Goal: Communication & Community: Answer question/provide support

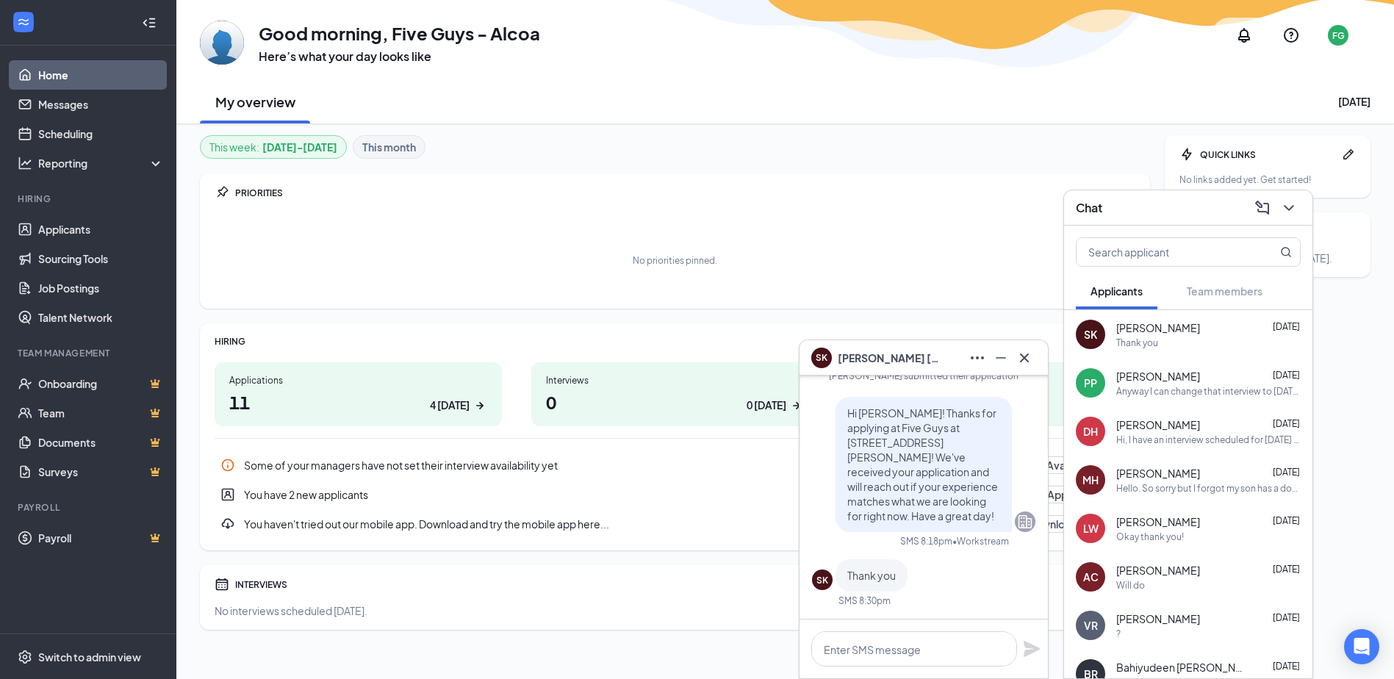
click at [886, 360] on span "[PERSON_NAME]" at bounding box center [889, 358] width 103 height 16
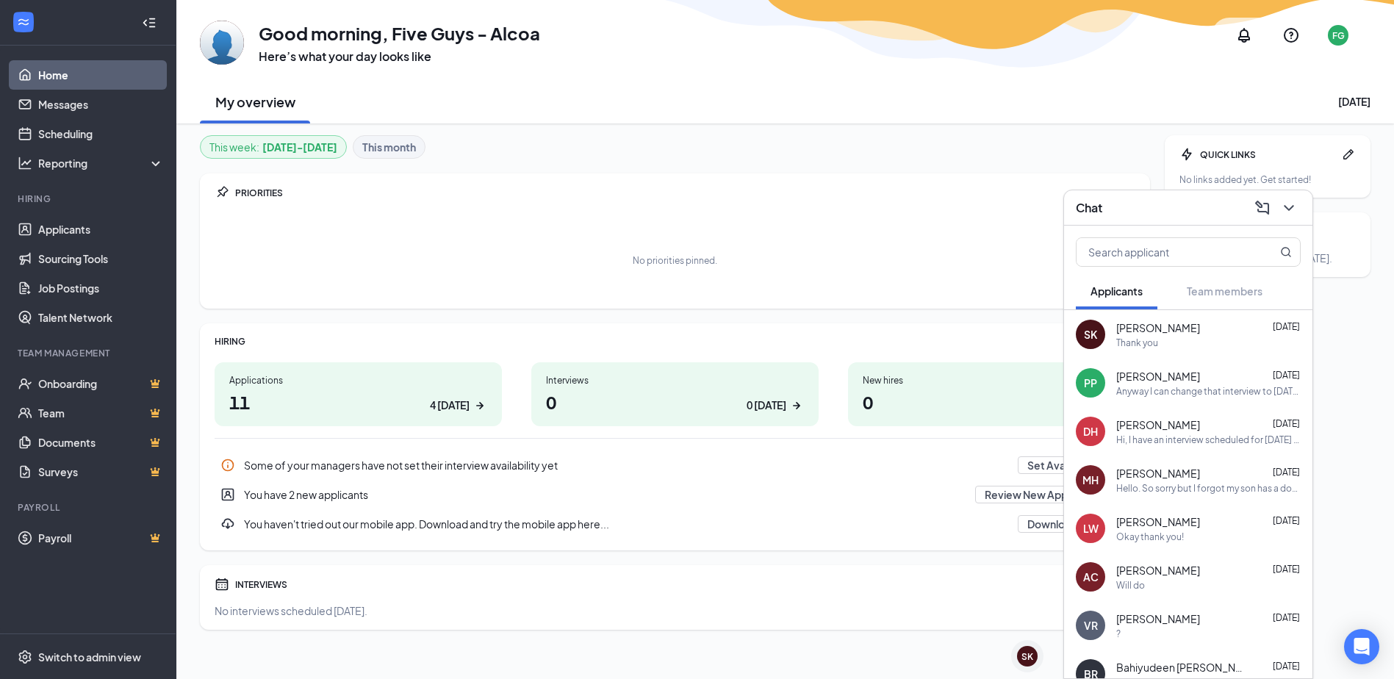
click at [1190, 339] on div "Thank you" at bounding box center [1208, 342] width 184 height 12
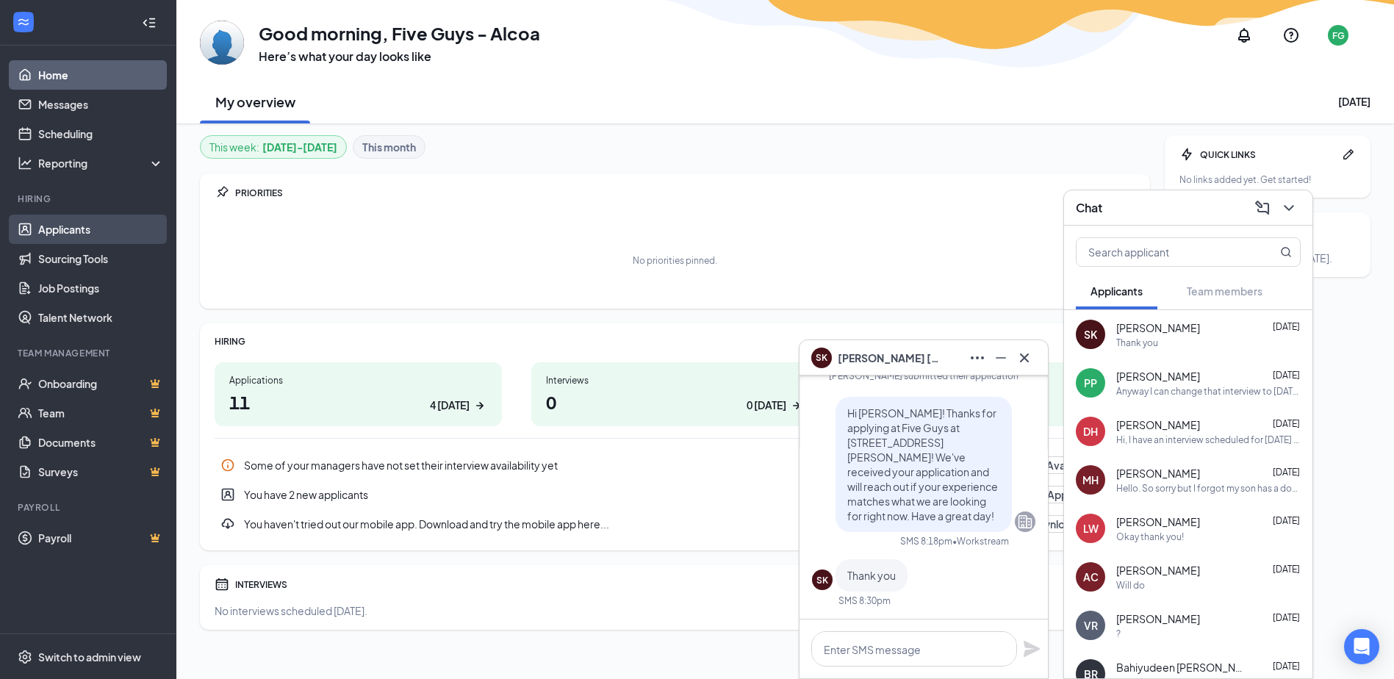
click at [50, 233] on link "Applicants" at bounding box center [101, 229] width 126 height 29
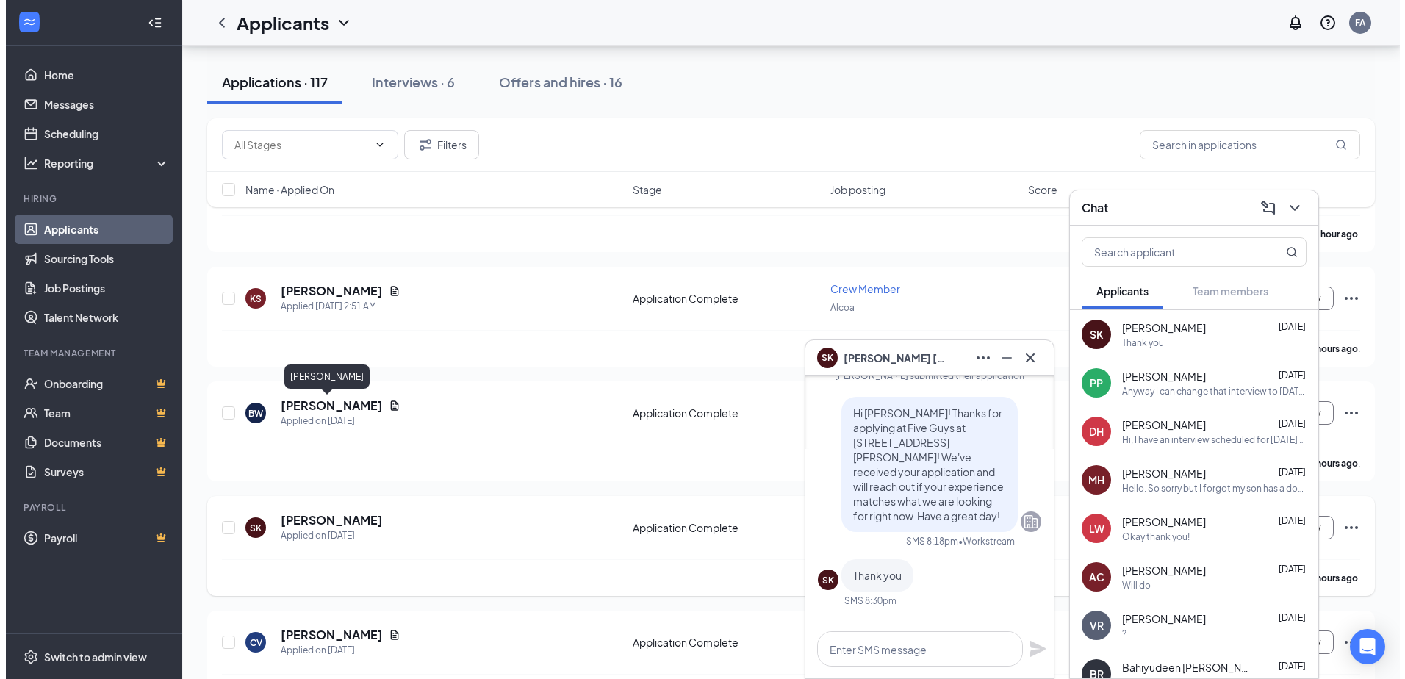
scroll to position [147, 0]
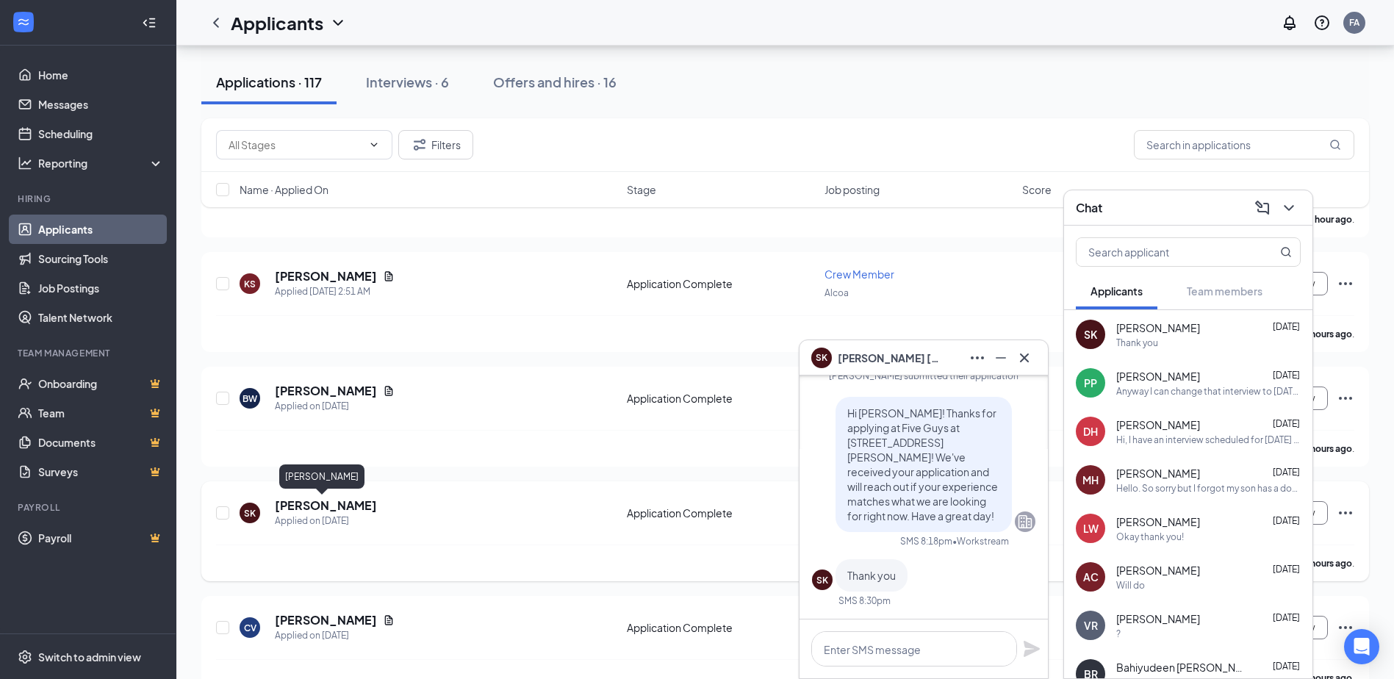
click at [323, 512] on h5 "[PERSON_NAME]" at bounding box center [326, 505] width 102 height 16
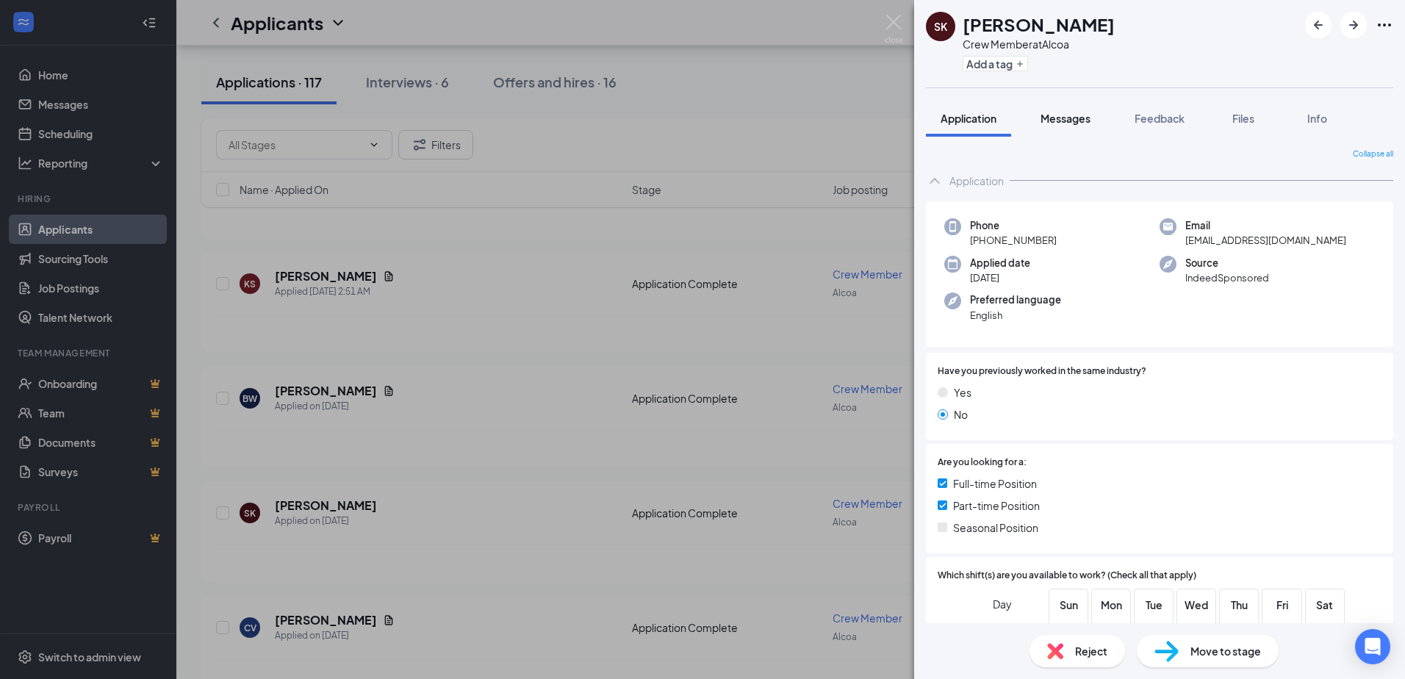
click at [1073, 123] on span "Messages" at bounding box center [1065, 118] width 50 height 13
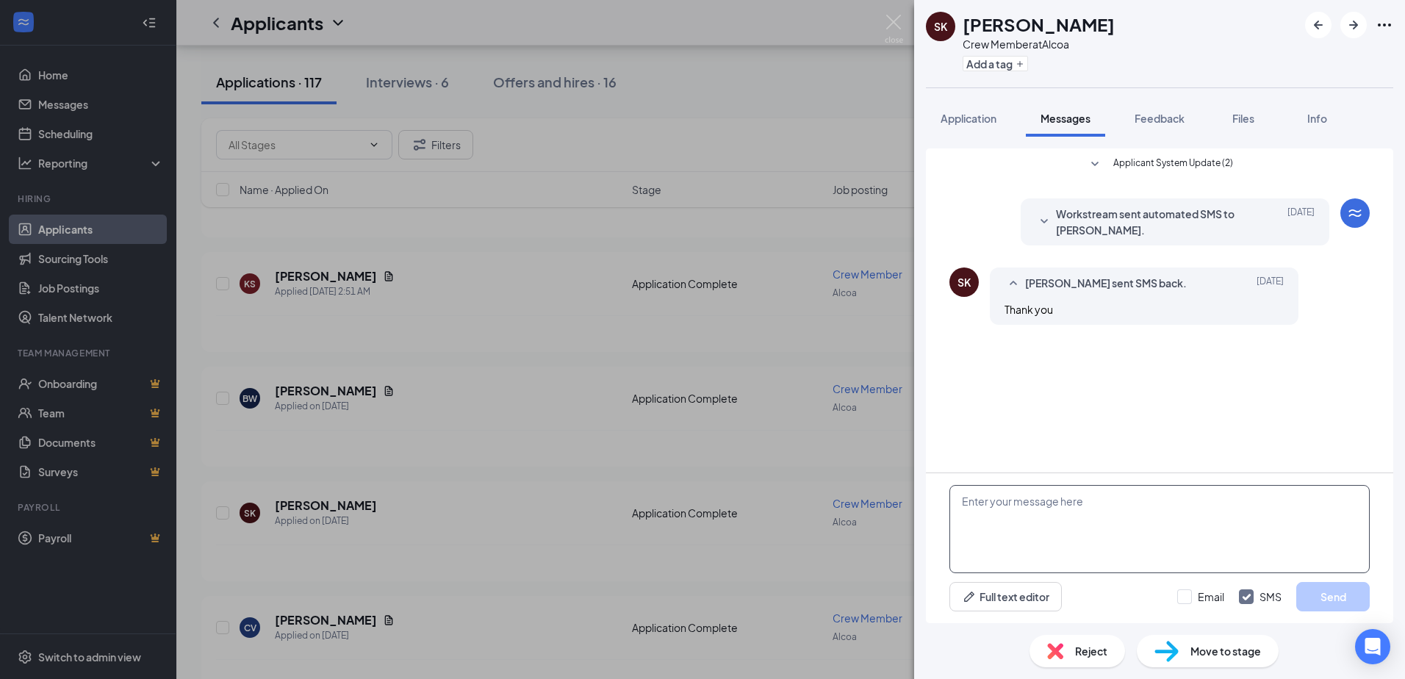
click at [1078, 533] on textarea at bounding box center [1159, 529] width 420 height 88
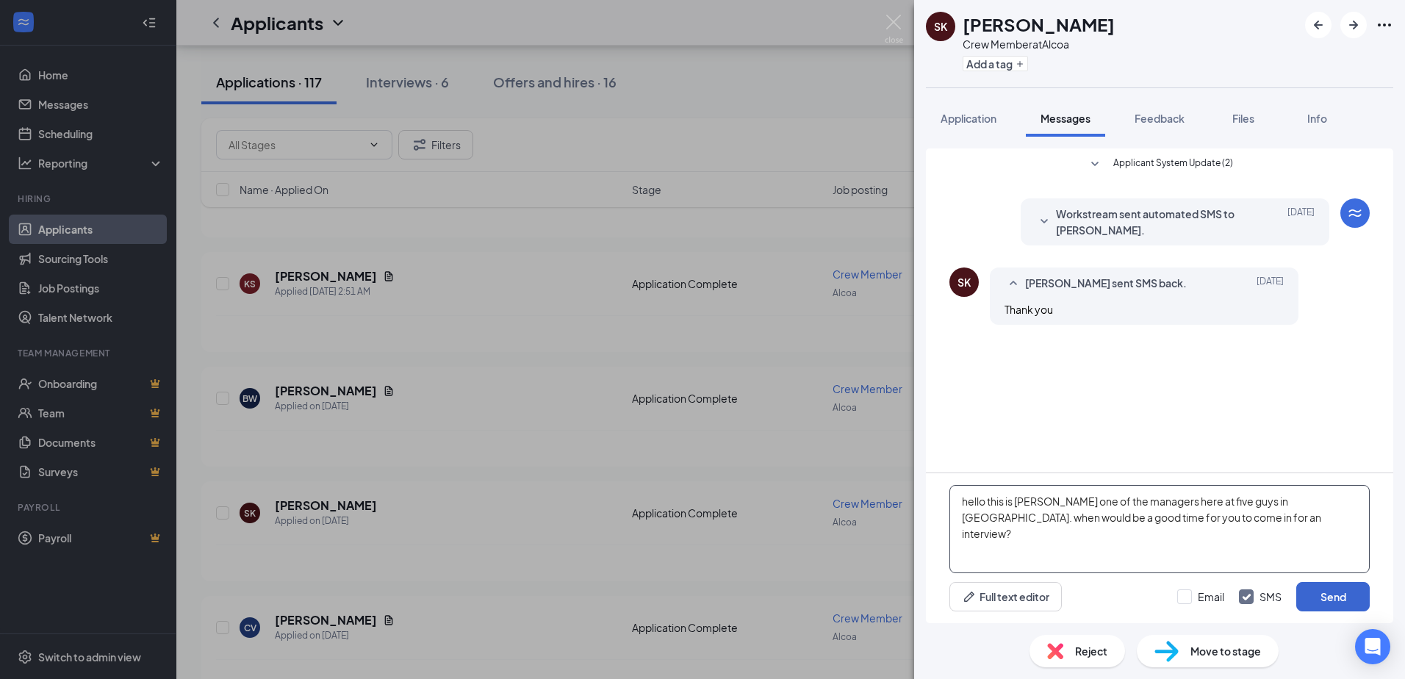
type textarea "hello this is [PERSON_NAME] one of the managers here at five guys in [GEOGRAPHI…"
click at [1350, 585] on button "Send" at bounding box center [1332, 596] width 73 height 29
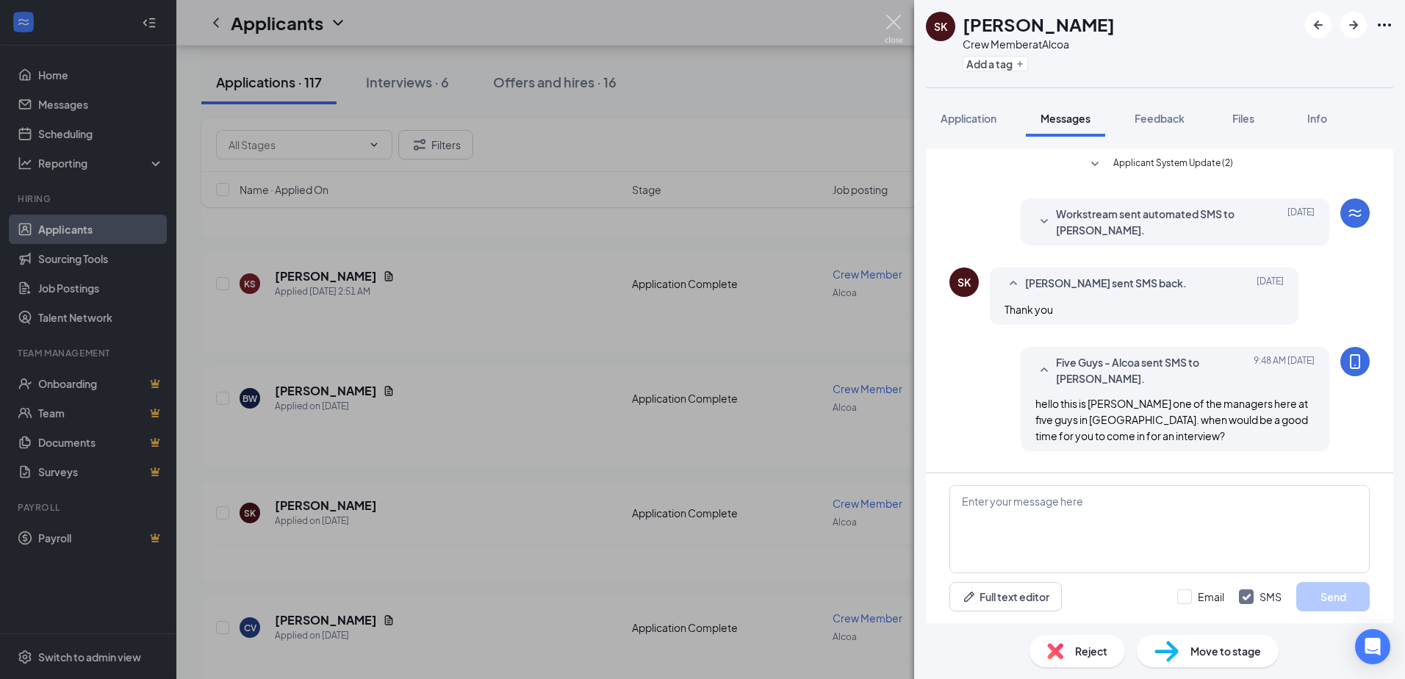
click at [898, 23] on img at bounding box center [894, 29] width 18 height 29
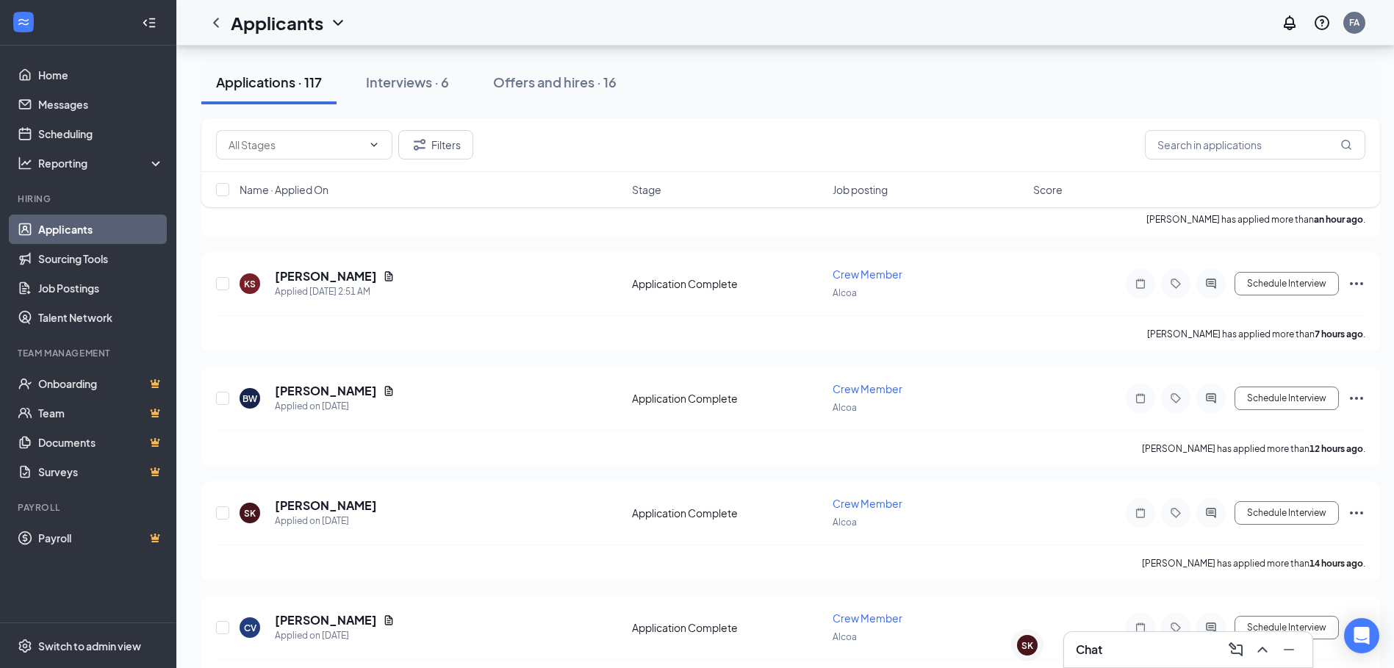
click at [1132, 647] on div "Chat" at bounding box center [1188, 650] width 225 height 24
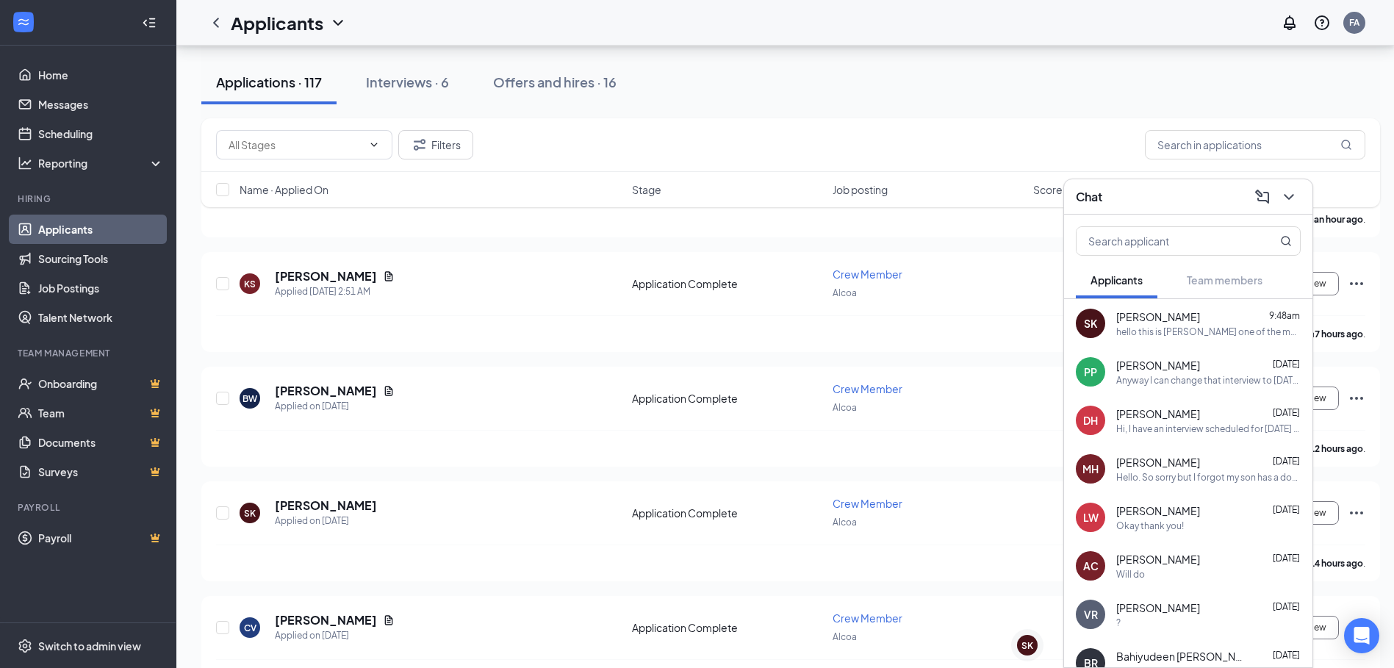
click at [1148, 382] on div "Anyway I can change that interview to [DATE] at the same time?" at bounding box center [1208, 380] width 184 height 12
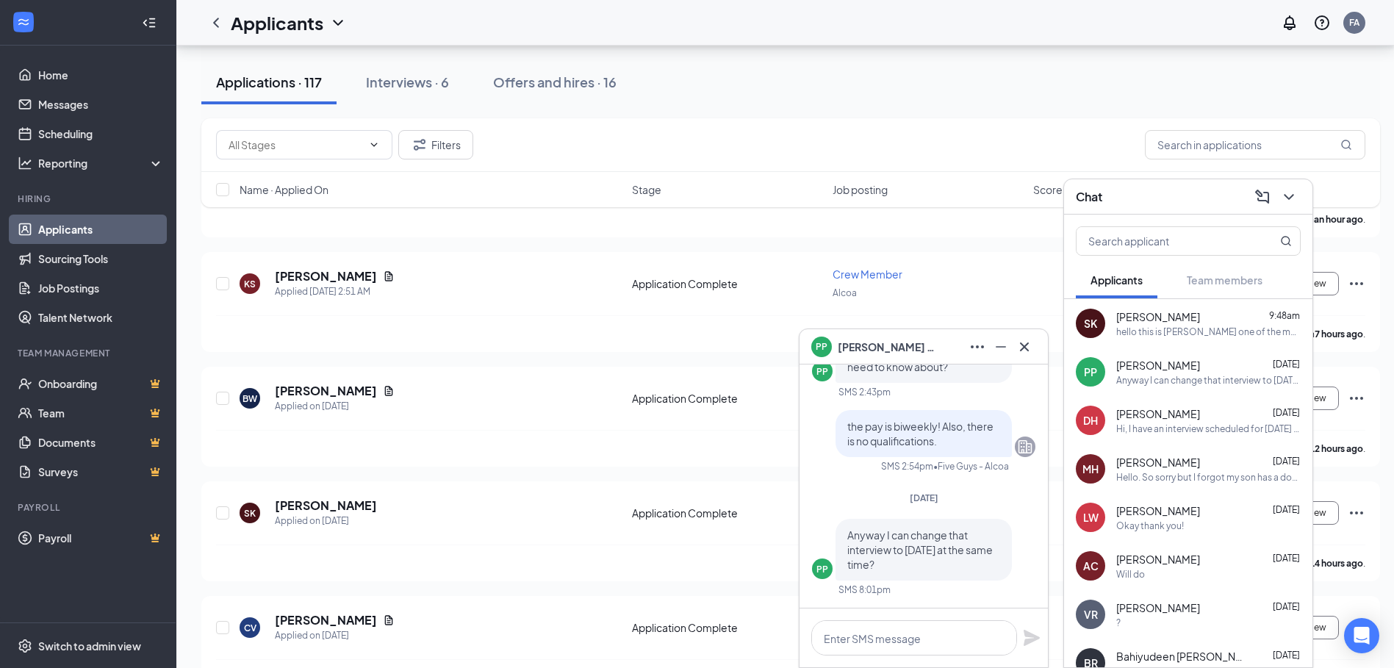
click at [1152, 411] on span "[PERSON_NAME]" at bounding box center [1158, 413] width 84 height 15
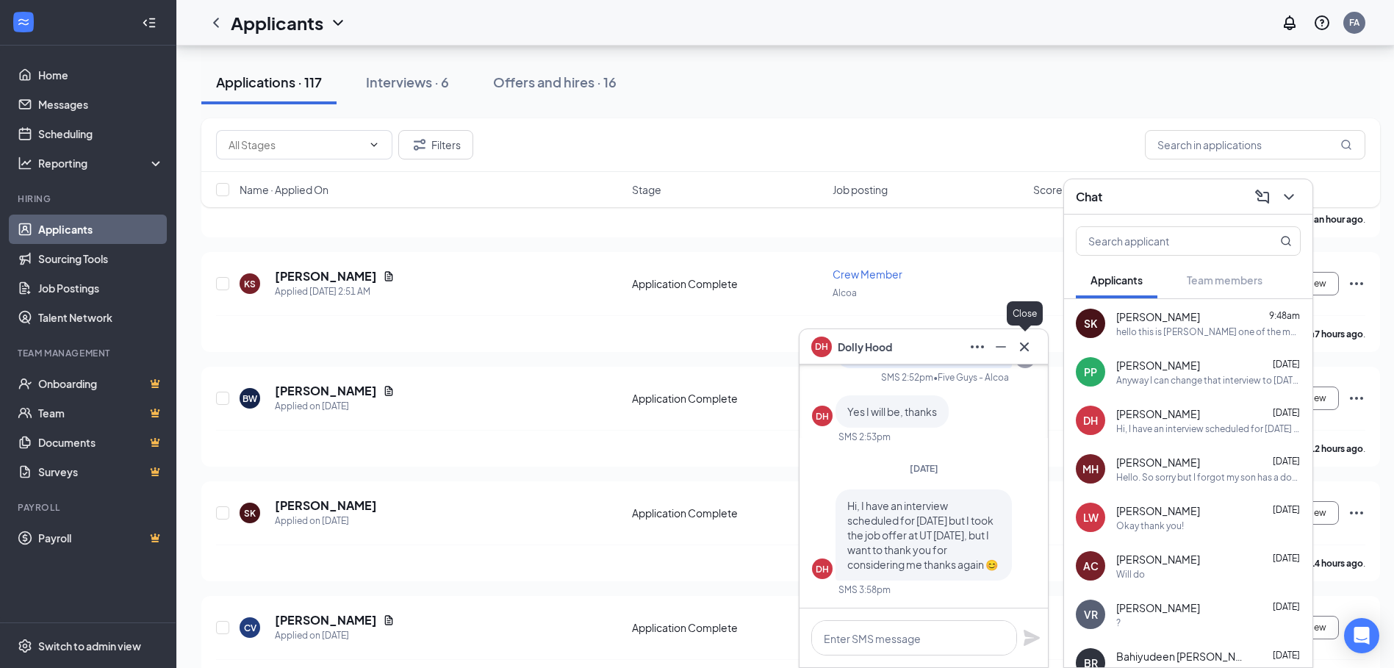
click at [1026, 339] on icon "Cross" at bounding box center [1024, 347] width 18 height 18
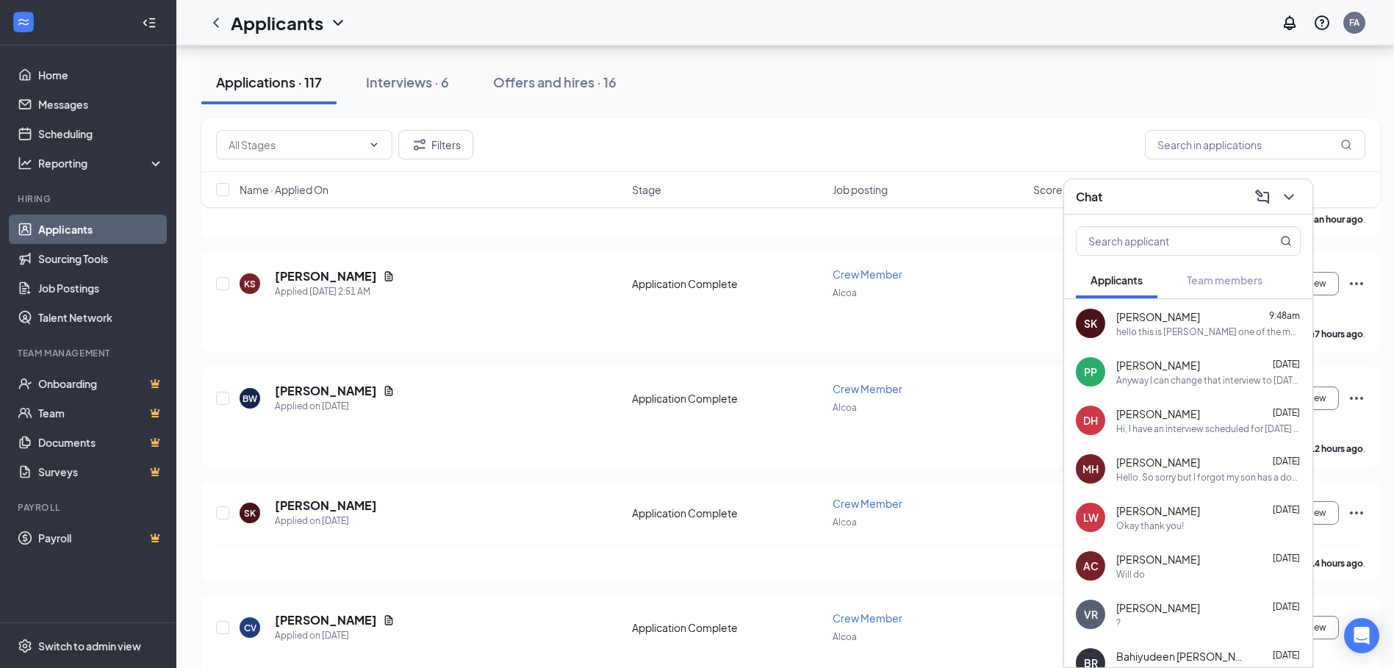
click at [1170, 473] on div "Hello. So sorry but I forgot my son has a doctor's appointment [DATE]. Can I re…" at bounding box center [1208, 477] width 184 height 12
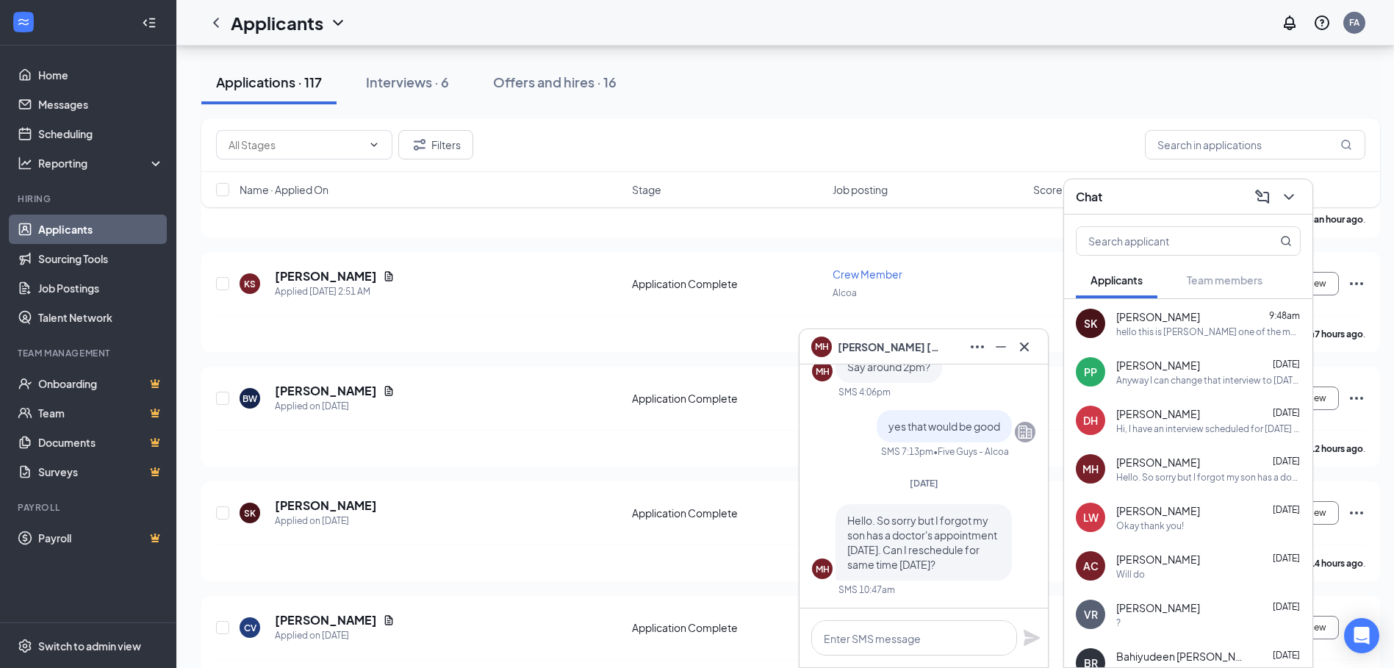
click at [1153, 463] on span "[PERSON_NAME]" at bounding box center [1158, 462] width 84 height 15
click at [907, 639] on textarea at bounding box center [914, 637] width 206 height 35
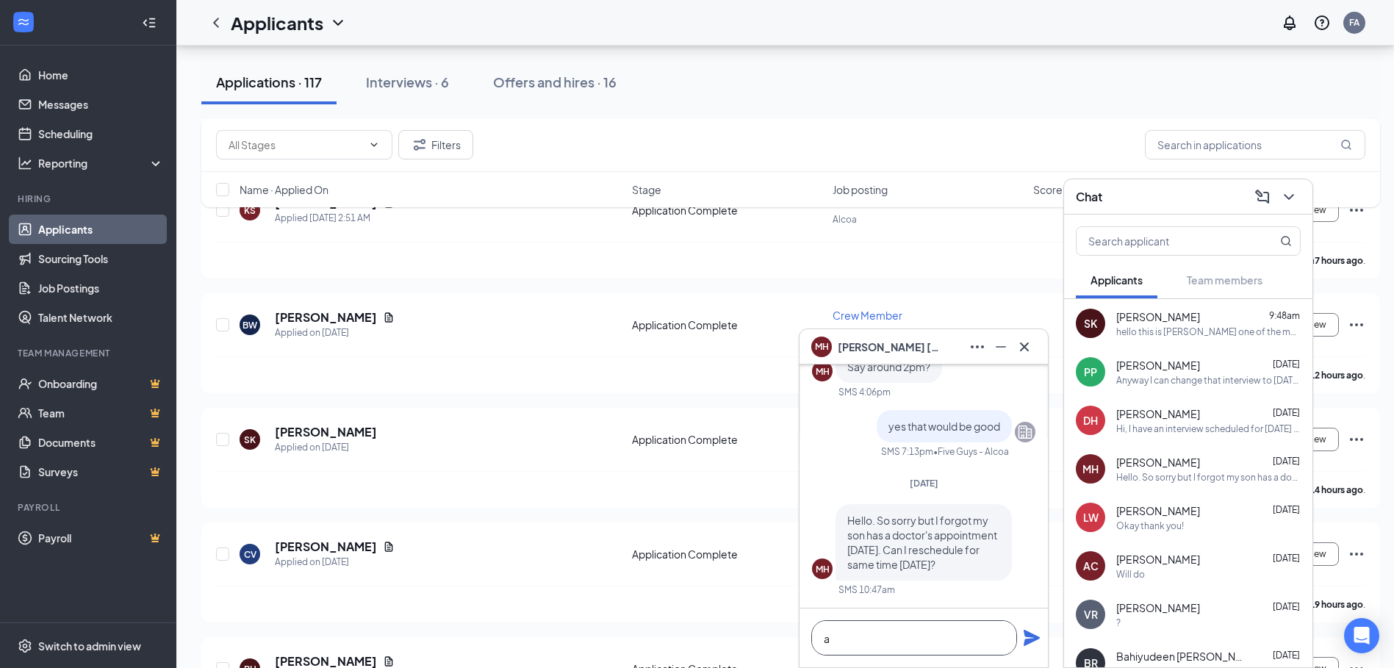
scroll to position [1, 0]
type textarea "around 2 would be good"
click at [1032, 641] on icon "Plane" at bounding box center [1031, 638] width 16 height 16
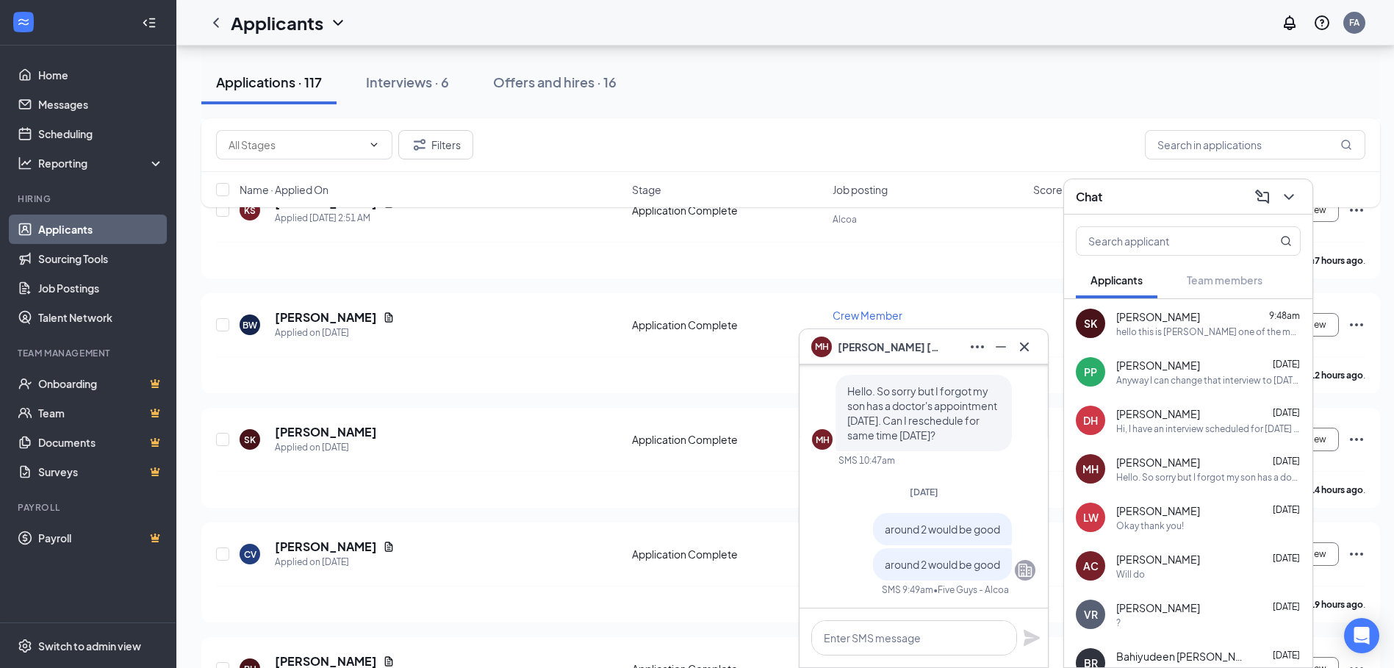
click at [1167, 526] on div "Okay thank you!" at bounding box center [1150, 525] width 68 height 12
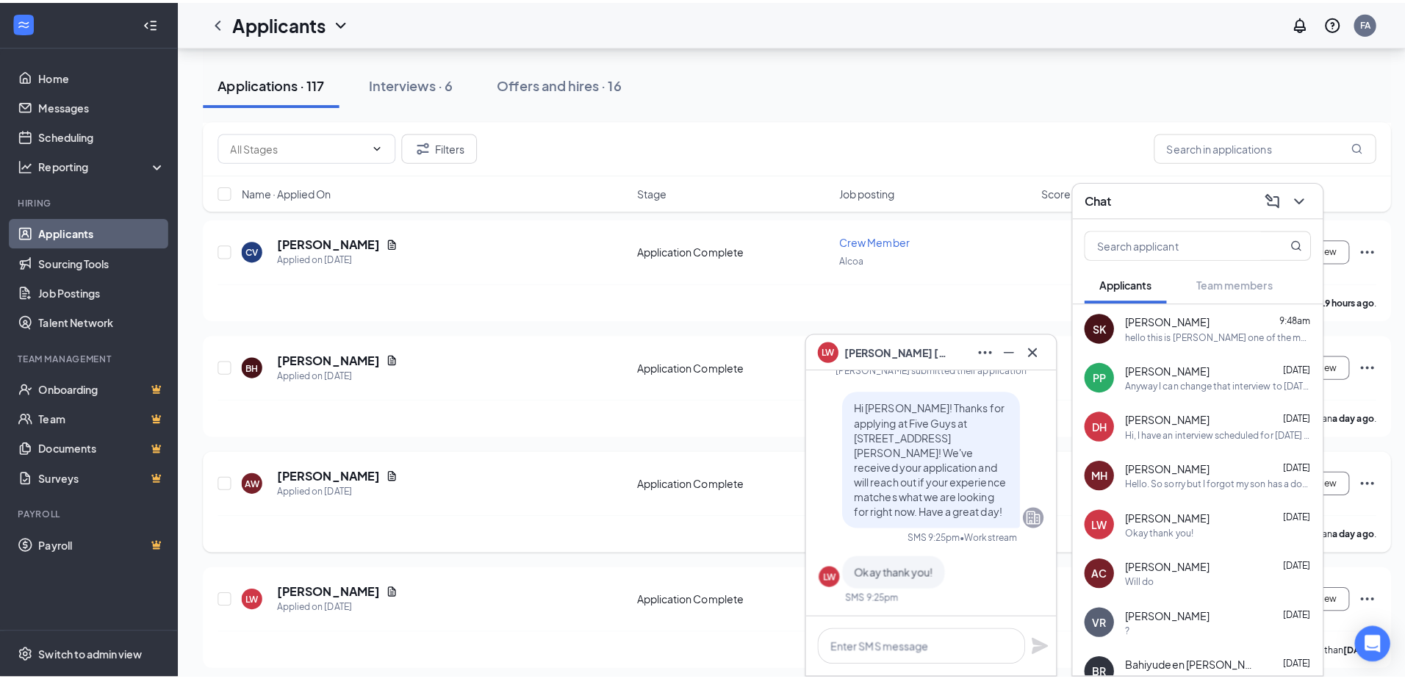
scroll to position [735, 0]
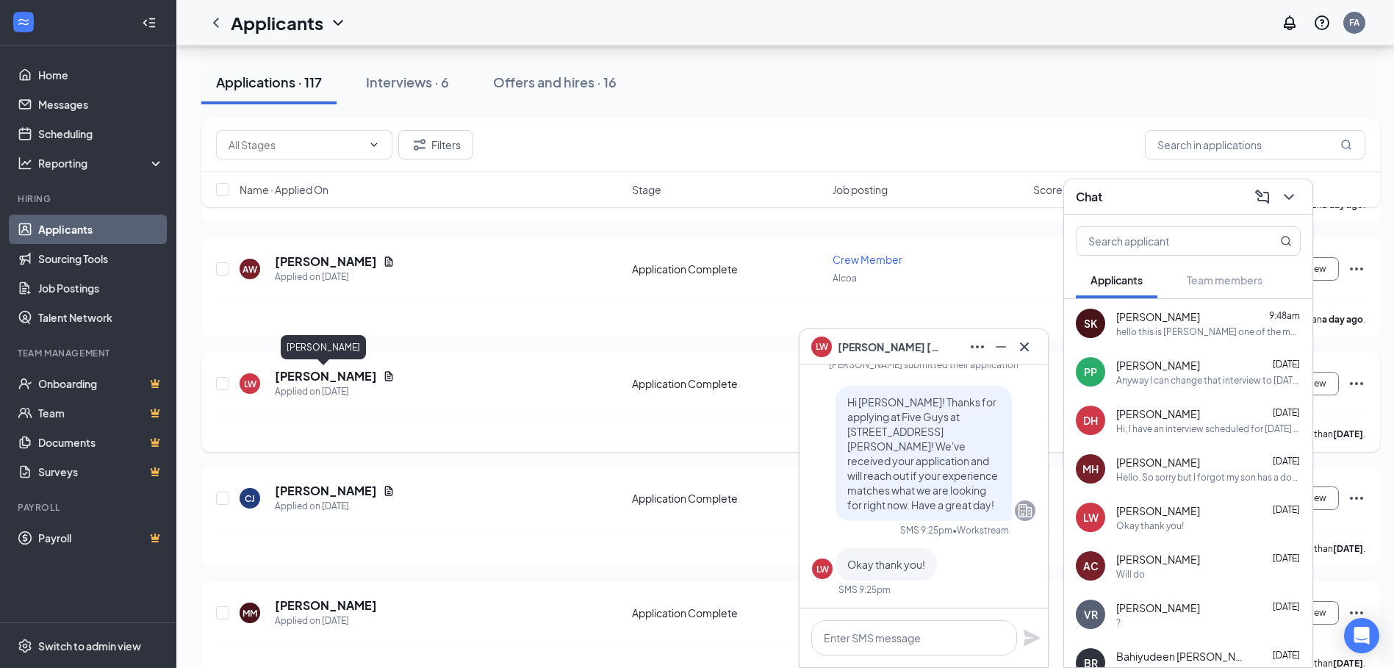
click at [323, 372] on h5 "[PERSON_NAME]" at bounding box center [326, 376] width 102 height 16
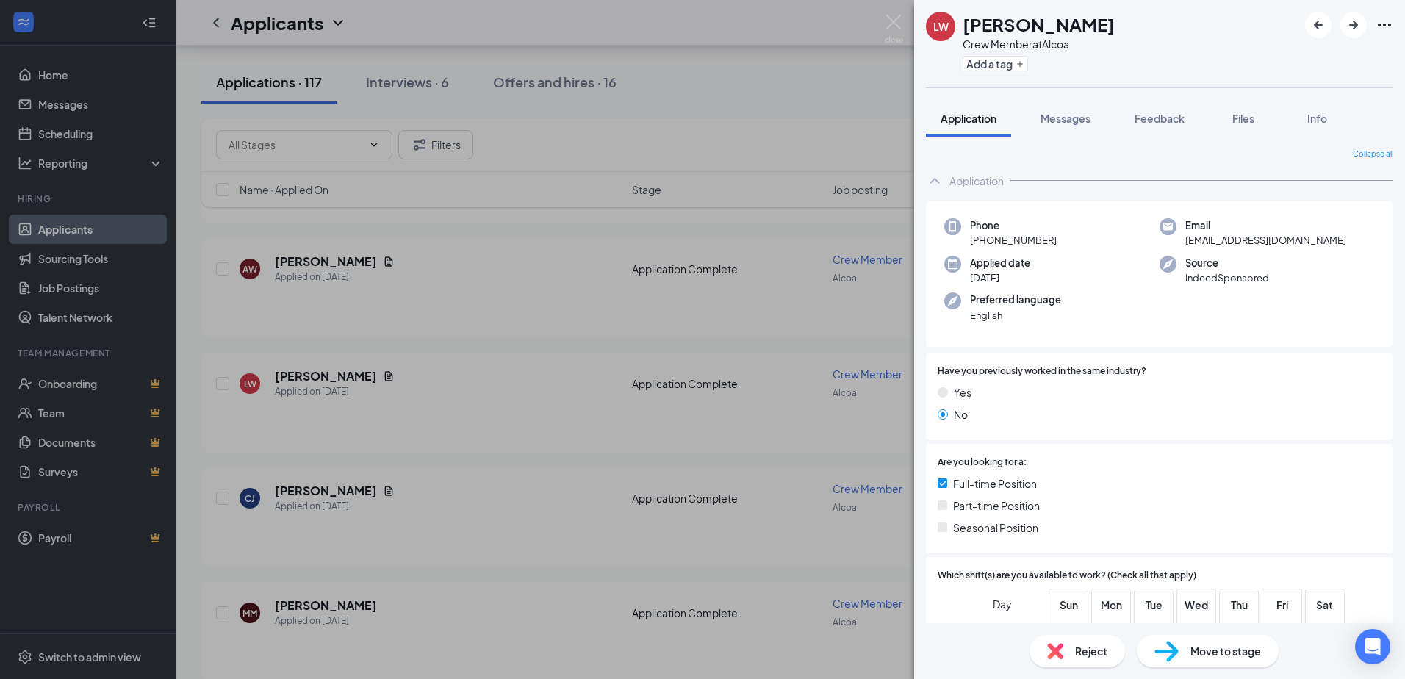
click at [393, 307] on div "[PERSON_NAME] Crew Member at Alcoa Add a tag Application Messages Feedback File…" at bounding box center [702, 339] width 1405 height 679
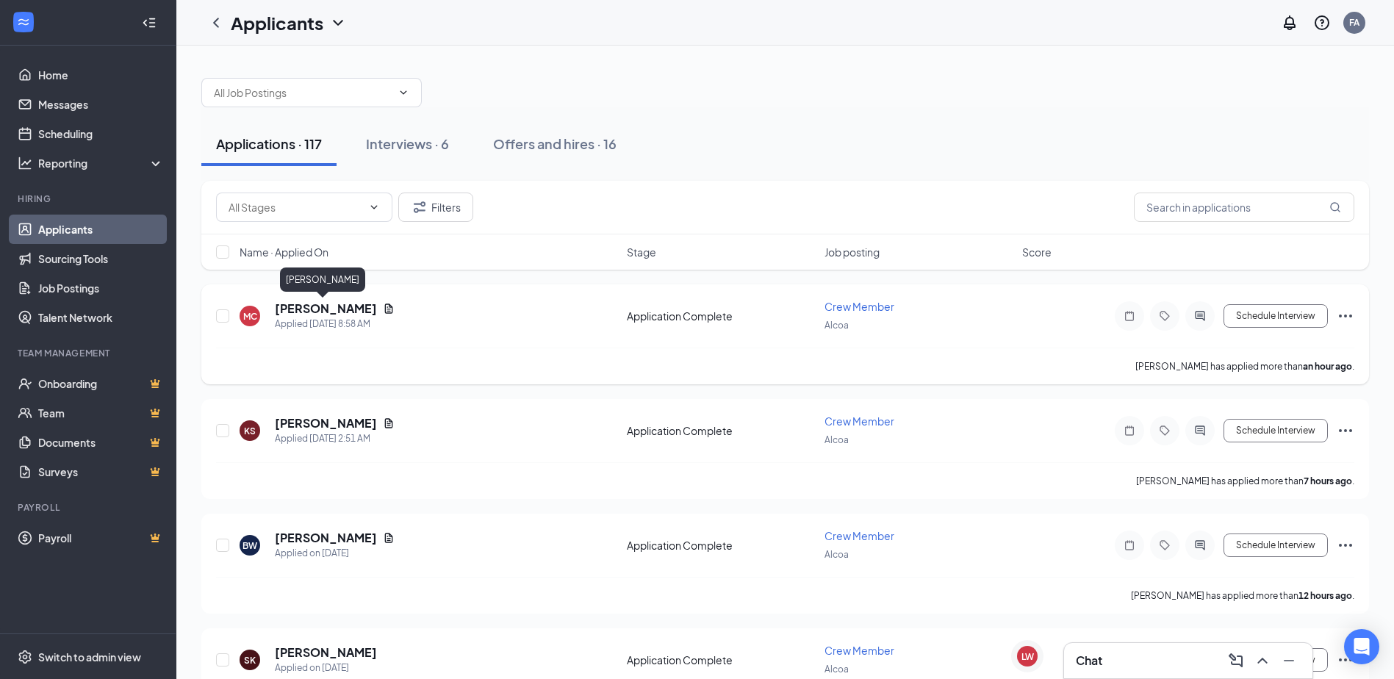
click at [323, 309] on h5 "[PERSON_NAME]" at bounding box center [326, 308] width 102 height 16
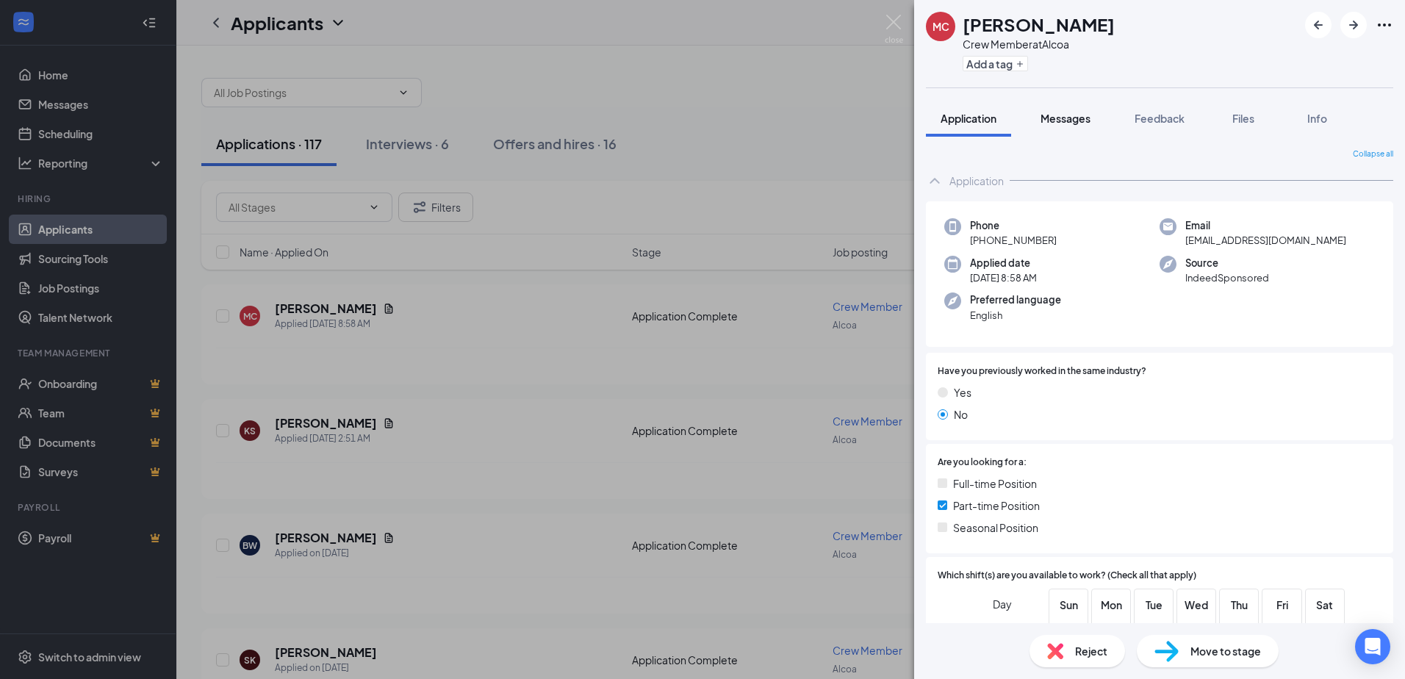
click at [1057, 115] on span "Messages" at bounding box center [1065, 118] width 50 height 13
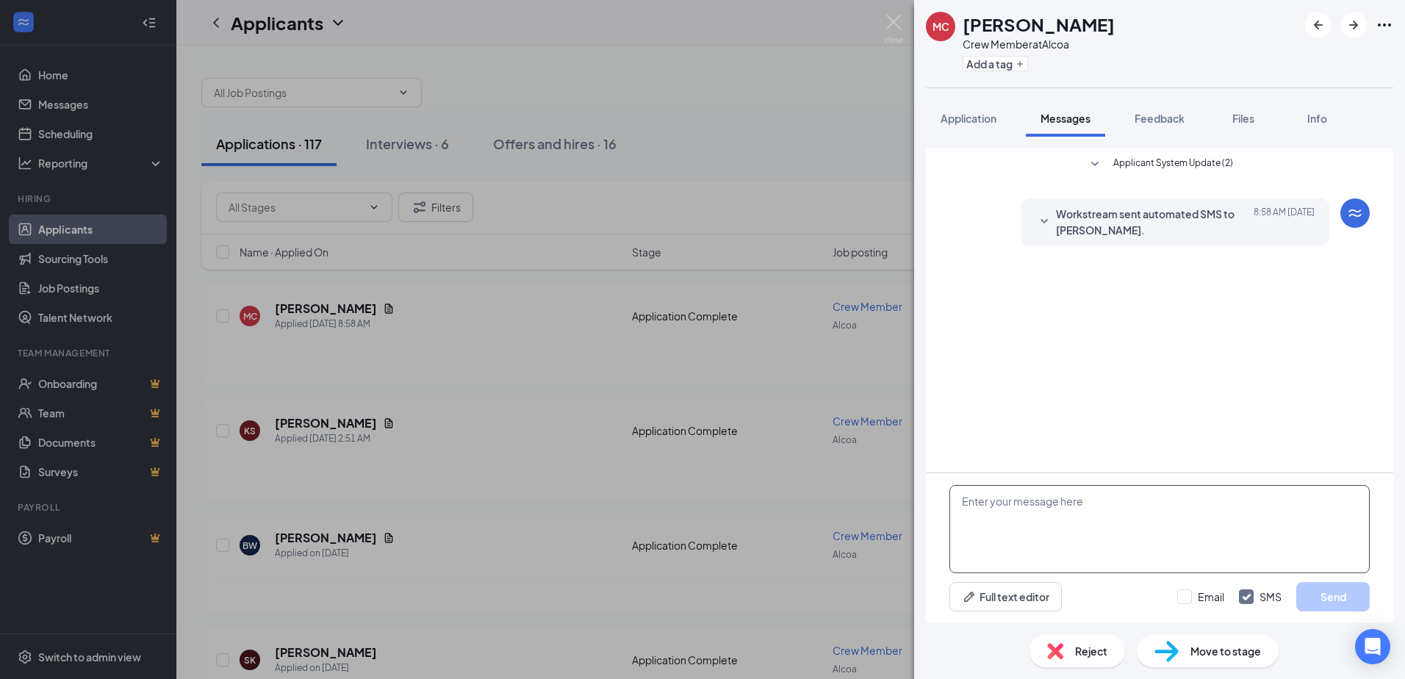
click at [1026, 499] on textarea at bounding box center [1159, 529] width 420 height 88
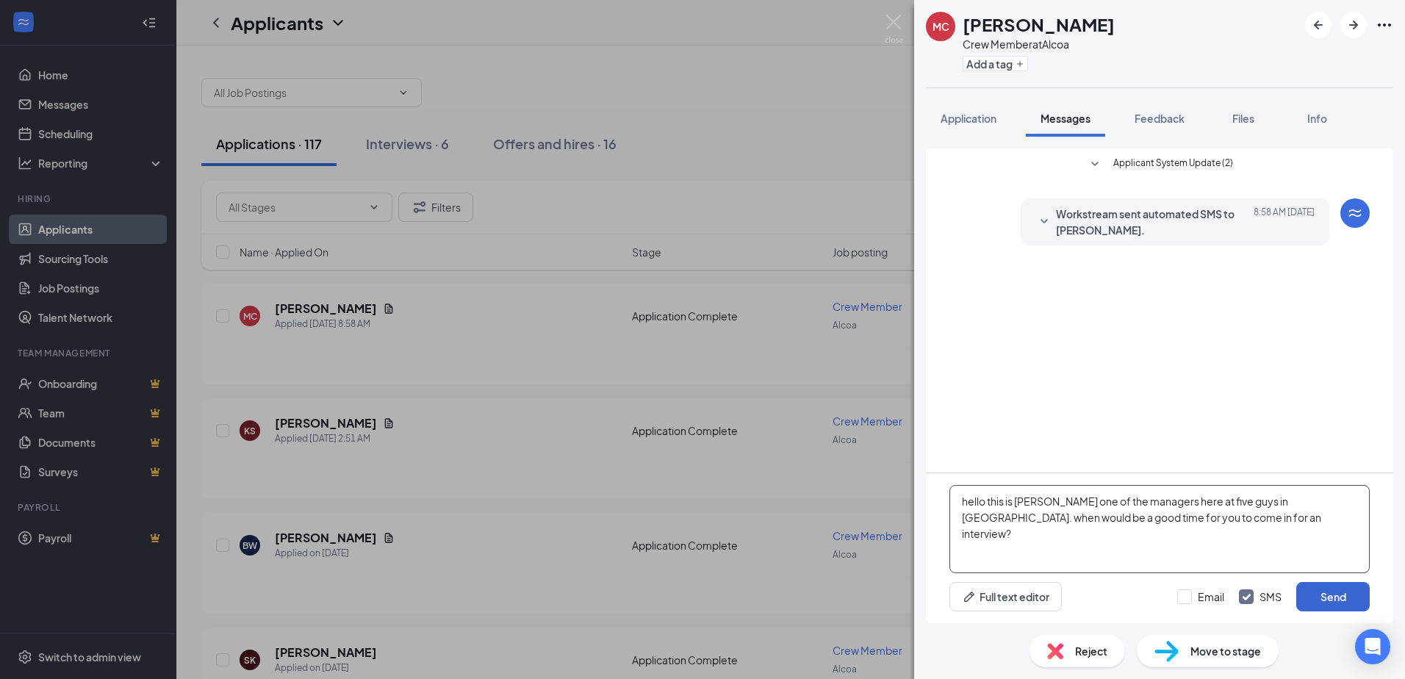
type textarea "hello this is [PERSON_NAME] one of the managers here at five guys in [GEOGRAPHI…"
click at [1330, 592] on button "Send" at bounding box center [1332, 596] width 73 height 29
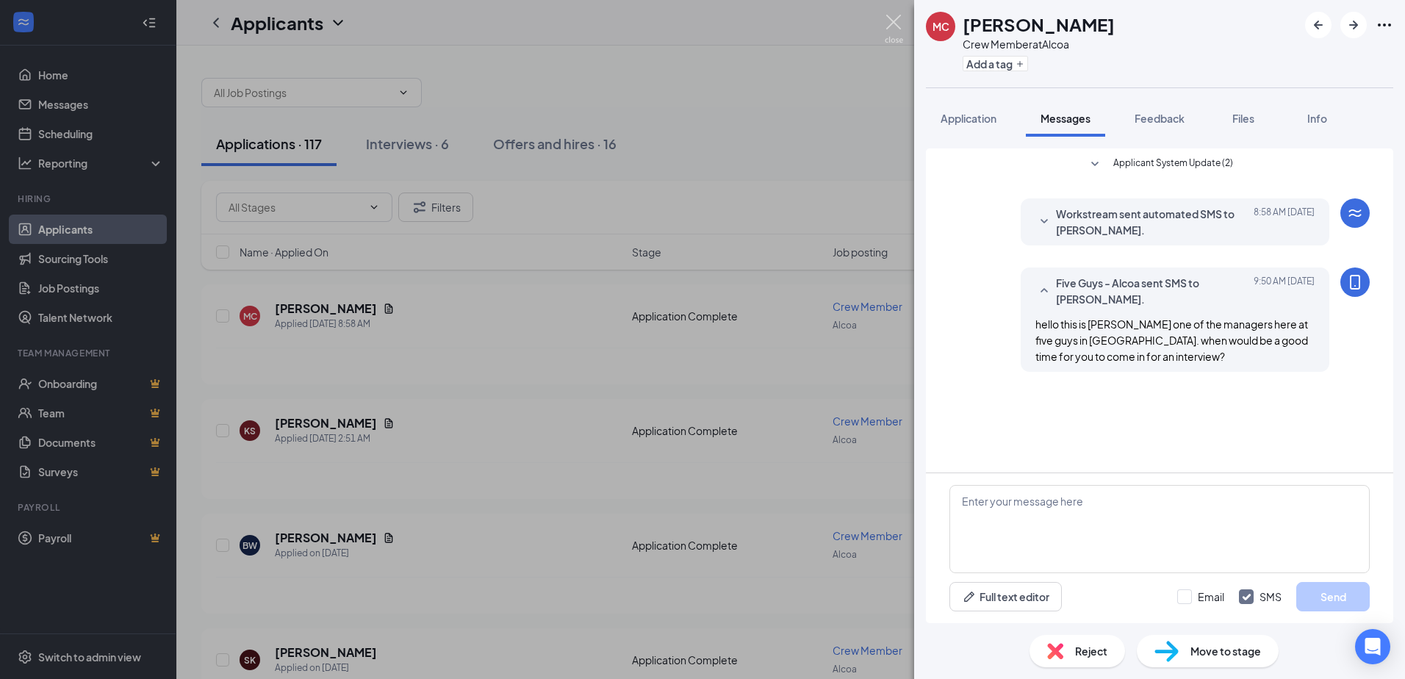
click at [889, 23] on img at bounding box center [894, 29] width 18 height 29
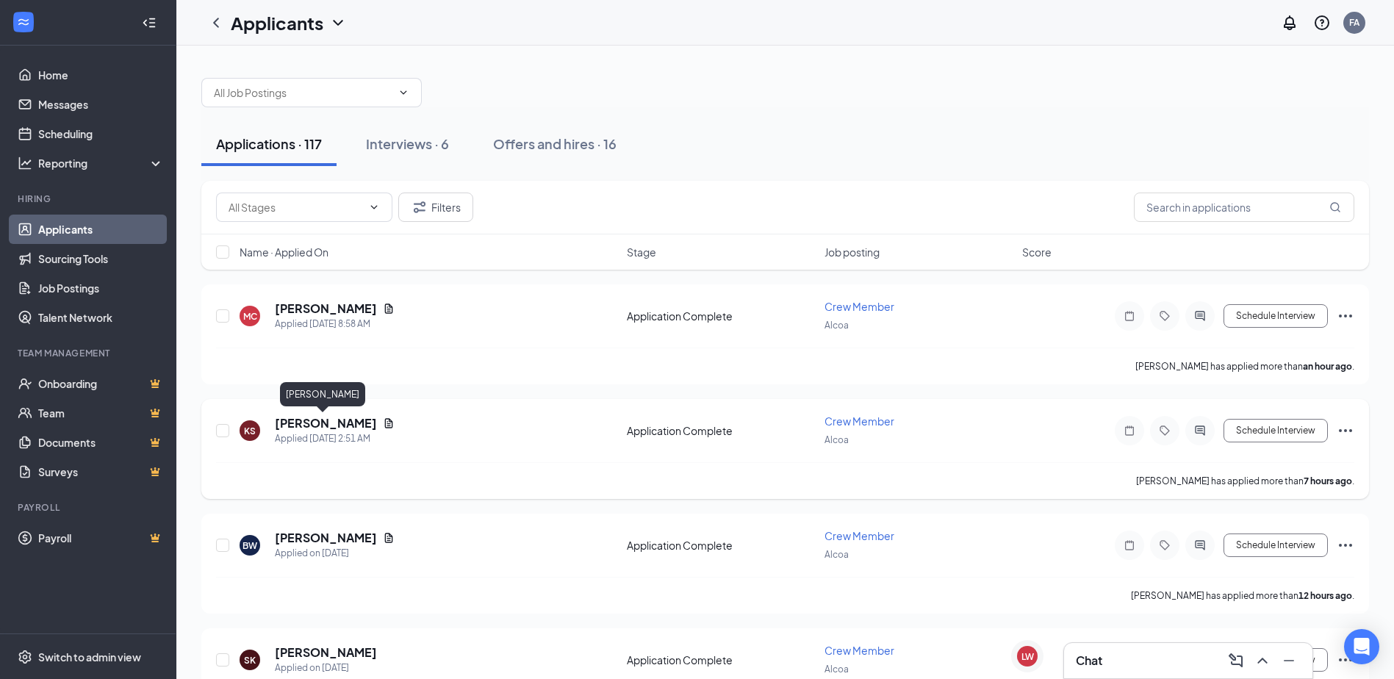
click at [331, 419] on h5 "[PERSON_NAME]" at bounding box center [326, 423] width 102 height 16
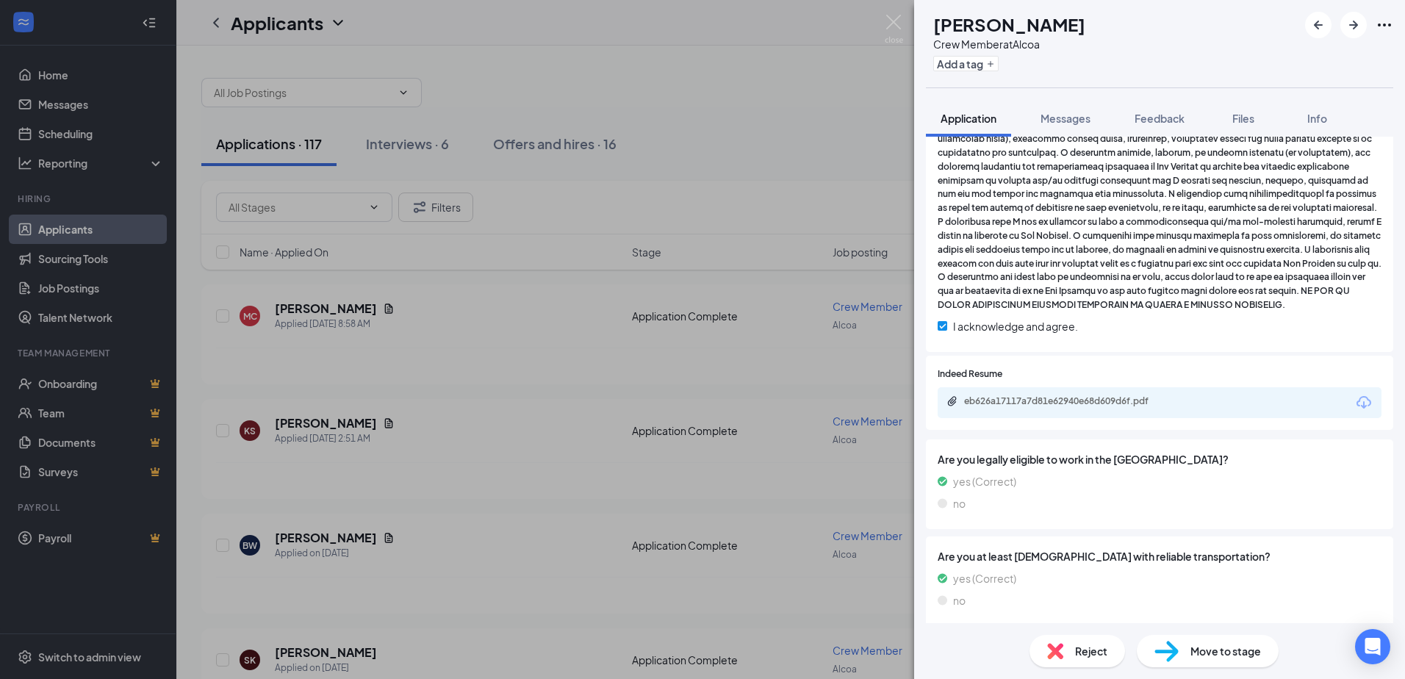
scroll to position [1087, 0]
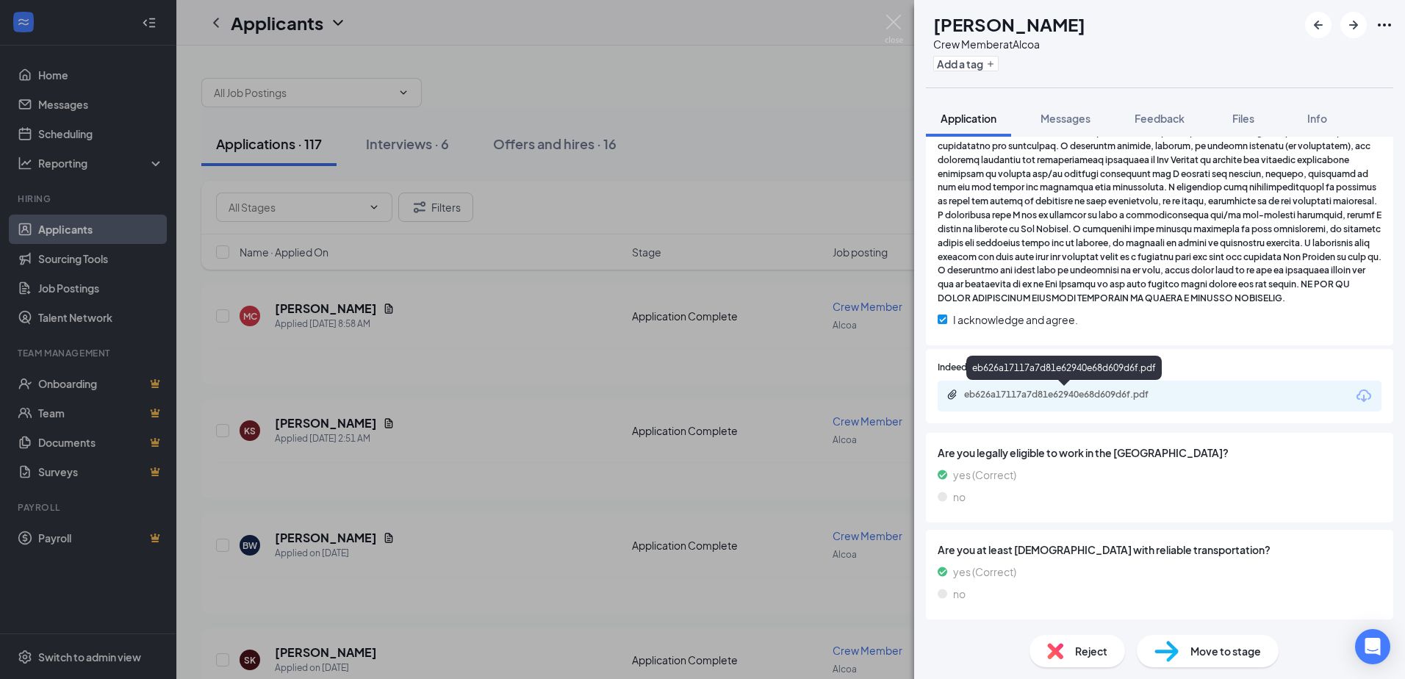
click at [1112, 394] on div "eb626a17117a7d81e62940e68d609d6f.pdf" at bounding box center [1067, 395] width 206 height 12
click at [1067, 126] on button "Messages" at bounding box center [1065, 118] width 79 height 37
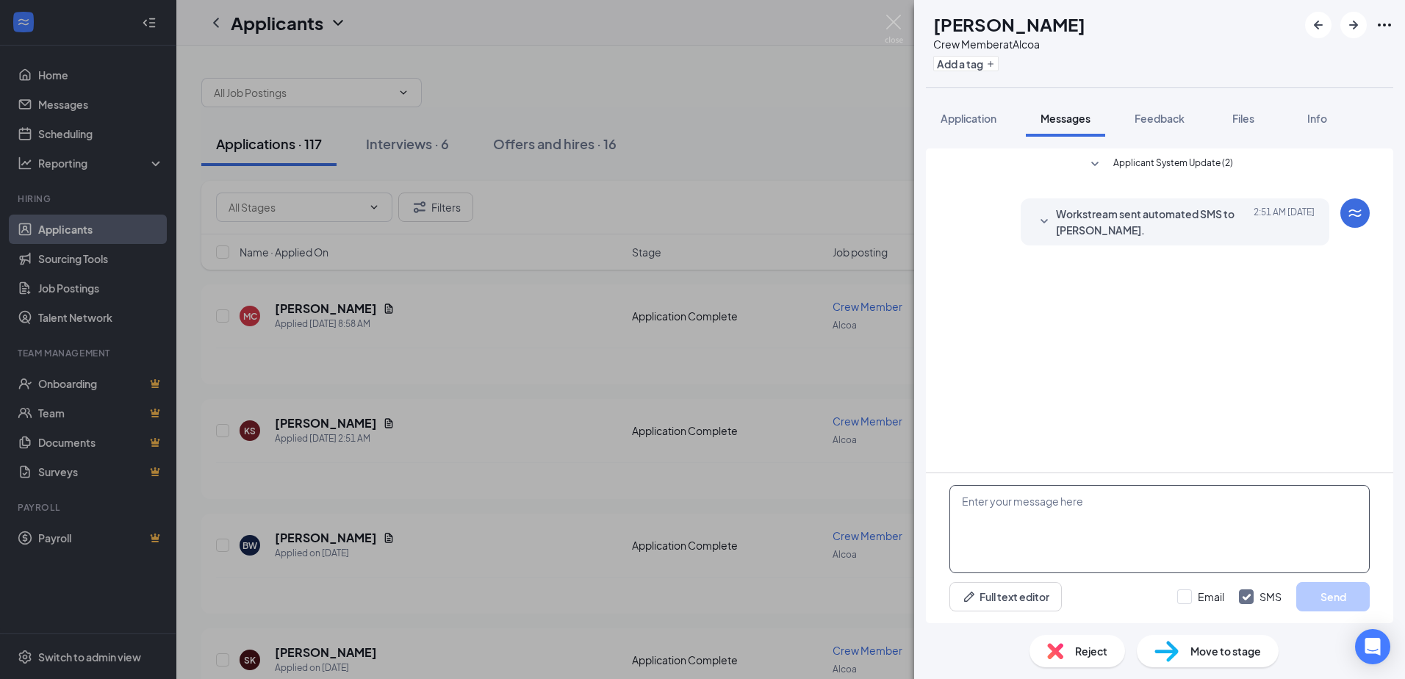
click at [1033, 500] on textarea at bounding box center [1159, 529] width 420 height 88
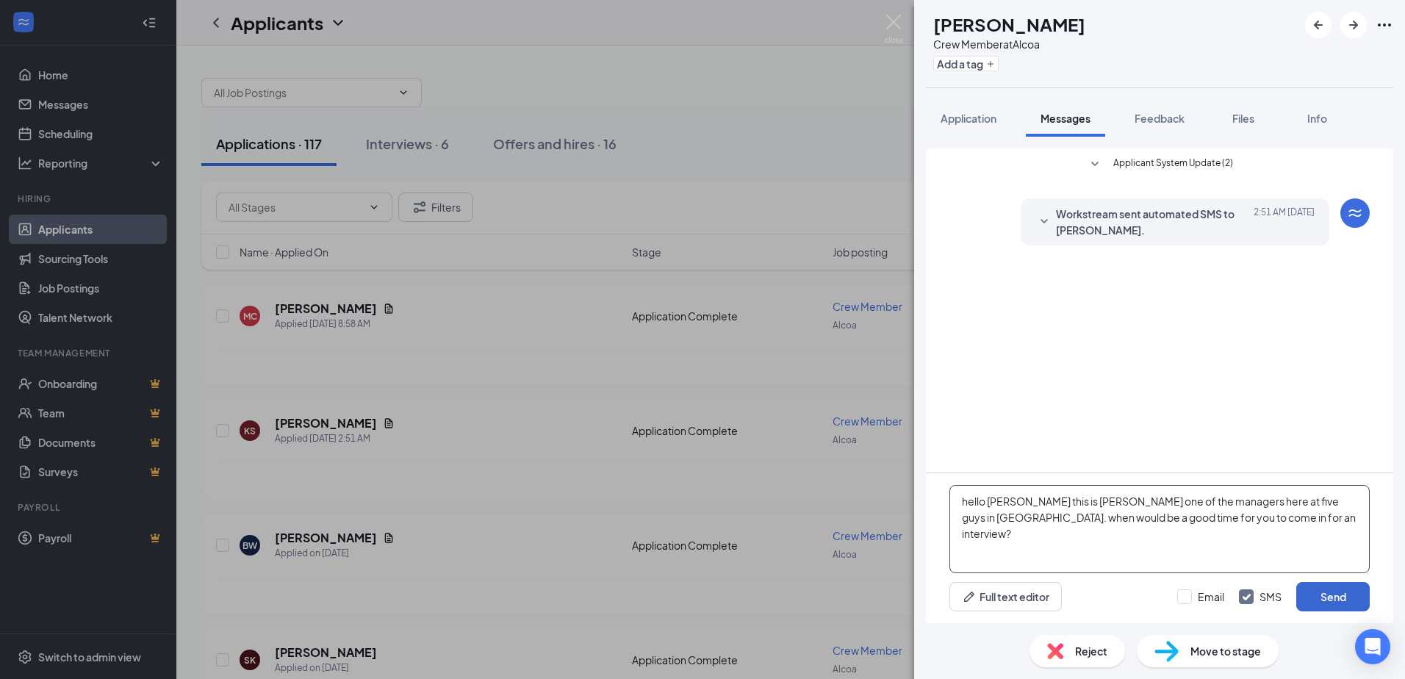
type textarea "hello [PERSON_NAME] this is [PERSON_NAME] one of the managers here at five guys…"
click at [1326, 591] on button "Send" at bounding box center [1332, 596] width 73 height 29
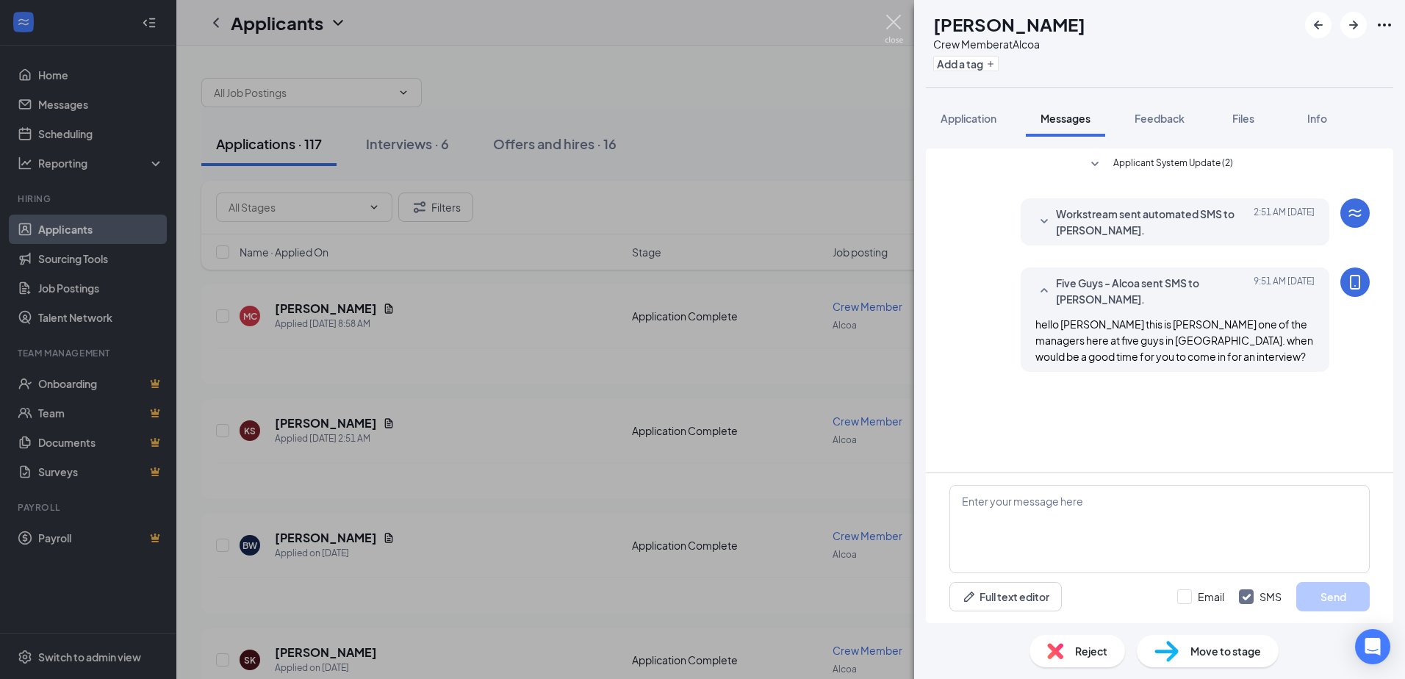
click at [894, 30] on img at bounding box center [894, 29] width 18 height 29
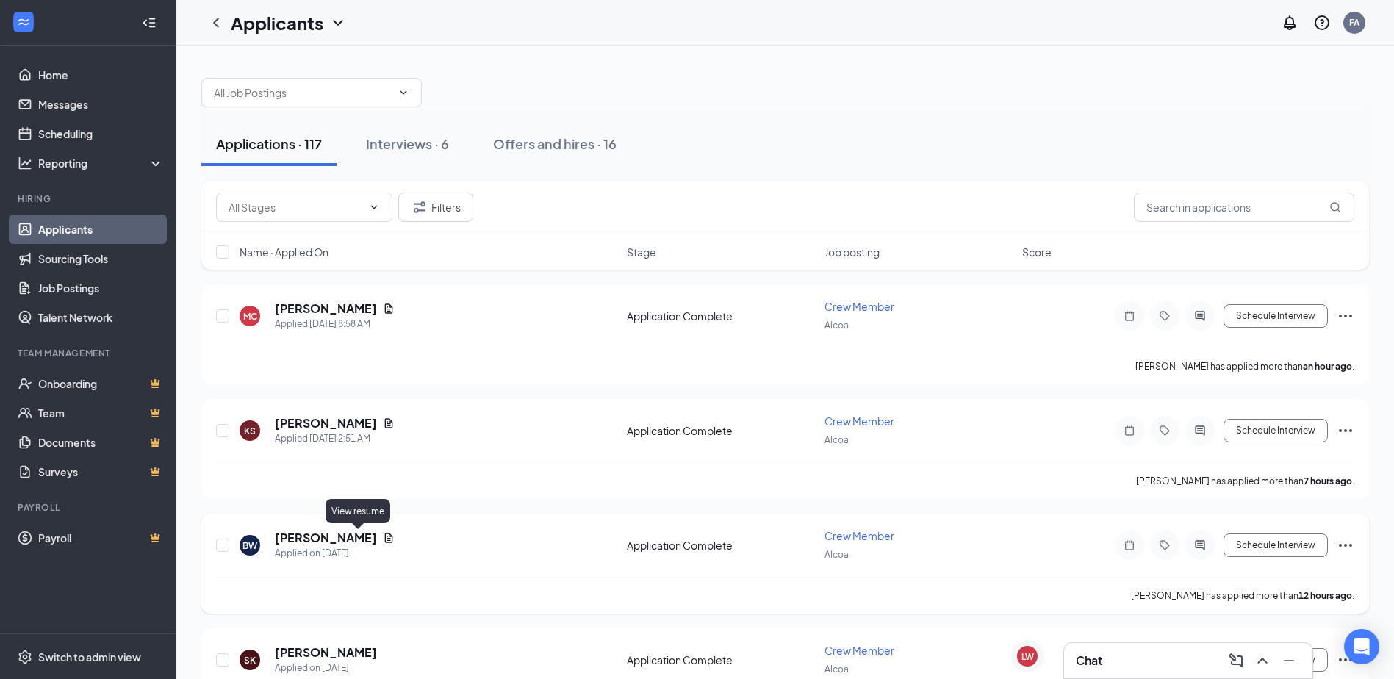
click at [385, 540] on icon "Document" at bounding box center [389, 538] width 8 height 10
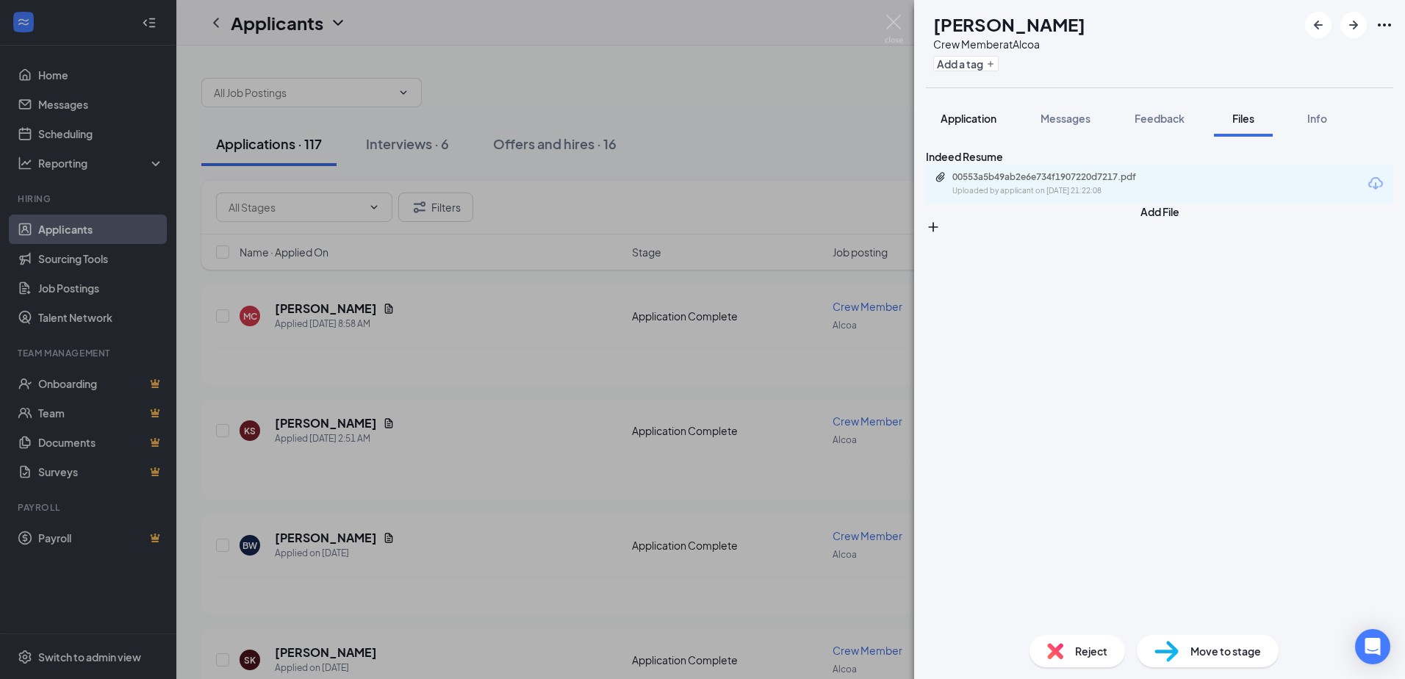
click at [971, 118] on span "Application" at bounding box center [968, 118] width 56 height 13
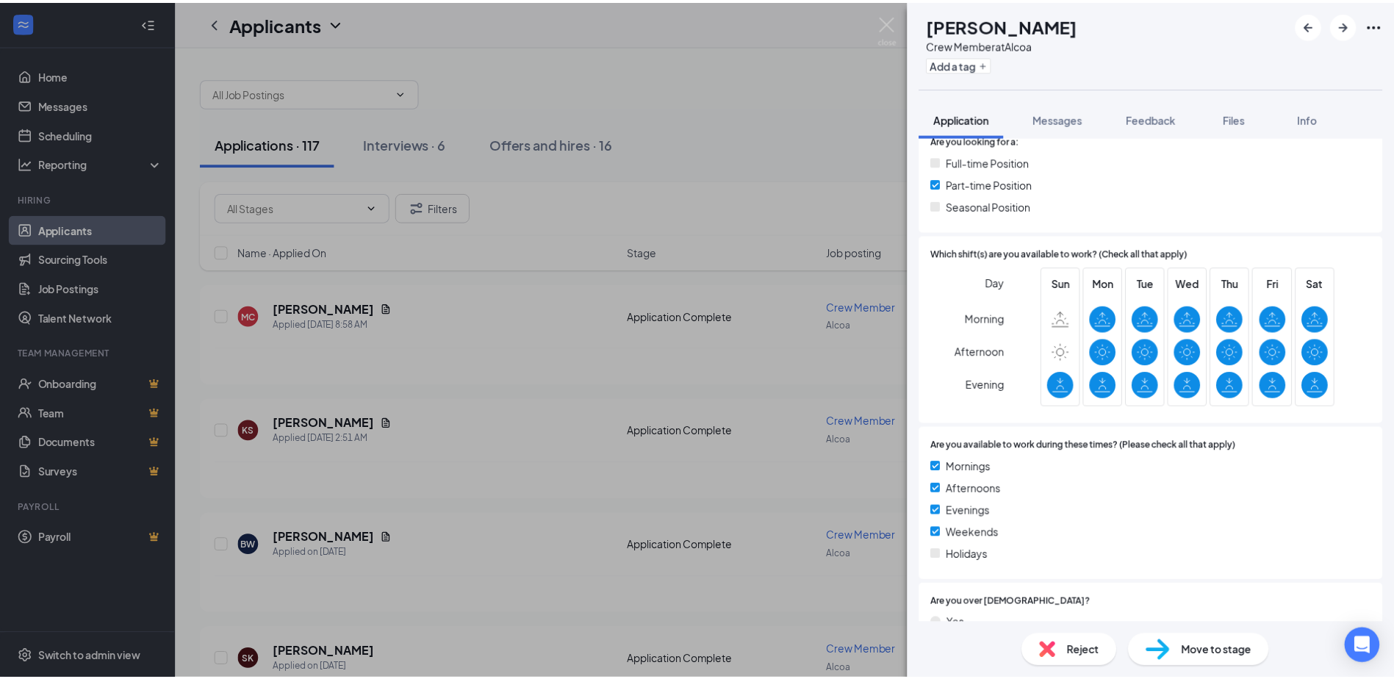
scroll to position [73, 0]
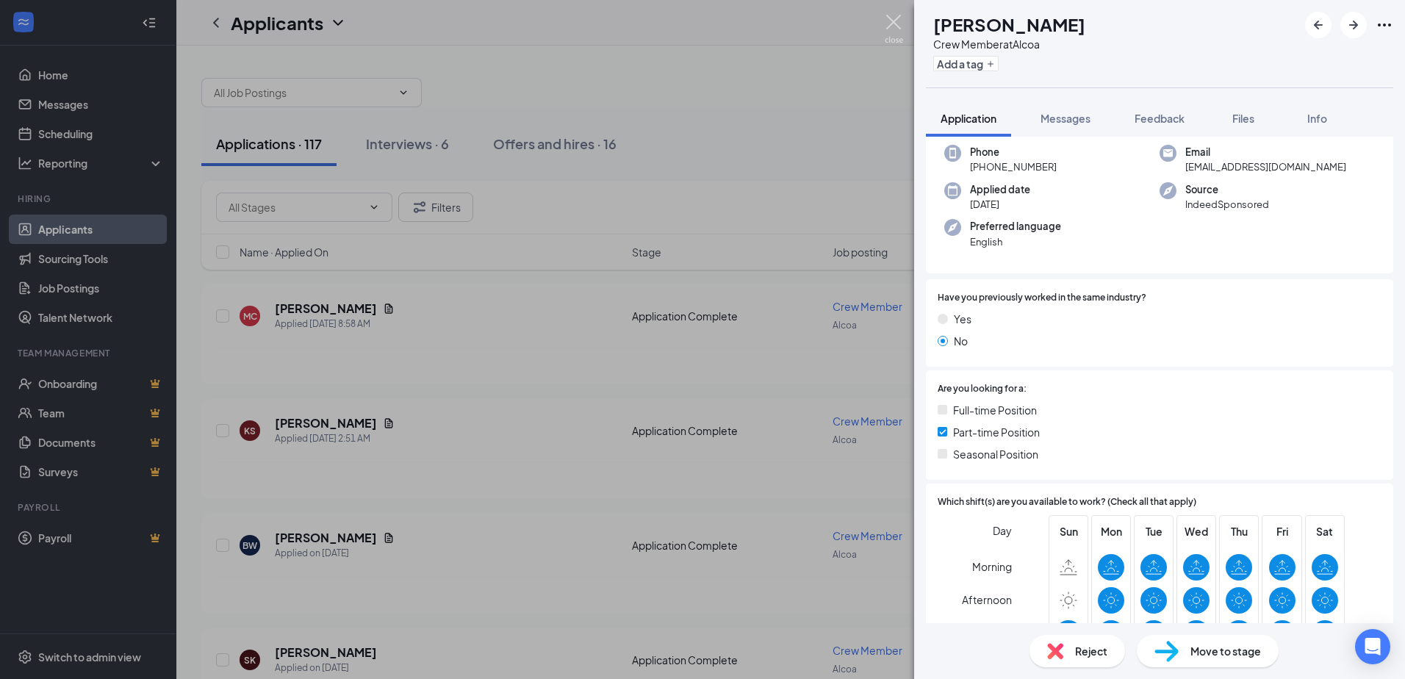
click at [893, 25] on img at bounding box center [894, 29] width 18 height 29
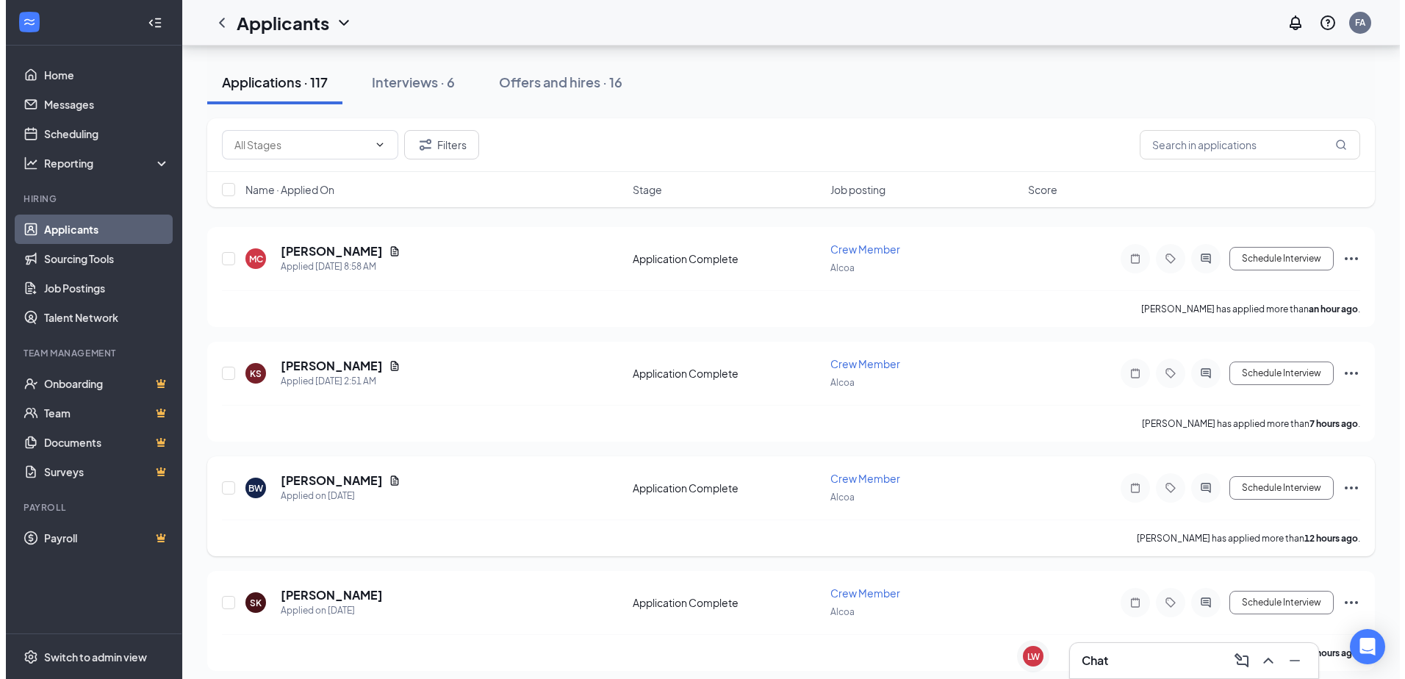
scroll to position [220, 0]
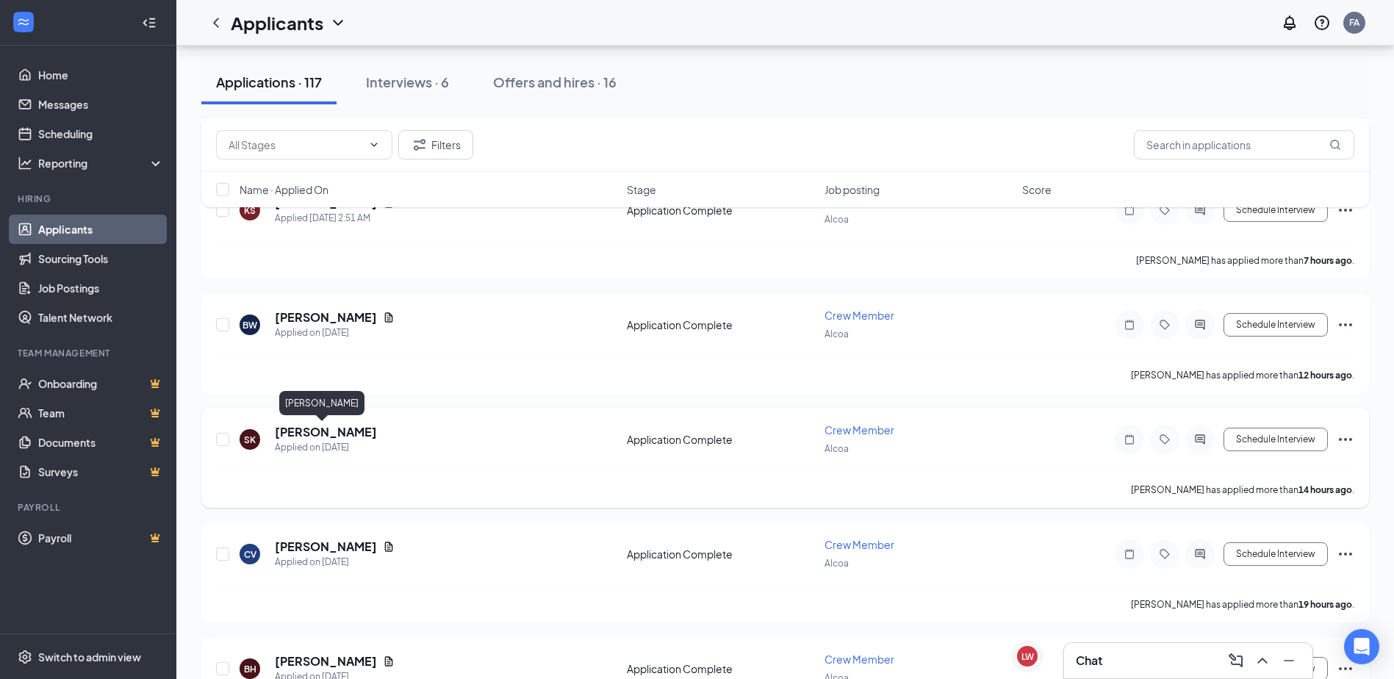
click at [338, 430] on h5 "[PERSON_NAME]" at bounding box center [326, 432] width 102 height 16
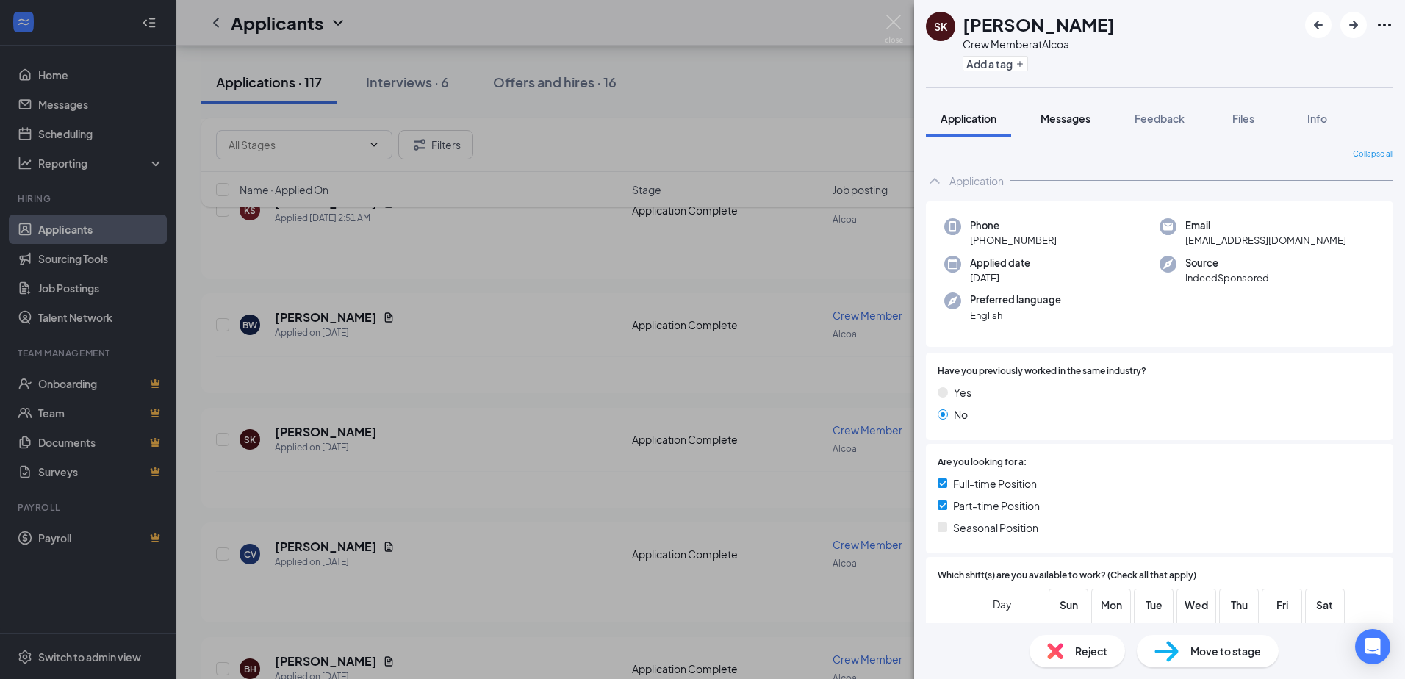
click at [1069, 131] on button "Messages" at bounding box center [1065, 118] width 79 height 37
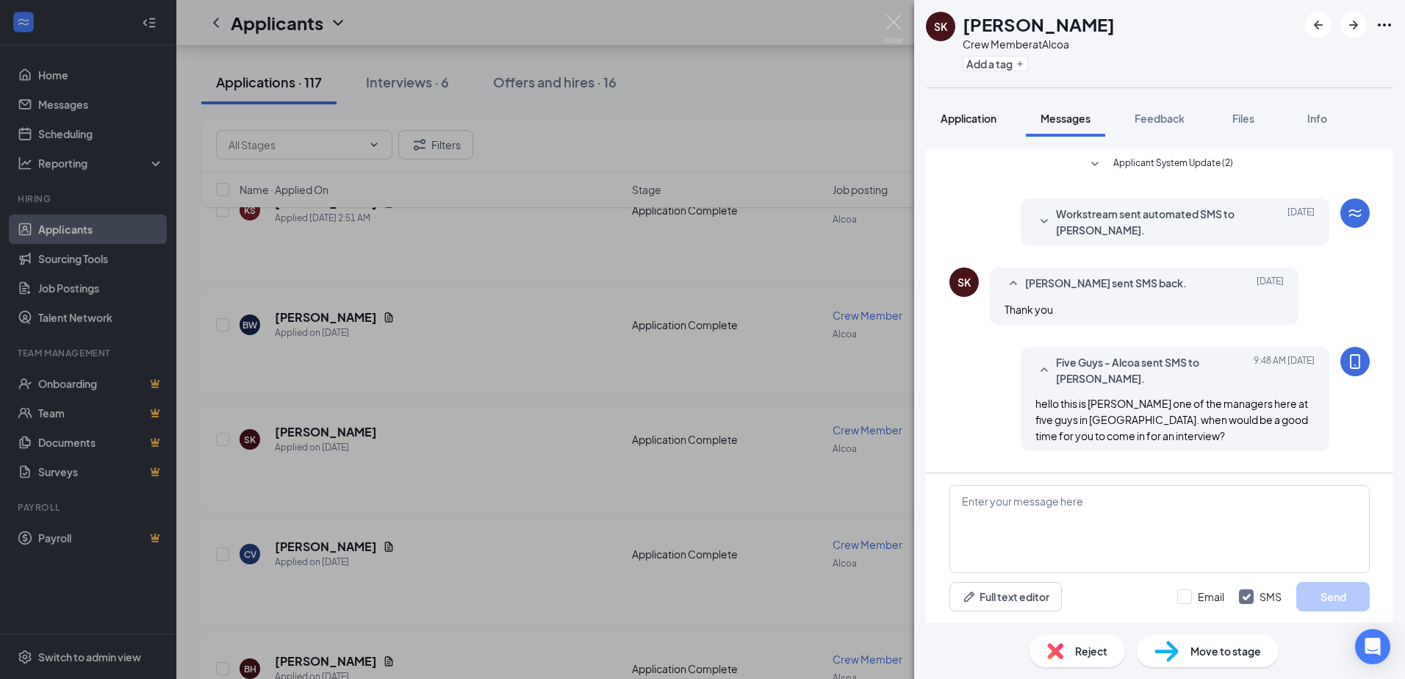
click at [968, 112] on span "Application" at bounding box center [968, 118] width 56 height 13
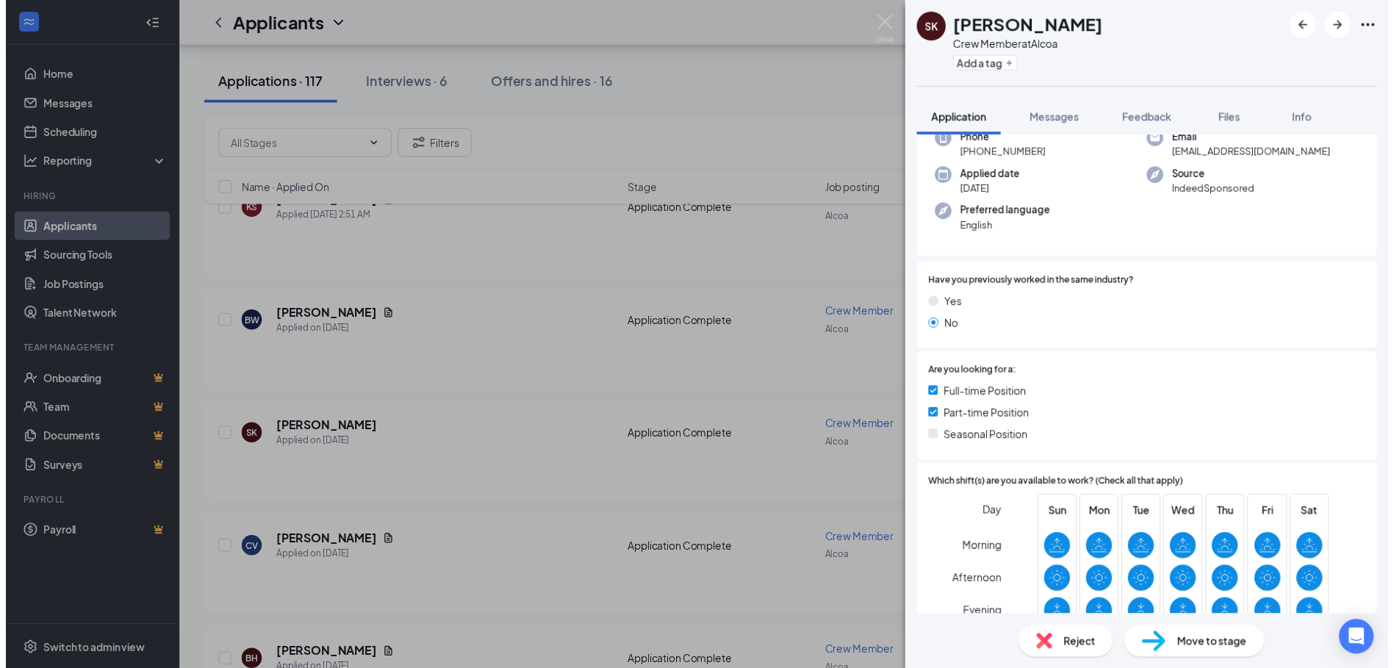
scroll to position [441, 0]
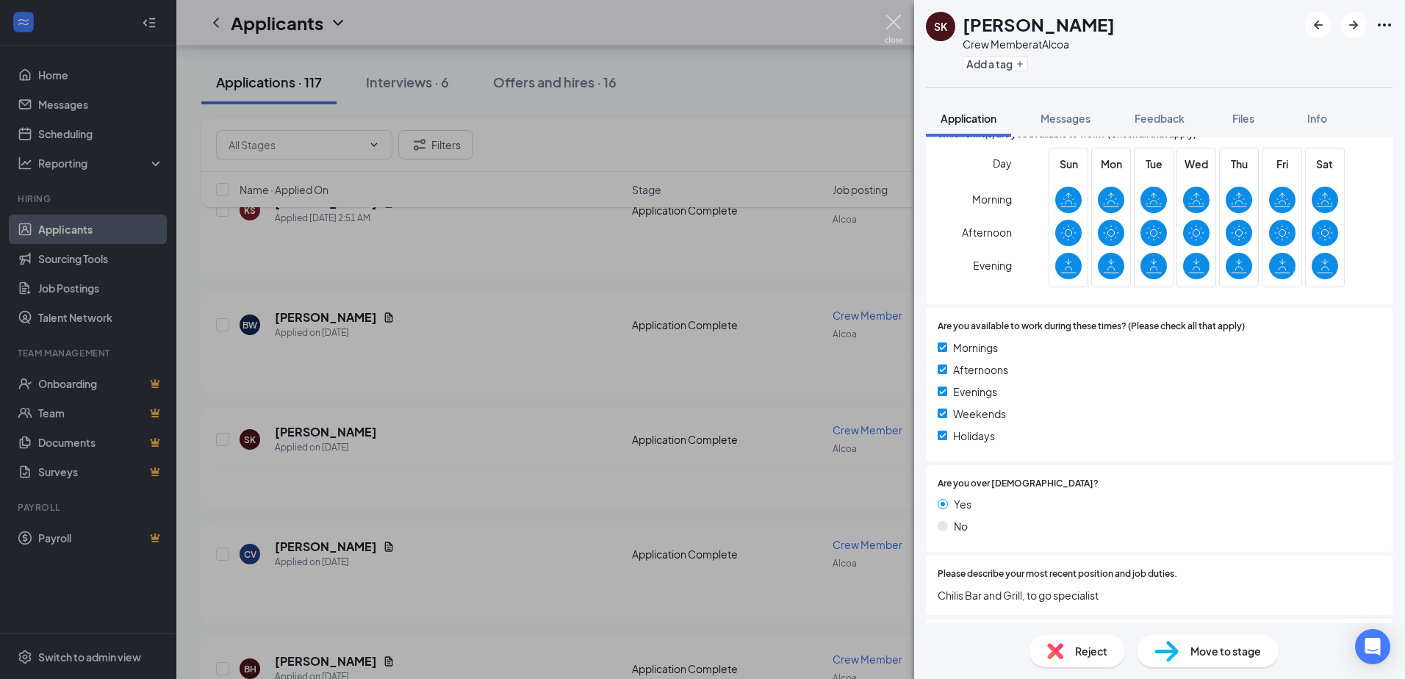
click at [894, 29] on img at bounding box center [894, 29] width 18 height 29
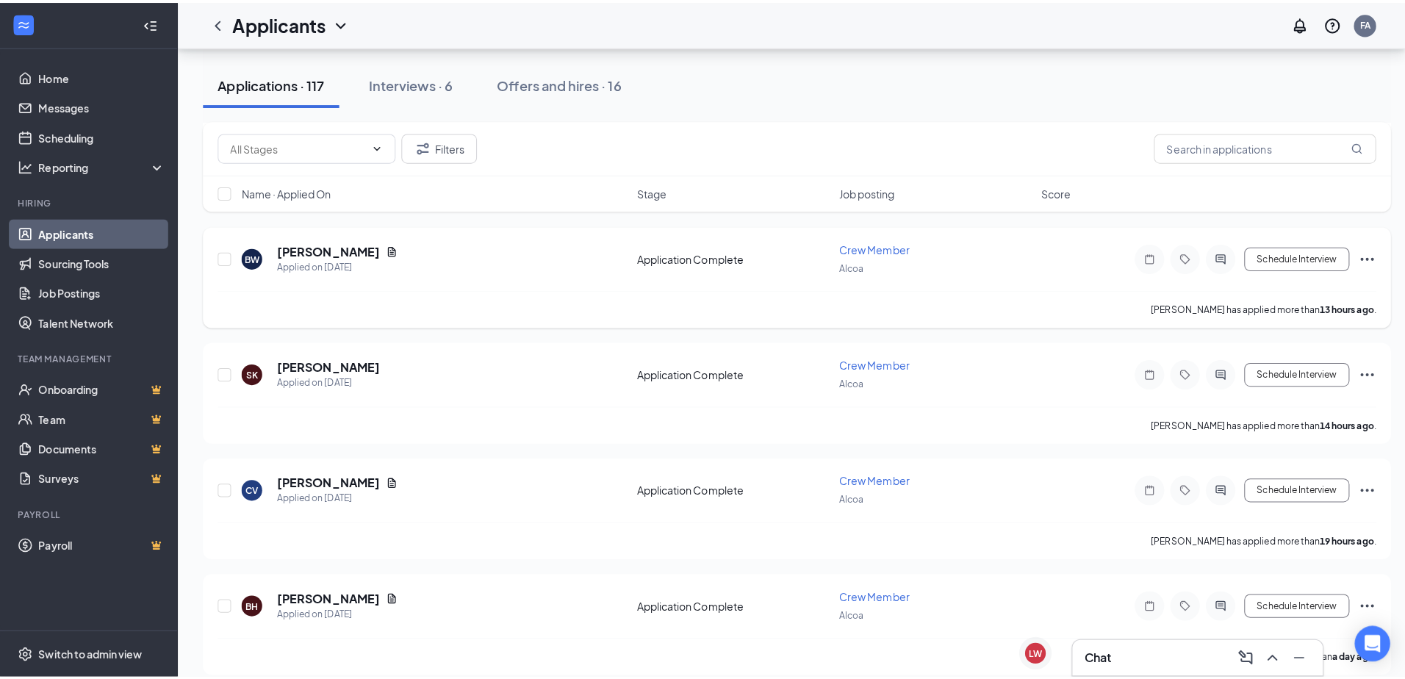
scroll to position [441, 0]
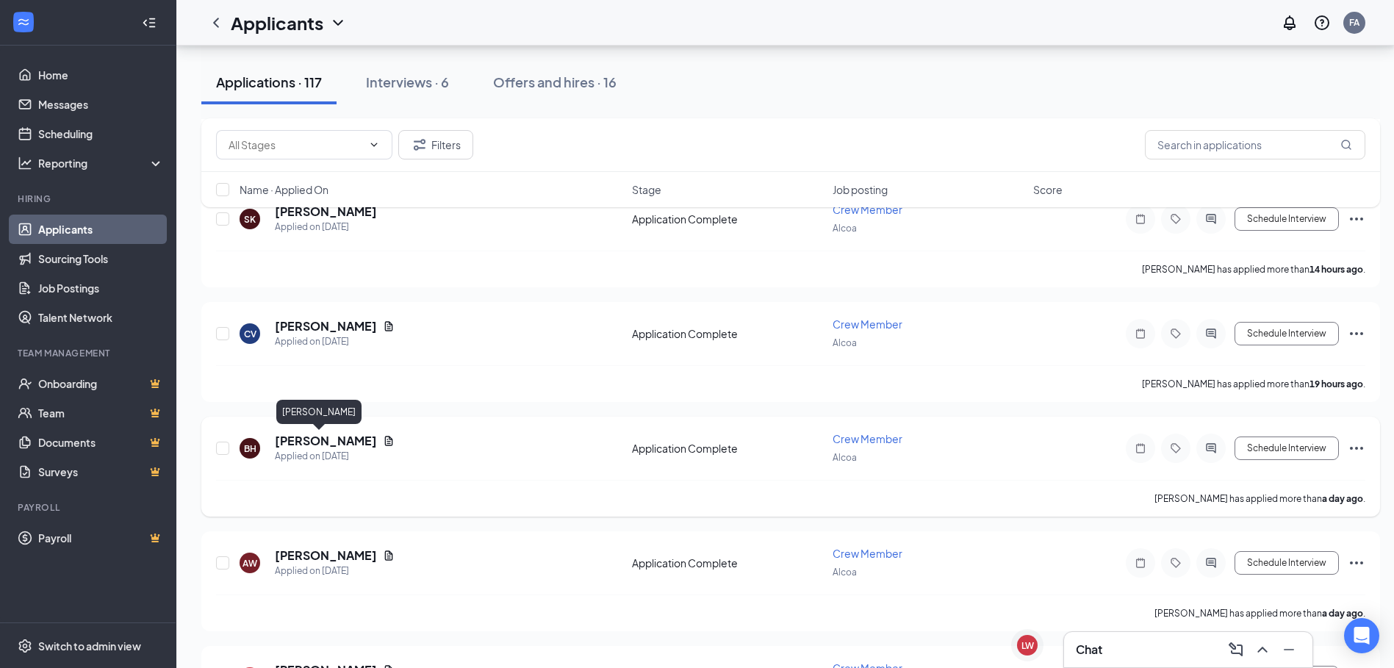
click at [324, 436] on h5 "[PERSON_NAME]" at bounding box center [326, 441] width 102 height 16
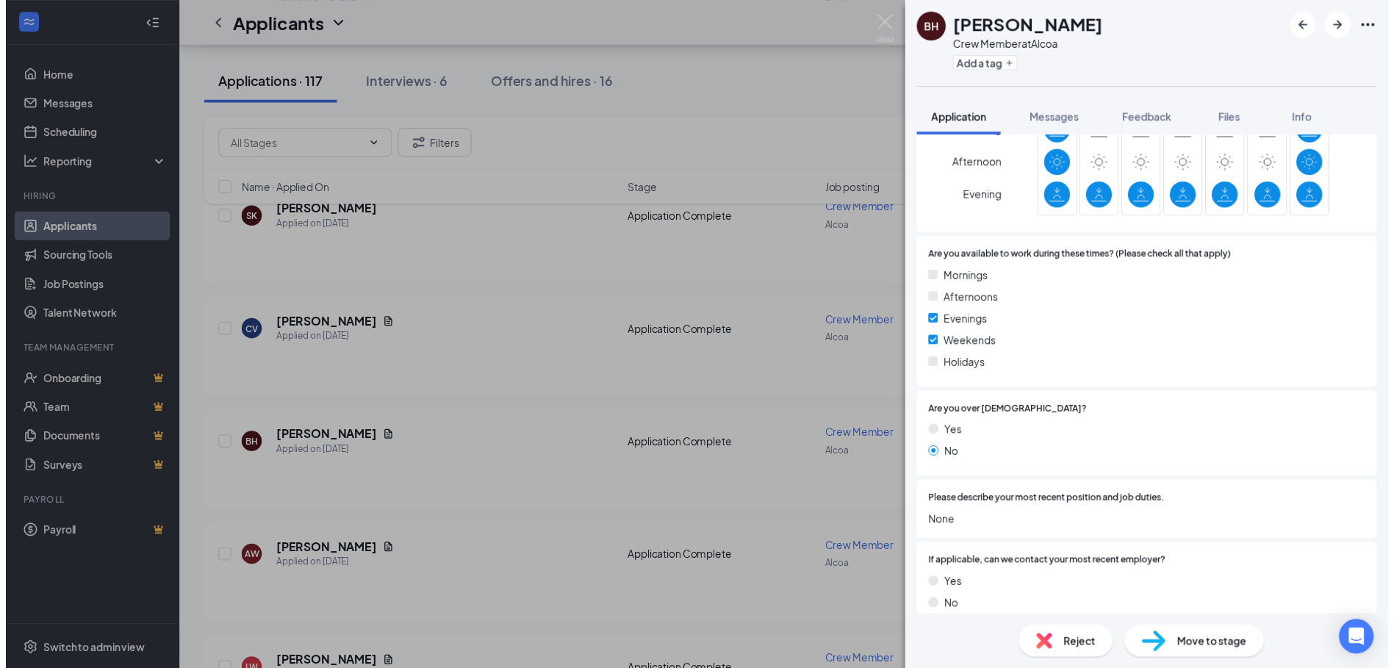
scroll to position [514, 0]
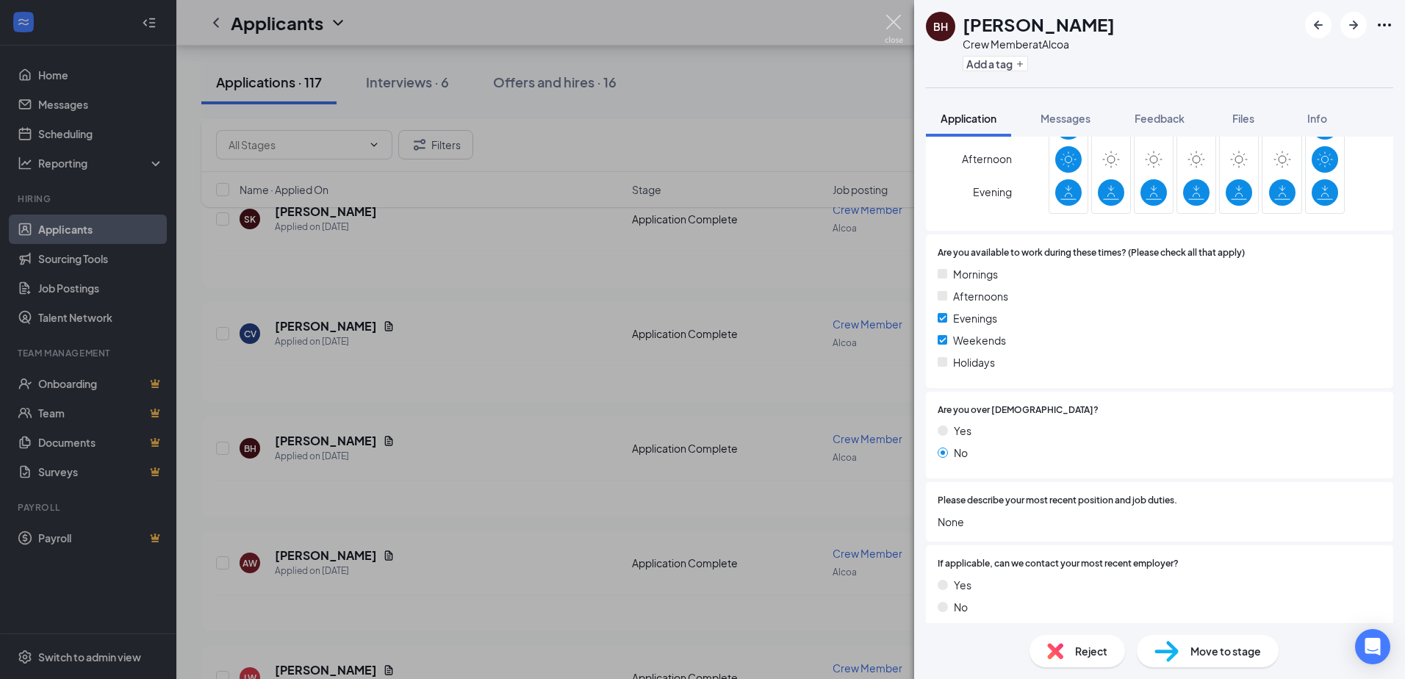
click at [897, 27] on img at bounding box center [894, 29] width 18 height 29
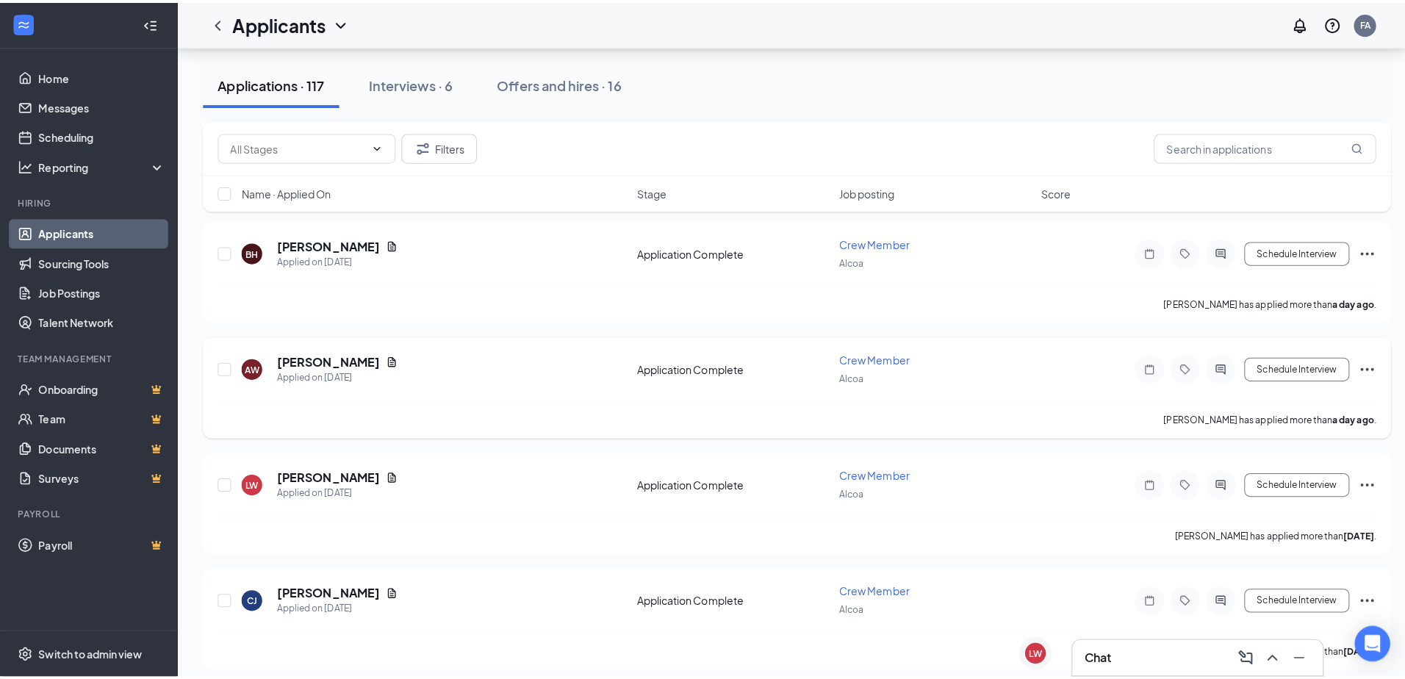
scroll to position [661, 0]
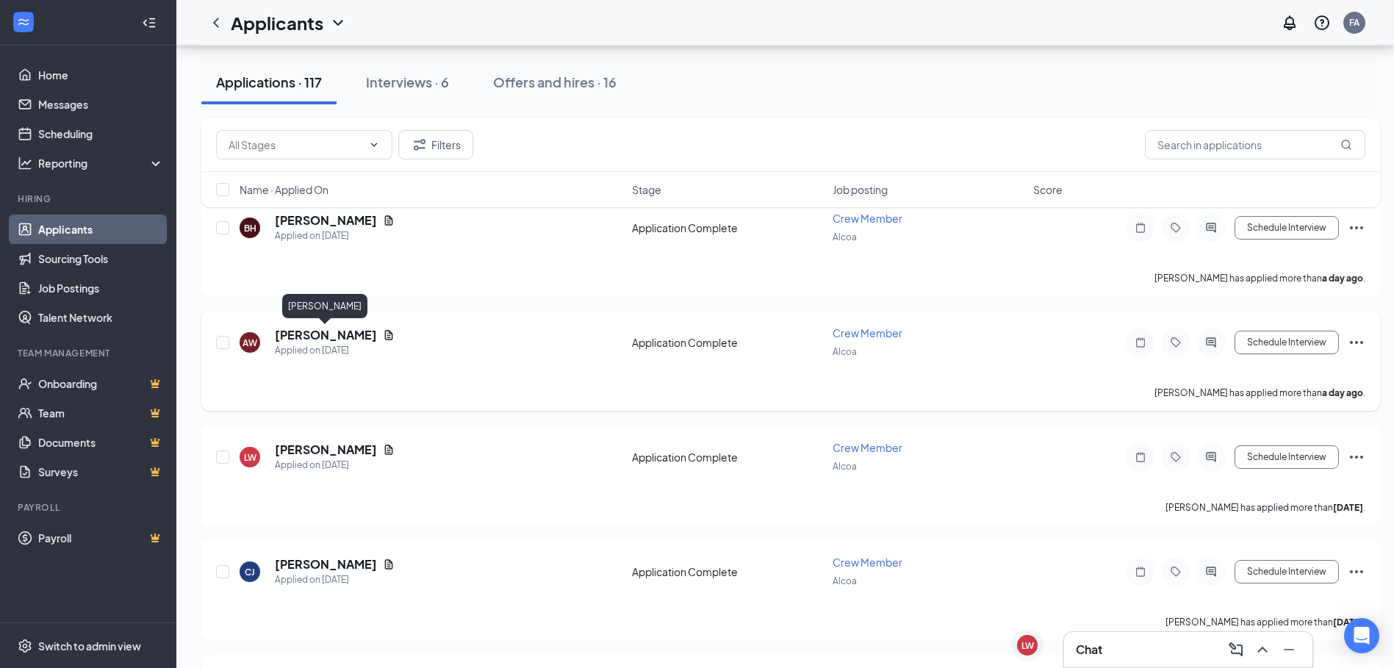
click at [355, 339] on h5 "[PERSON_NAME]" at bounding box center [326, 335] width 102 height 16
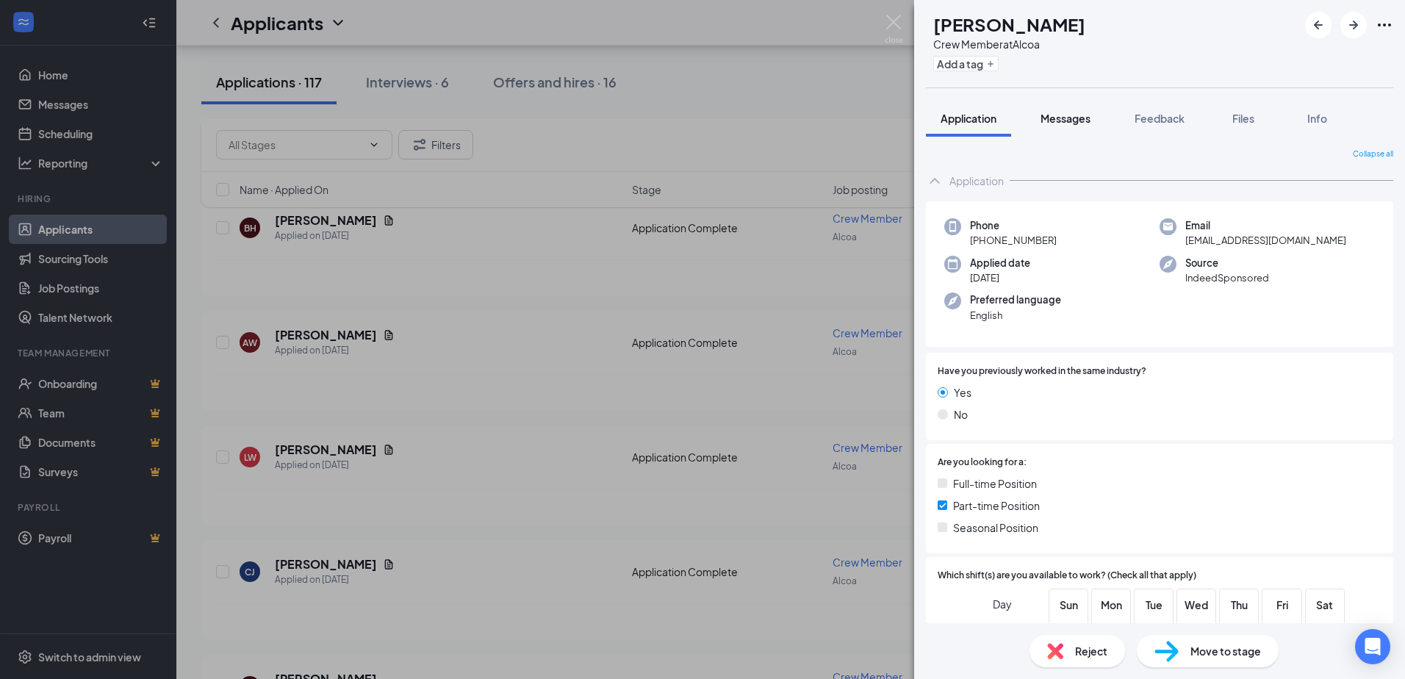
click at [1083, 123] on span "Messages" at bounding box center [1065, 118] width 50 height 13
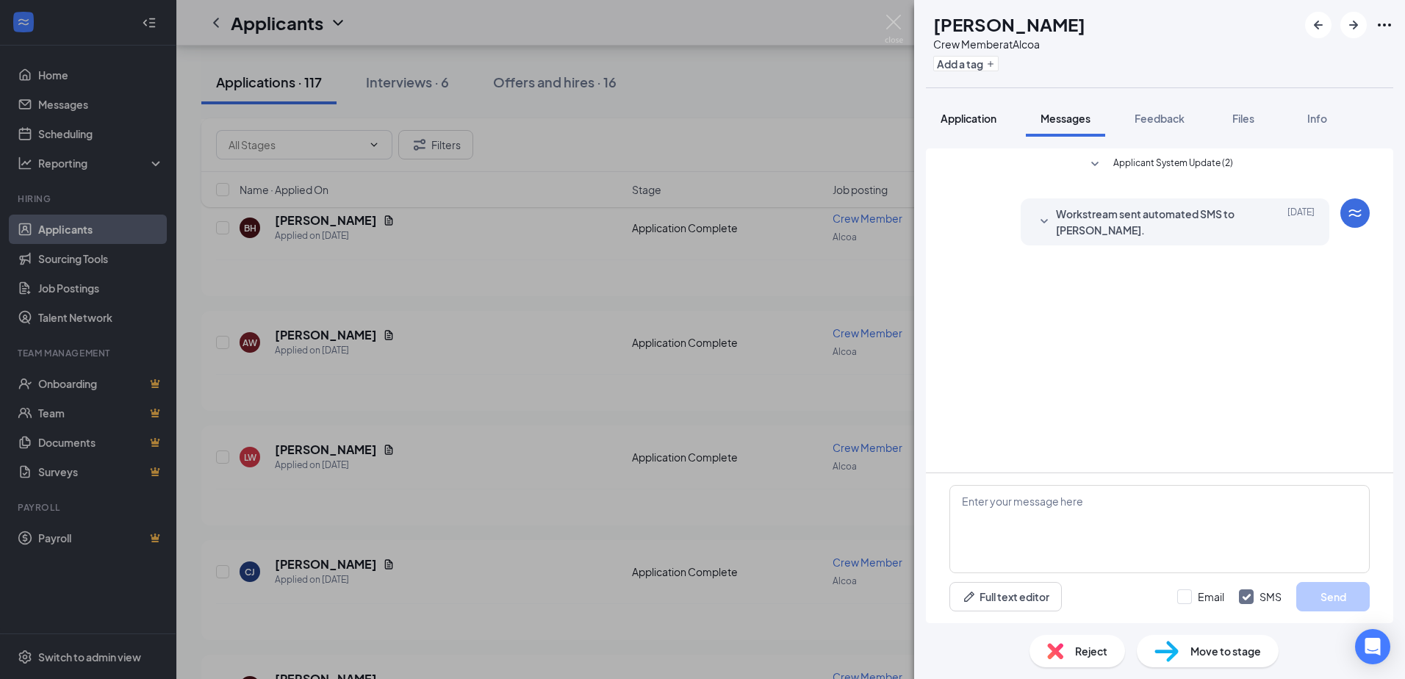
click at [979, 118] on span "Application" at bounding box center [968, 118] width 56 height 13
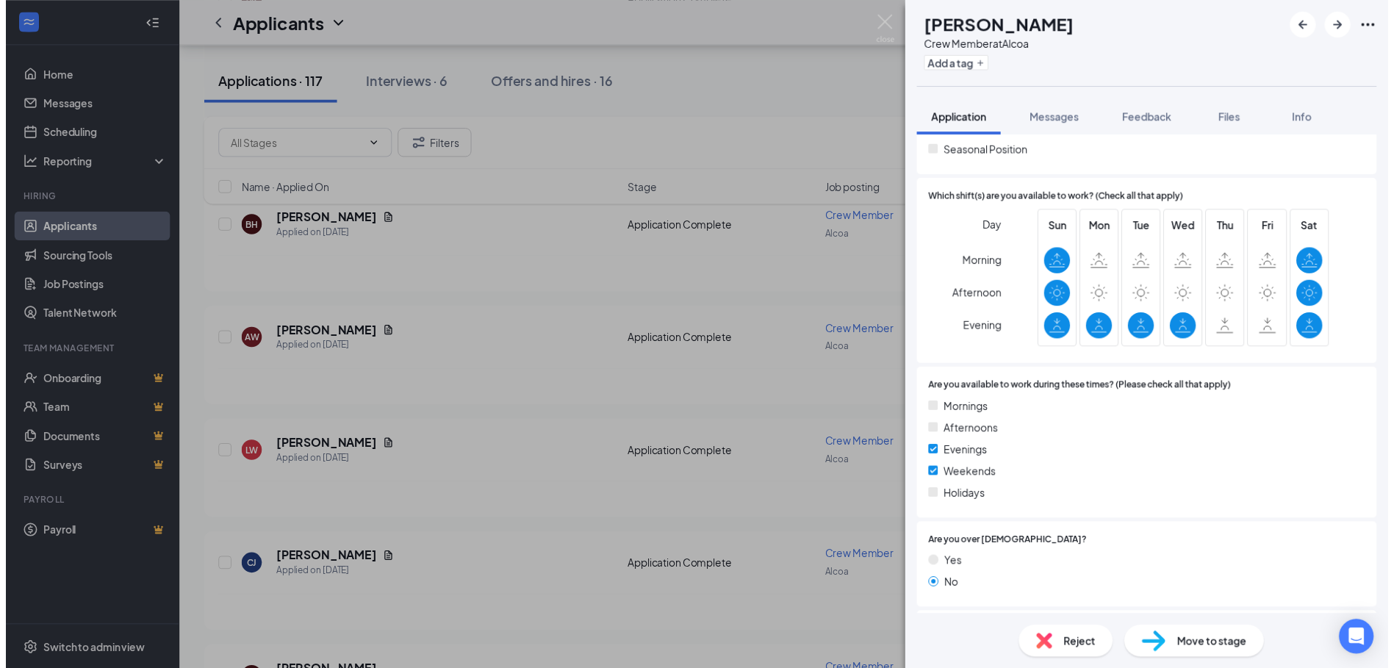
scroll to position [367, 0]
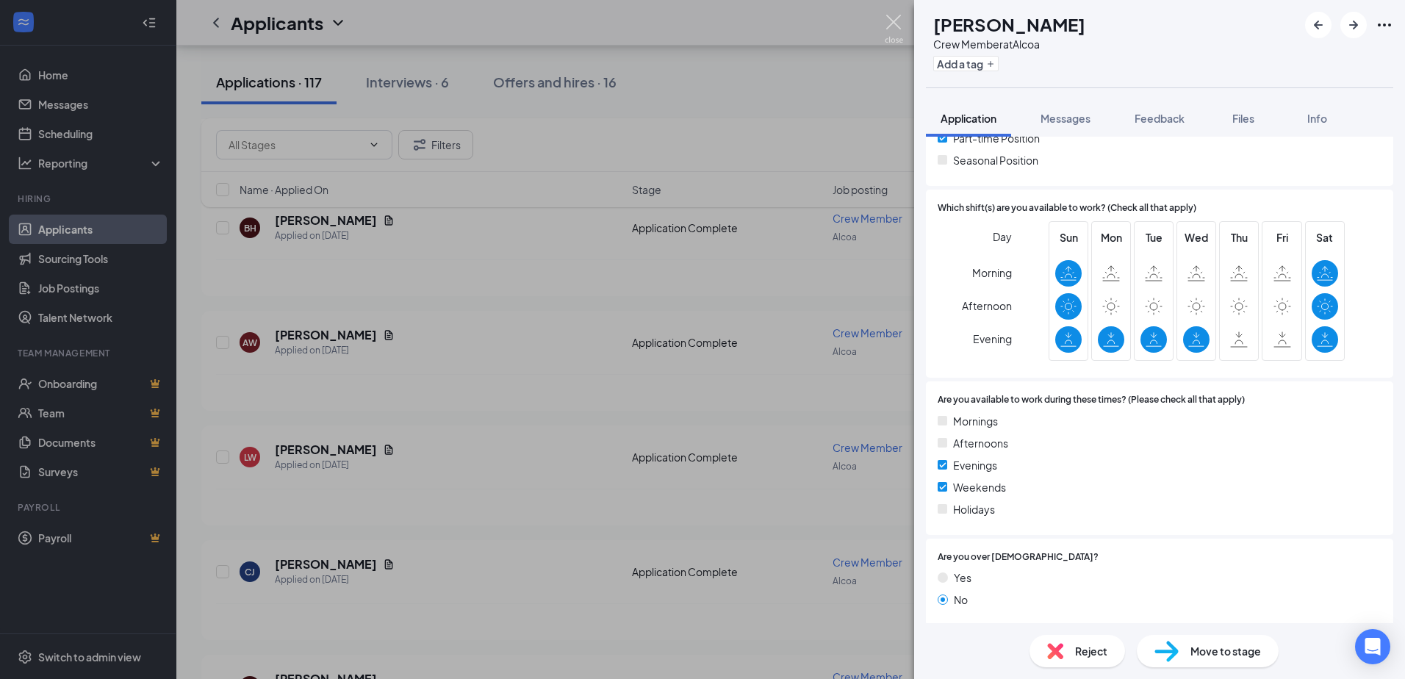
click at [891, 24] on img at bounding box center [894, 29] width 18 height 29
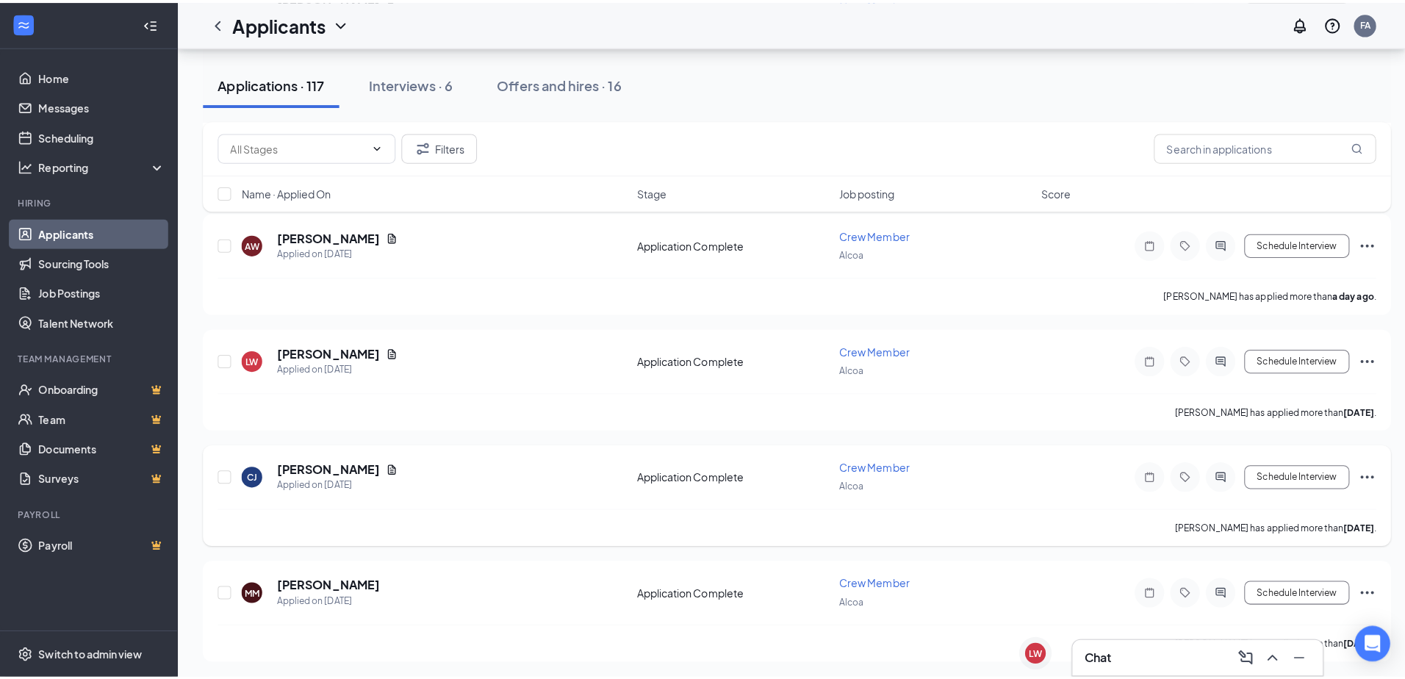
scroll to position [808, 0]
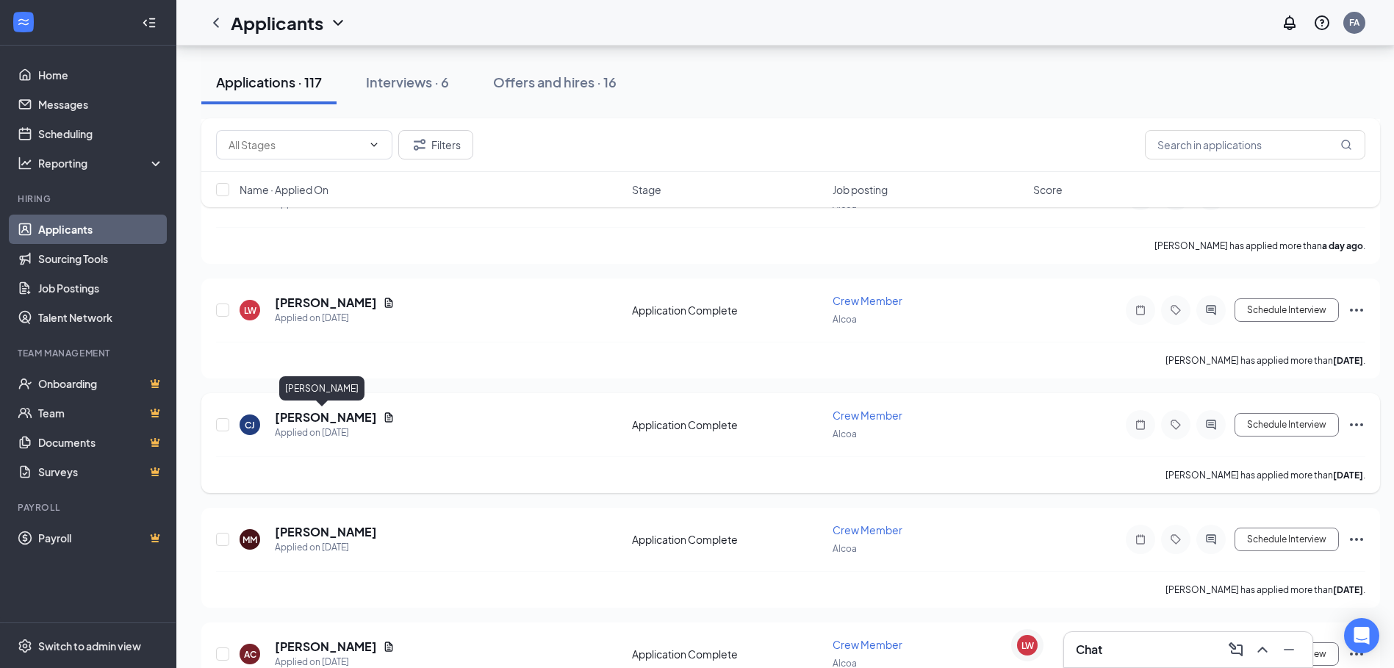
click at [327, 416] on h5 "[PERSON_NAME]" at bounding box center [326, 417] width 102 height 16
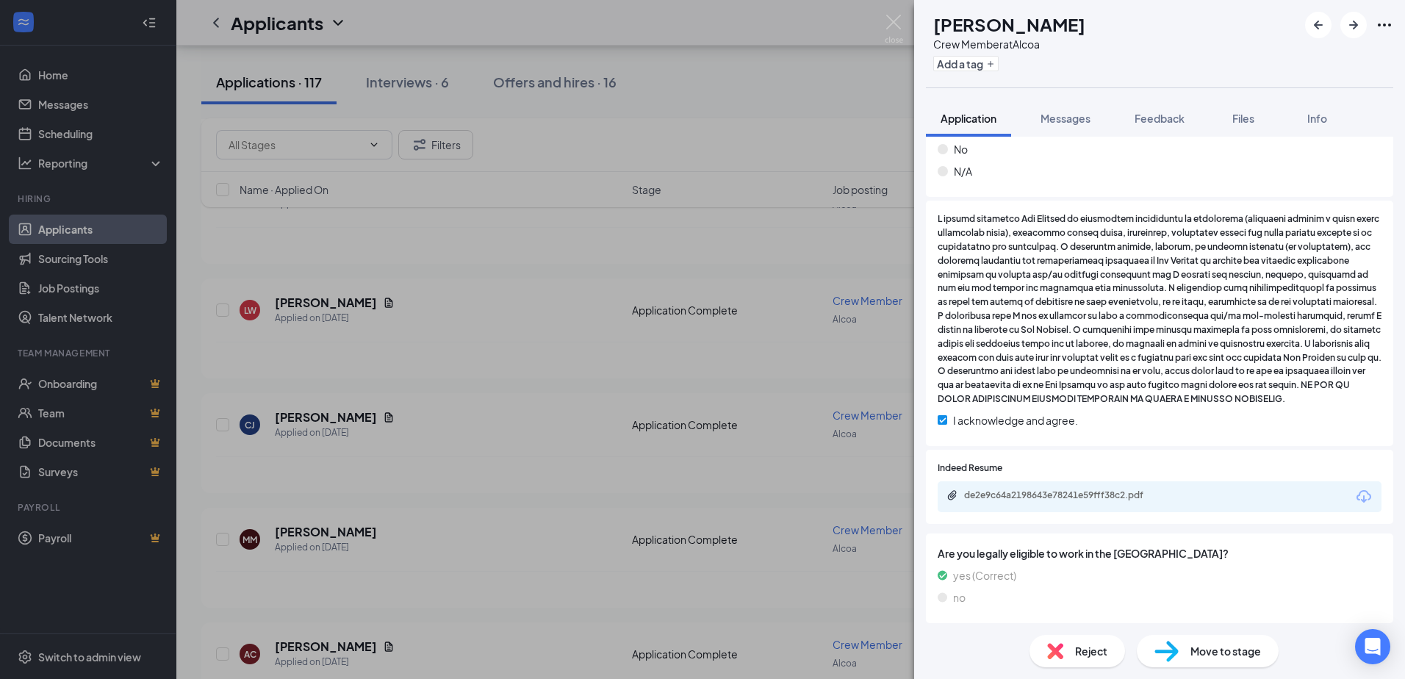
scroll to position [1087, 0]
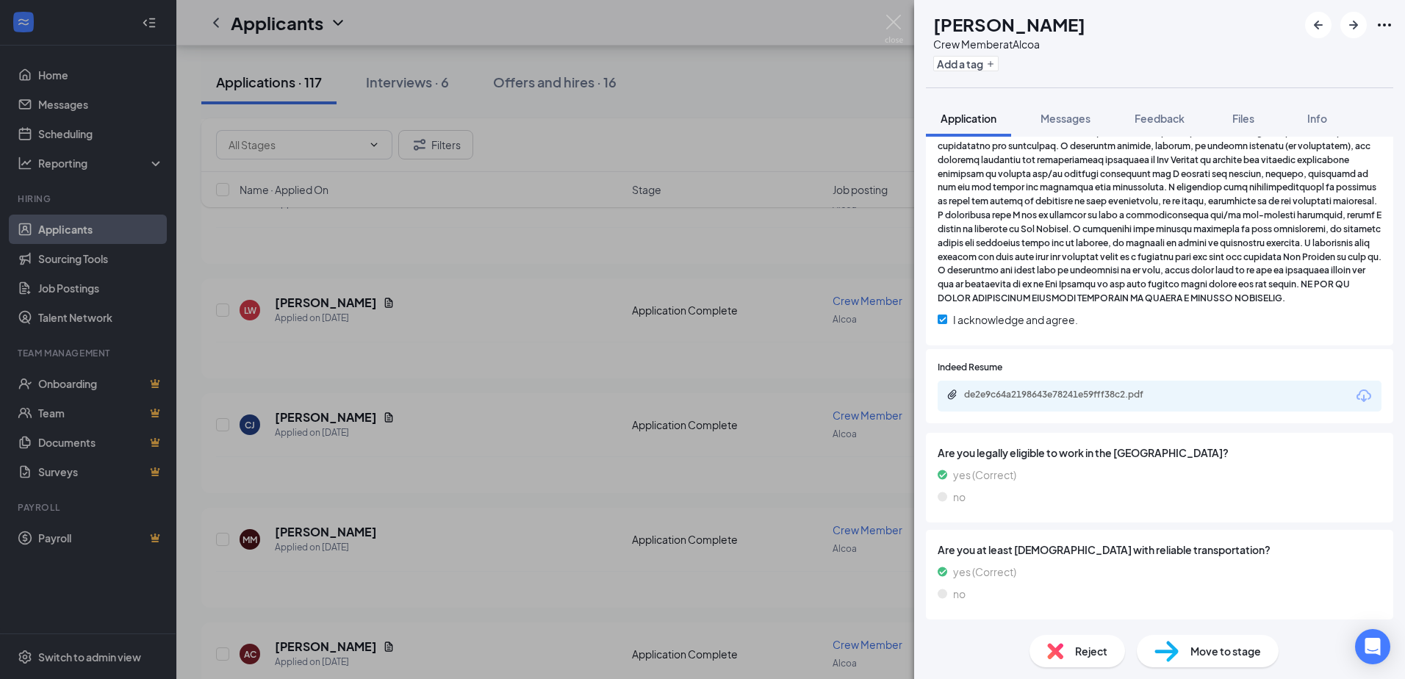
click at [1044, 397] on div "de2e9c64a2198643e78241e59fff38c2.pdf" at bounding box center [1159, 396] width 444 height 31
click at [1044, 395] on div "de2e9c64a2198643e78241e59fff38c2.pdf" at bounding box center [1067, 395] width 206 height 12
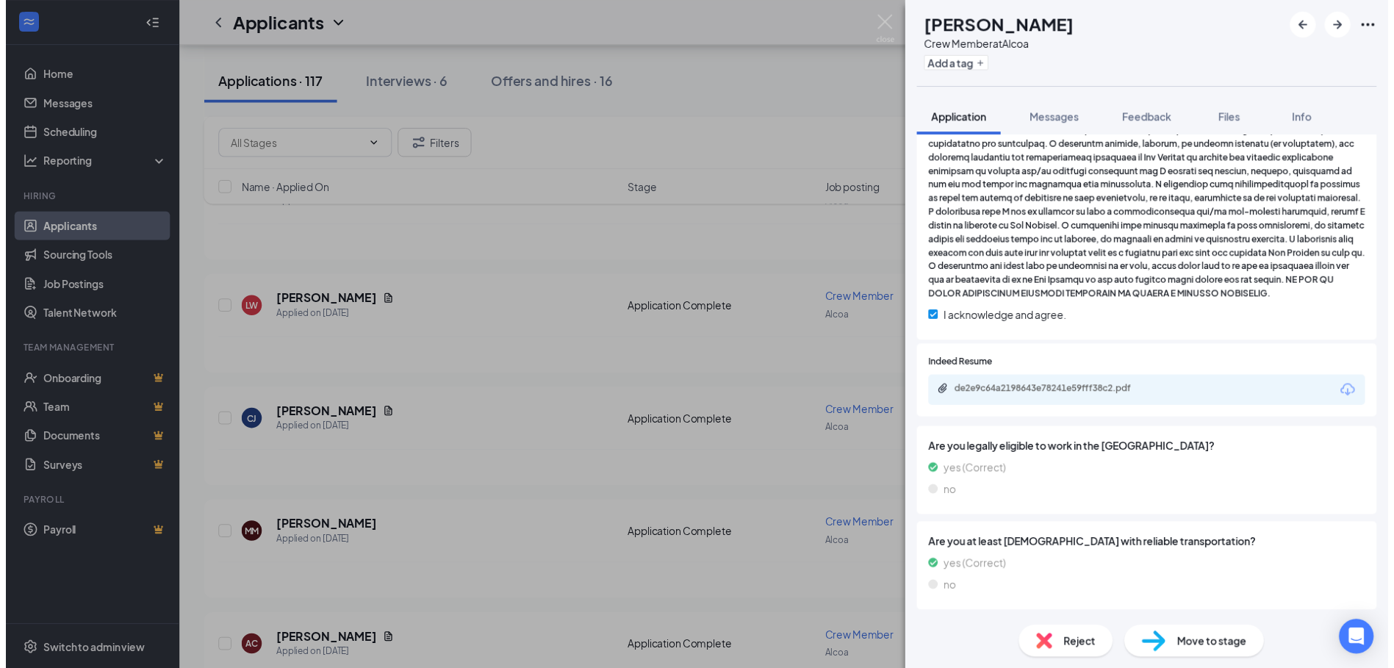
scroll to position [1081, 0]
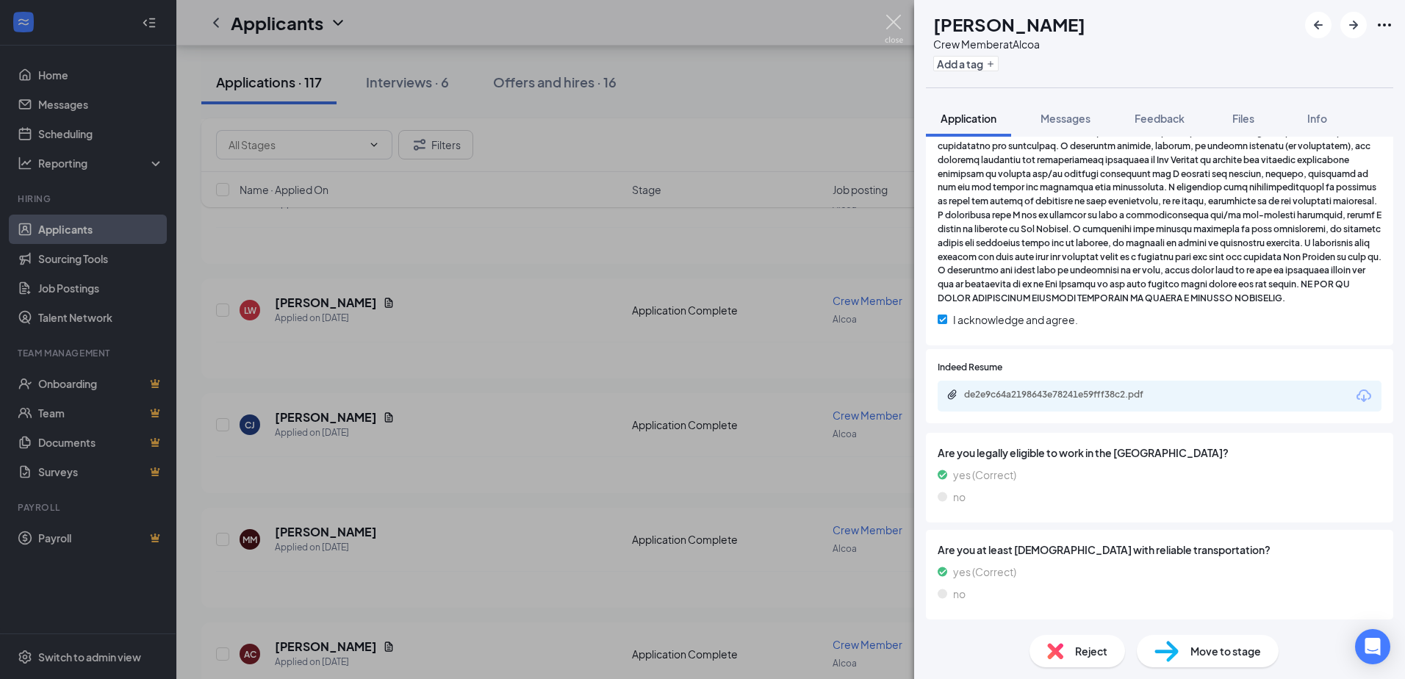
click at [898, 25] on img at bounding box center [894, 29] width 18 height 29
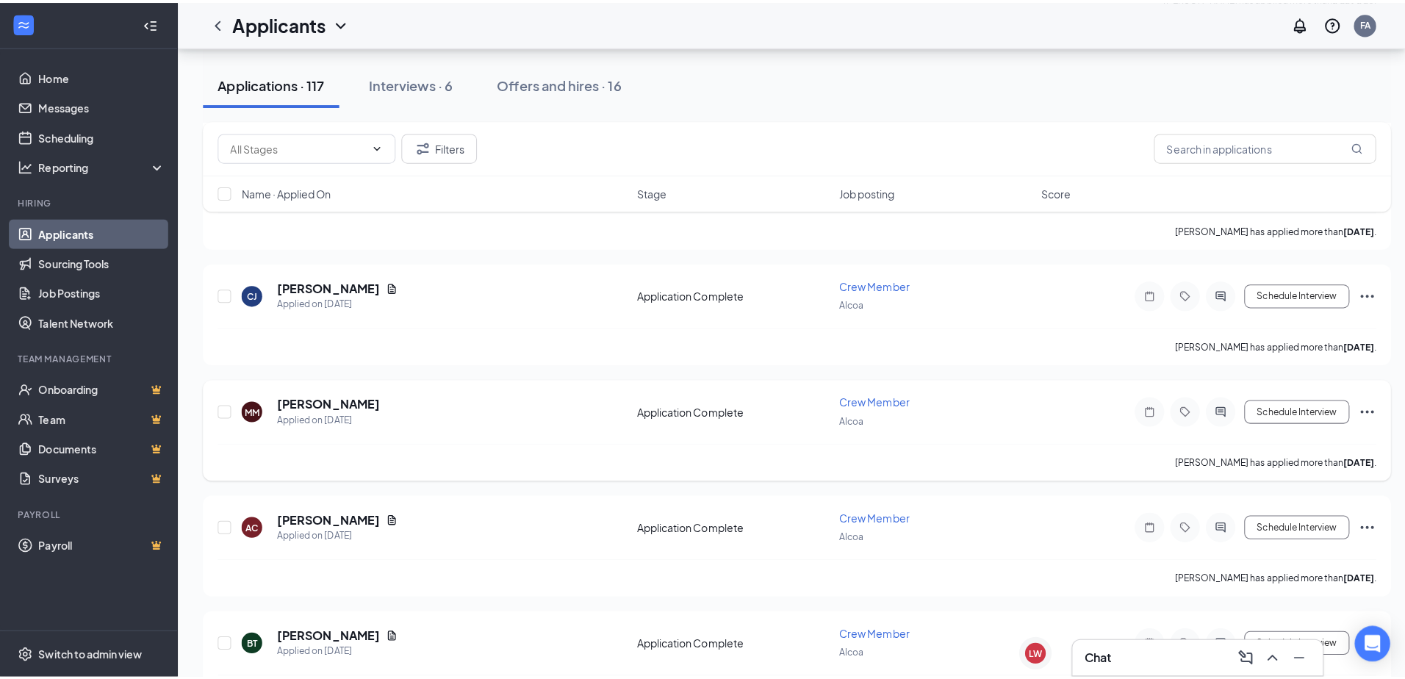
scroll to position [955, 0]
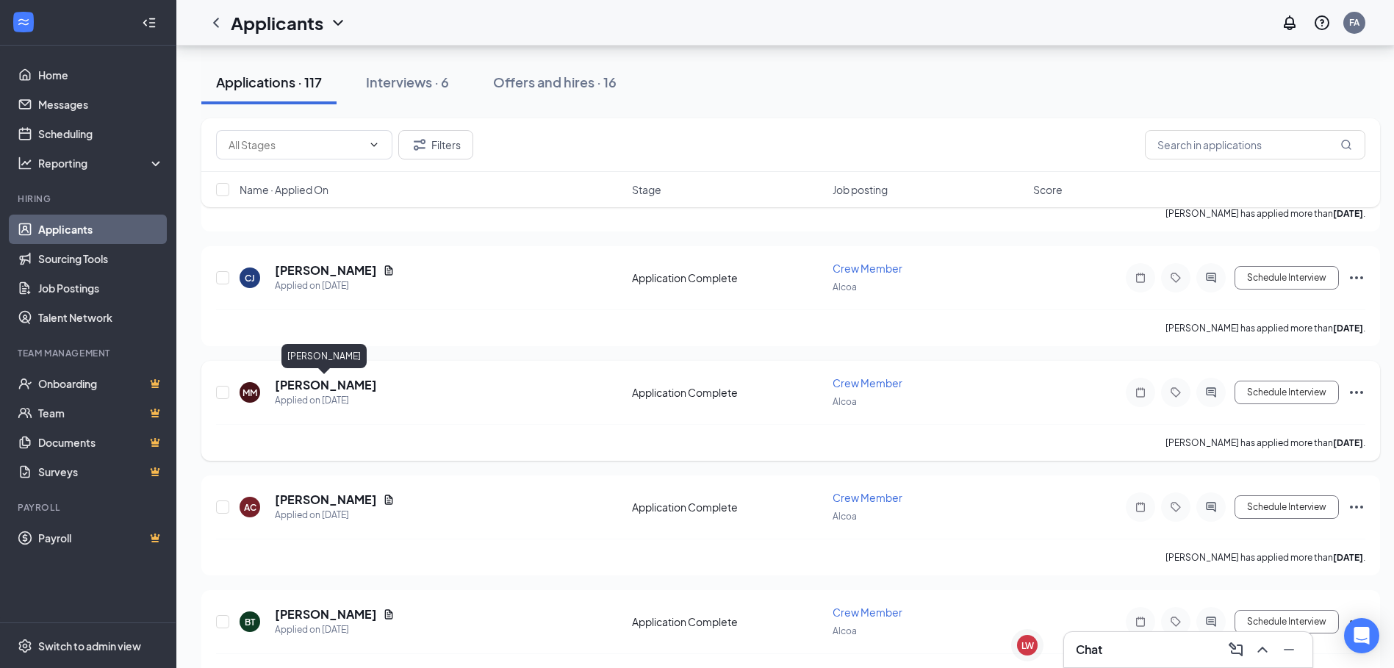
click at [308, 386] on h5 "[PERSON_NAME]" at bounding box center [326, 385] width 102 height 16
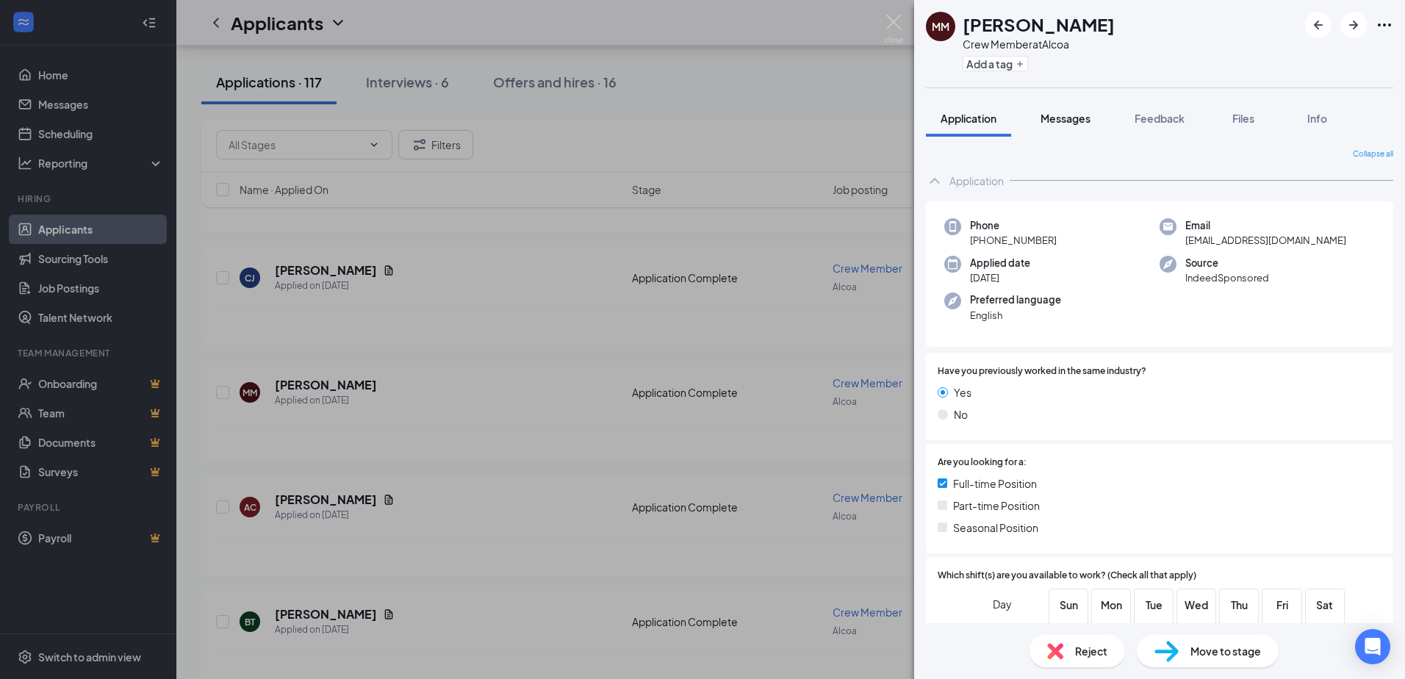
click at [1084, 126] on button "Messages" at bounding box center [1065, 118] width 79 height 37
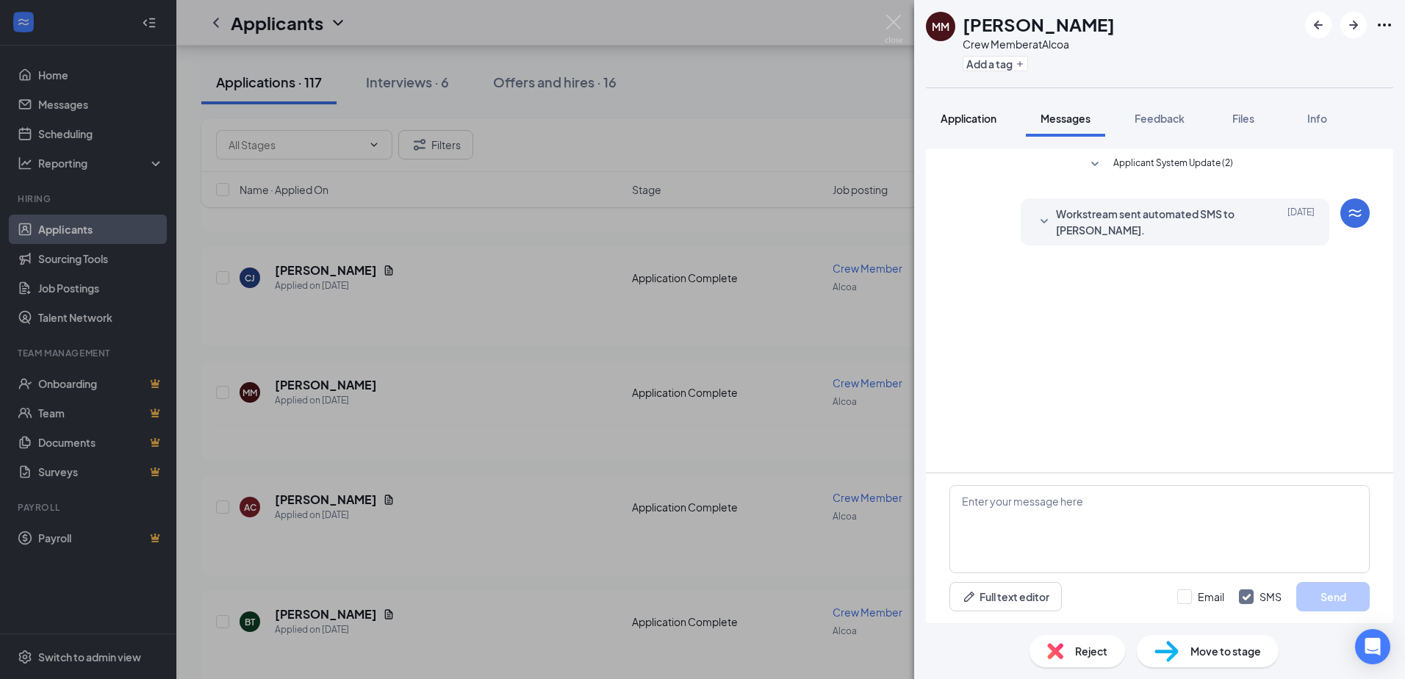
click at [987, 121] on span "Application" at bounding box center [968, 118] width 56 height 13
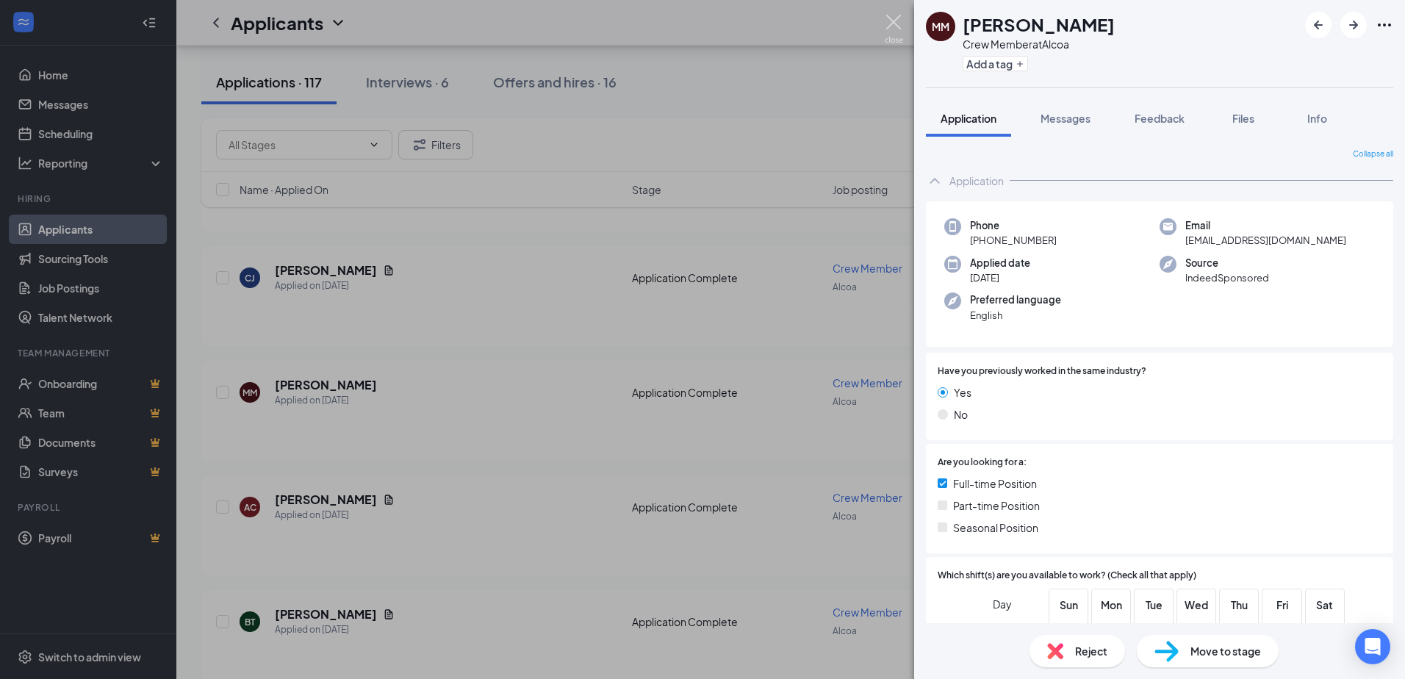
click at [896, 20] on img at bounding box center [894, 29] width 18 height 29
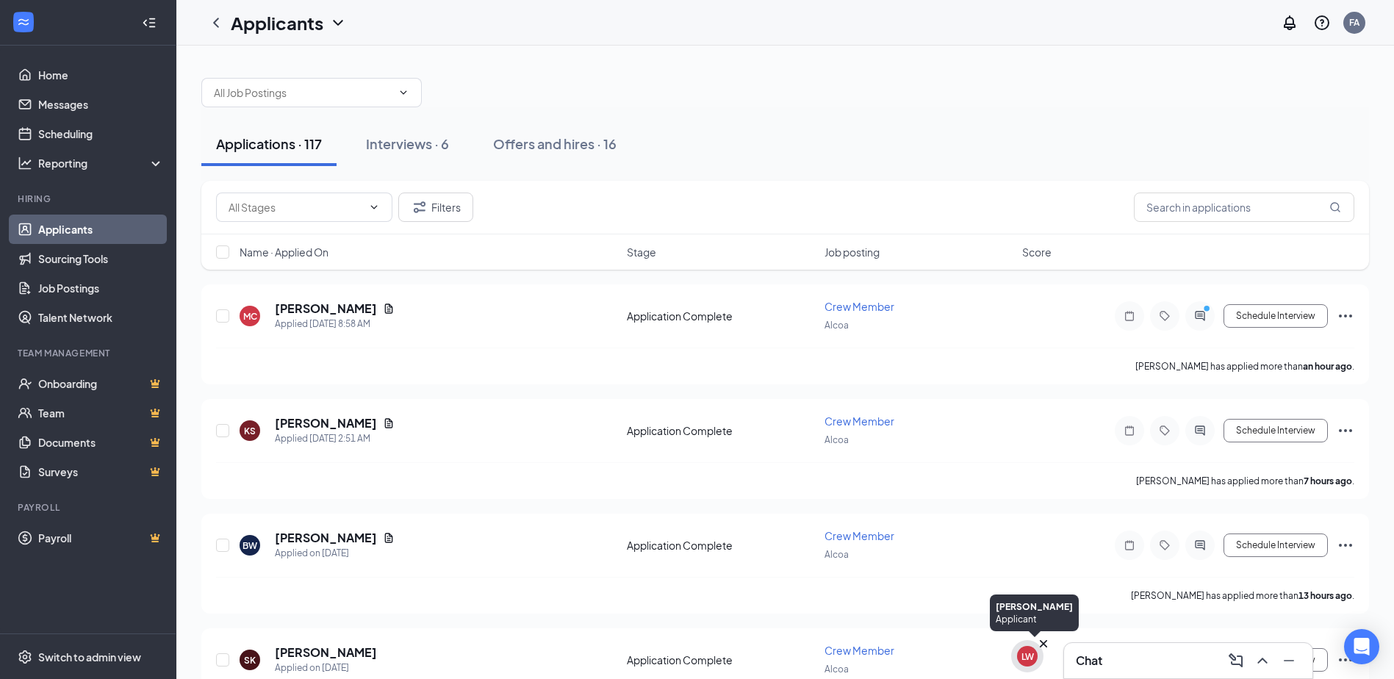
click at [1043, 641] on icon "Cross" at bounding box center [1043, 643] width 15 height 15
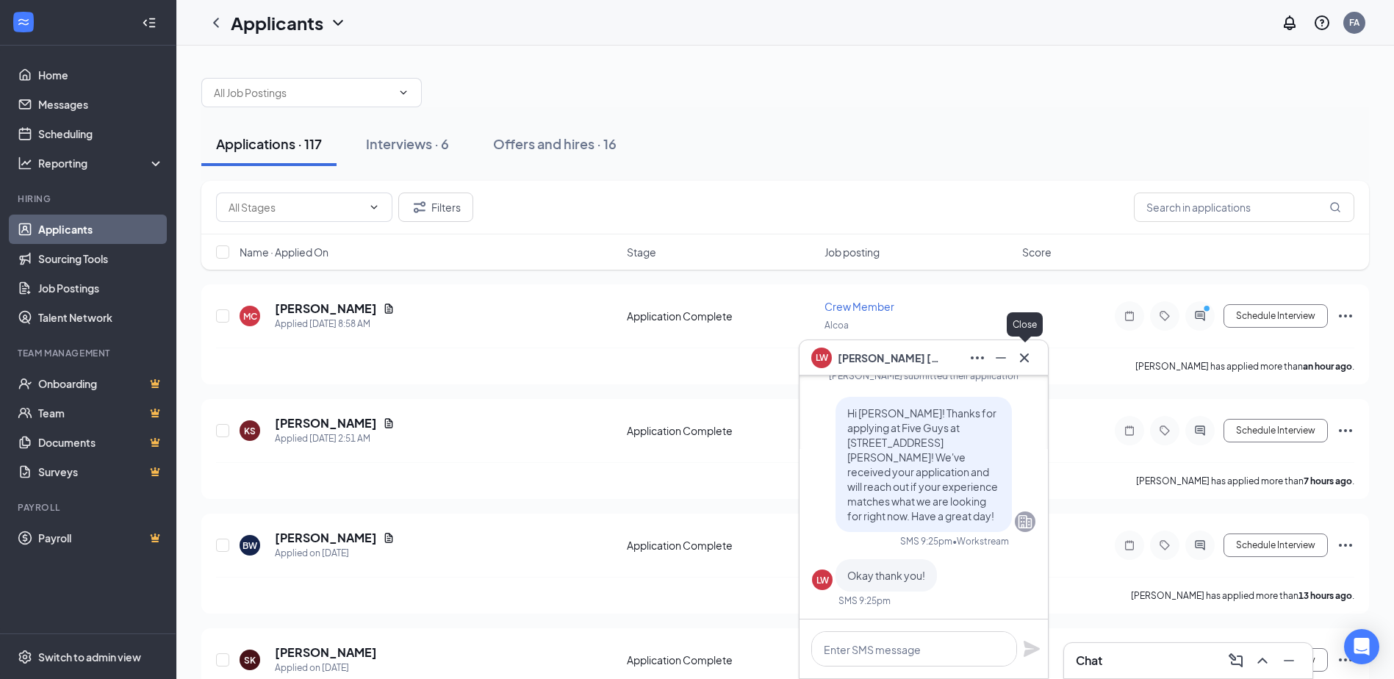
click at [1031, 367] on button at bounding box center [1024, 358] width 24 height 24
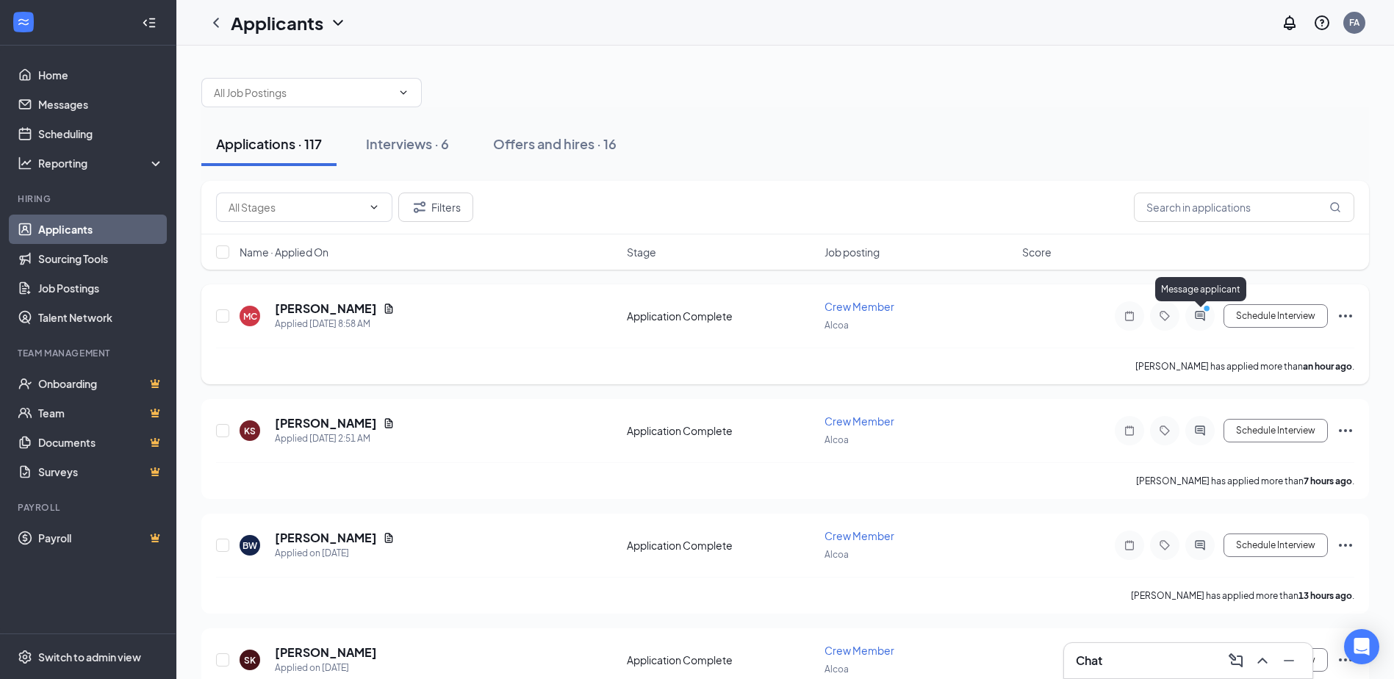
click at [1201, 313] on icon "PrimaryDot" at bounding box center [1209, 310] width 18 height 12
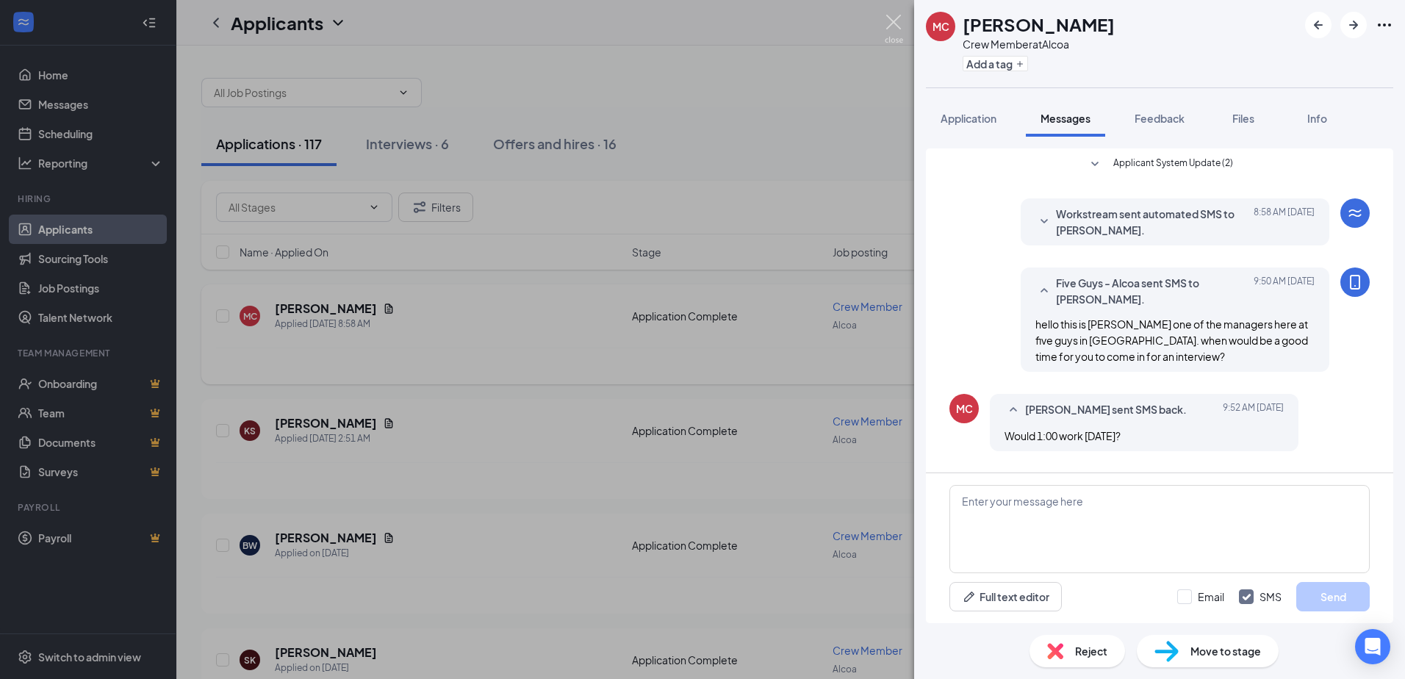
click at [895, 31] on img at bounding box center [894, 29] width 18 height 29
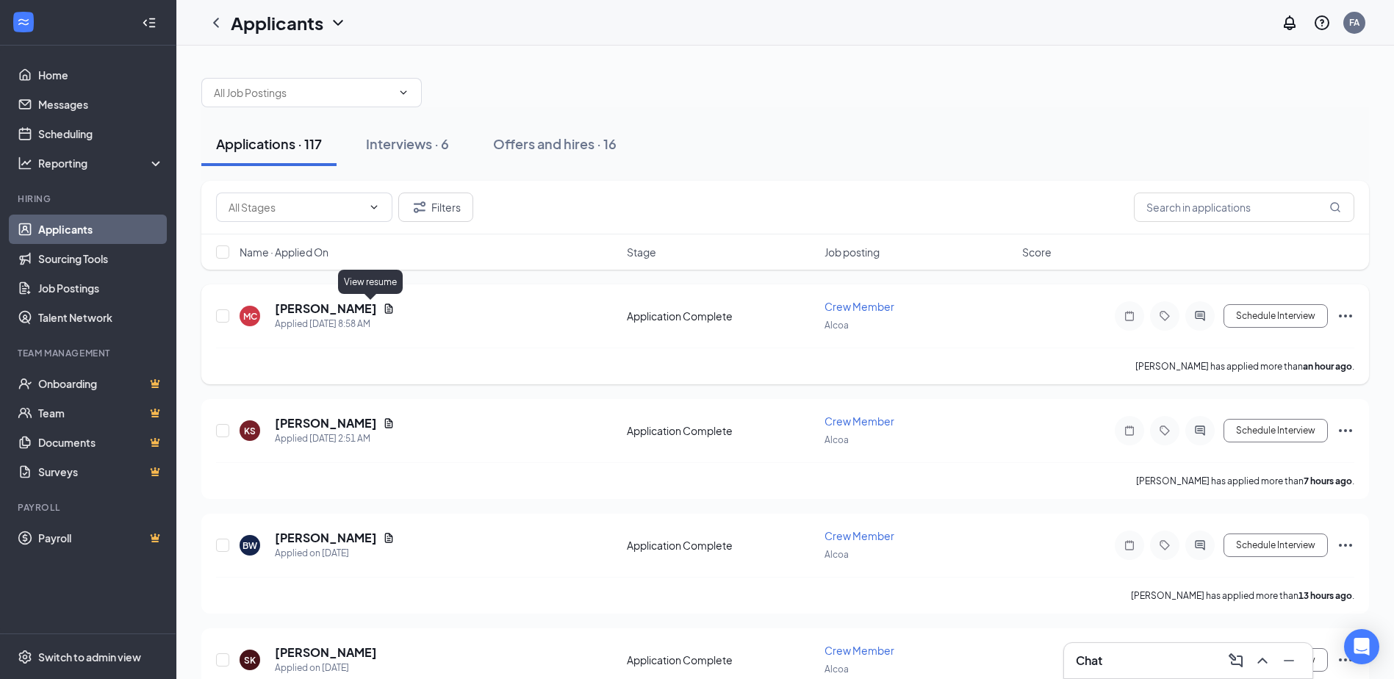
click at [385, 307] on icon "Document" at bounding box center [389, 308] width 8 height 10
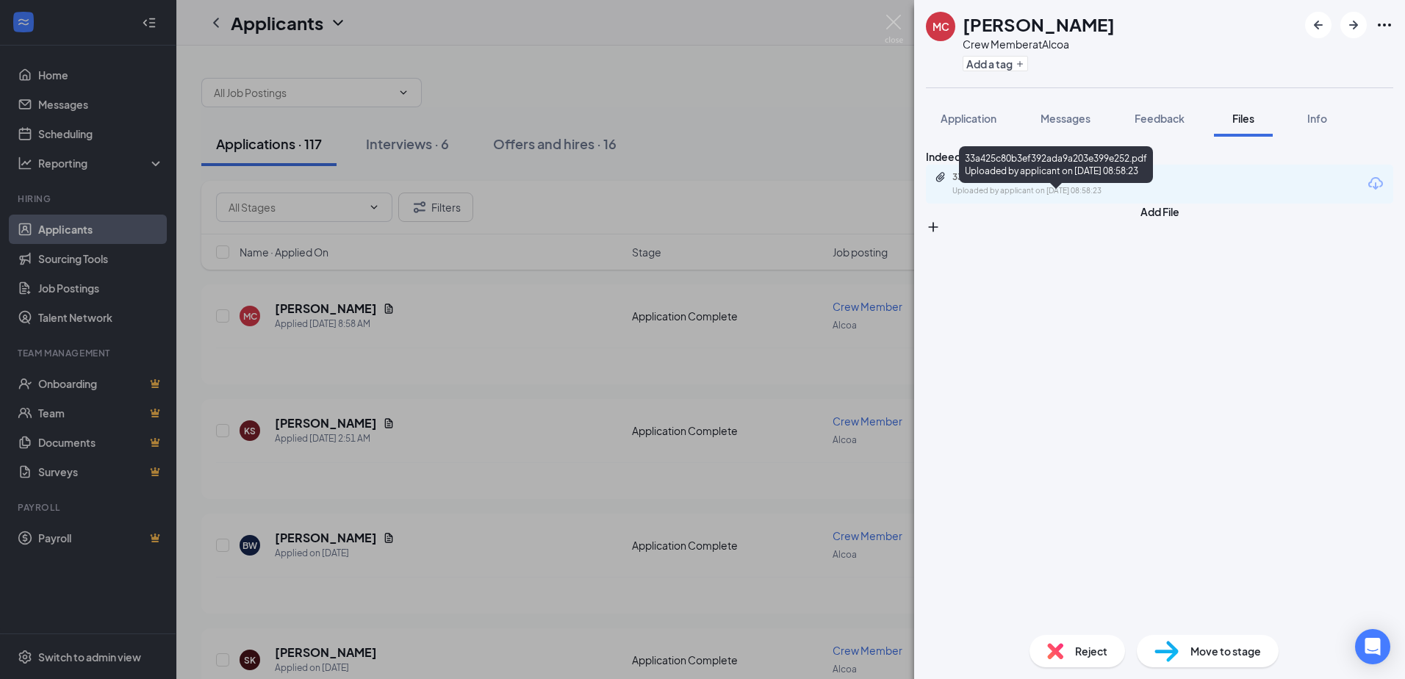
click at [1048, 197] on div "Uploaded by applicant on [DATE] 08:58:23" at bounding box center [1062, 191] width 220 height 12
click at [970, 114] on span "Application" at bounding box center [968, 118] width 56 height 13
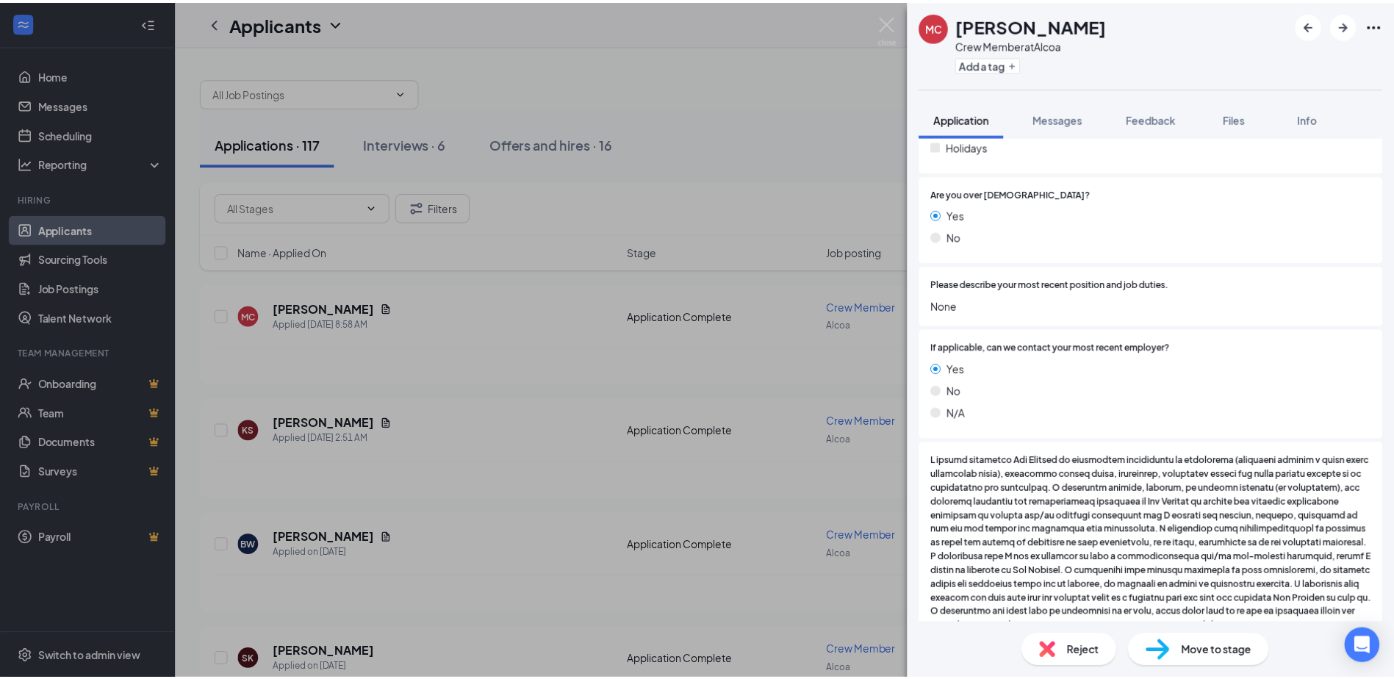
scroll to position [735, 0]
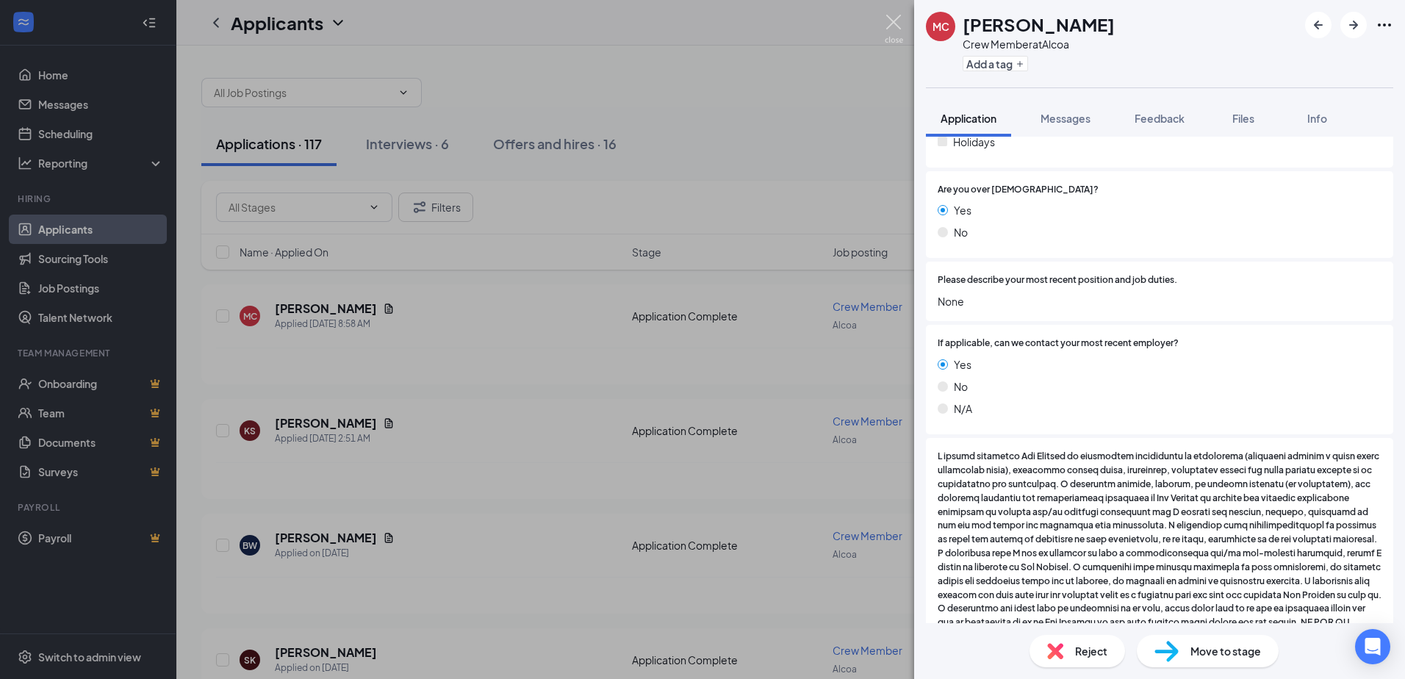
click at [900, 20] on img at bounding box center [894, 29] width 18 height 29
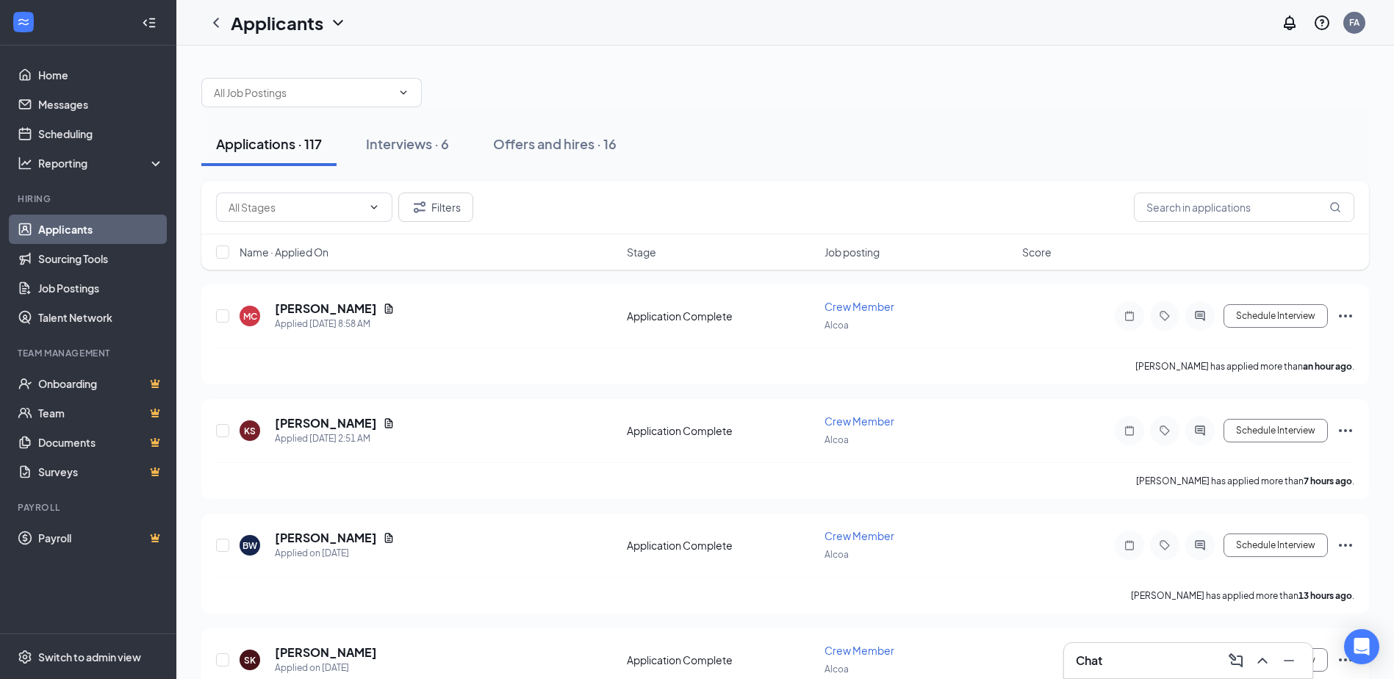
click at [1157, 651] on div "Chat" at bounding box center [1188, 661] width 225 height 24
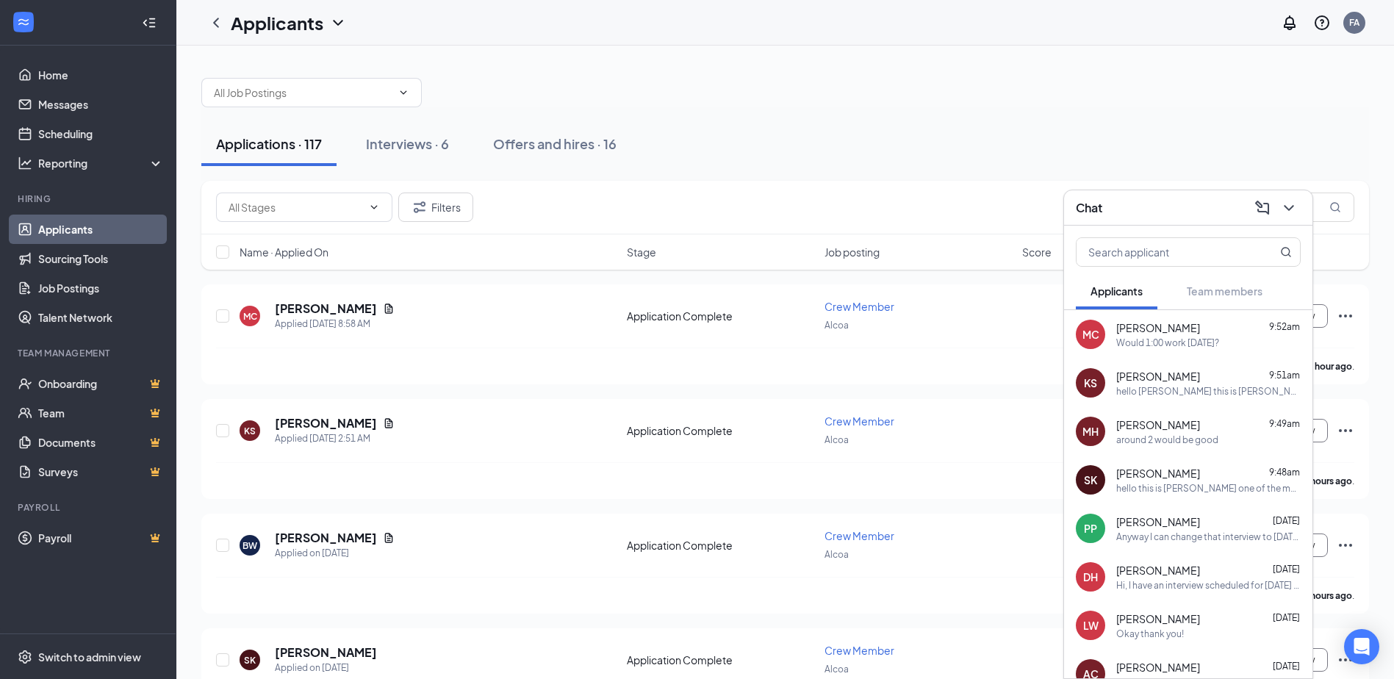
click at [1152, 340] on div "Would 1:00 work [DATE]?" at bounding box center [1167, 342] width 103 height 12
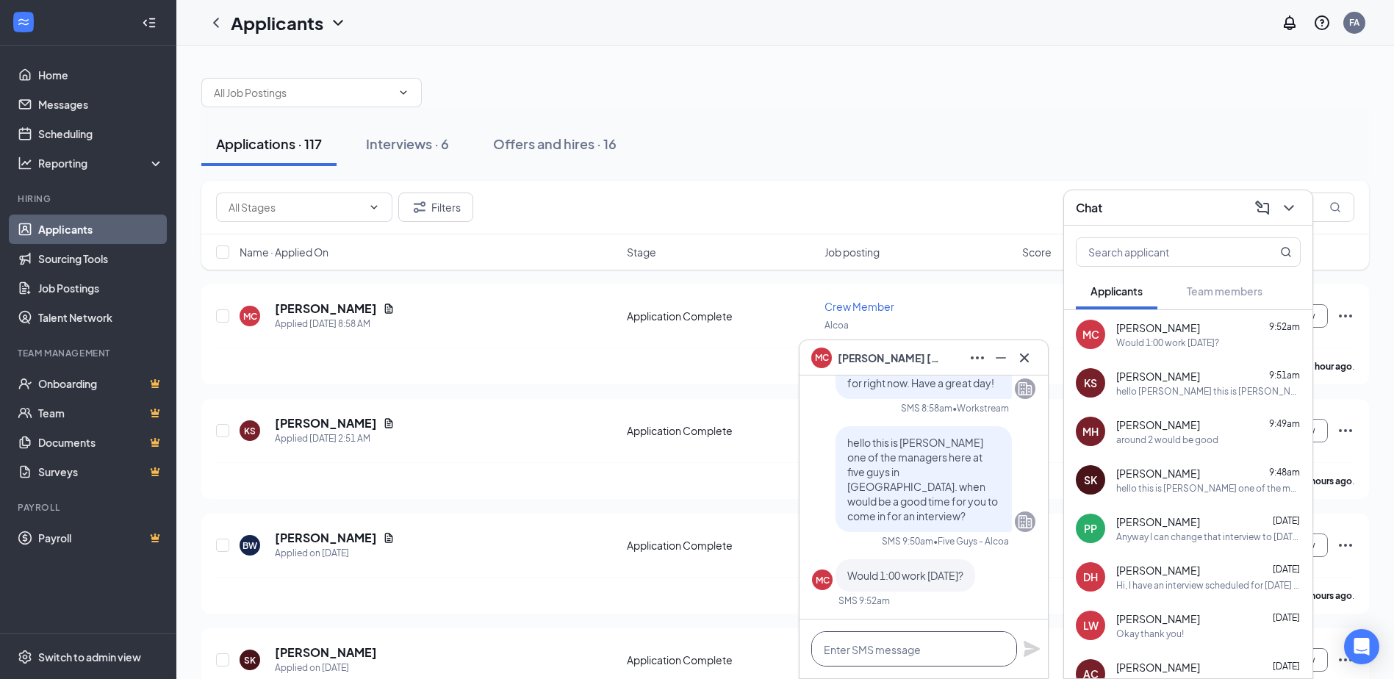
click at [932, 651] on textarea at bounding box center [914, 648] width 206 height 35
type textarea "yes that would work!"
click at [1026, 649] on icon "Plane" at bounding box center [1032, 649] width 18 height 18
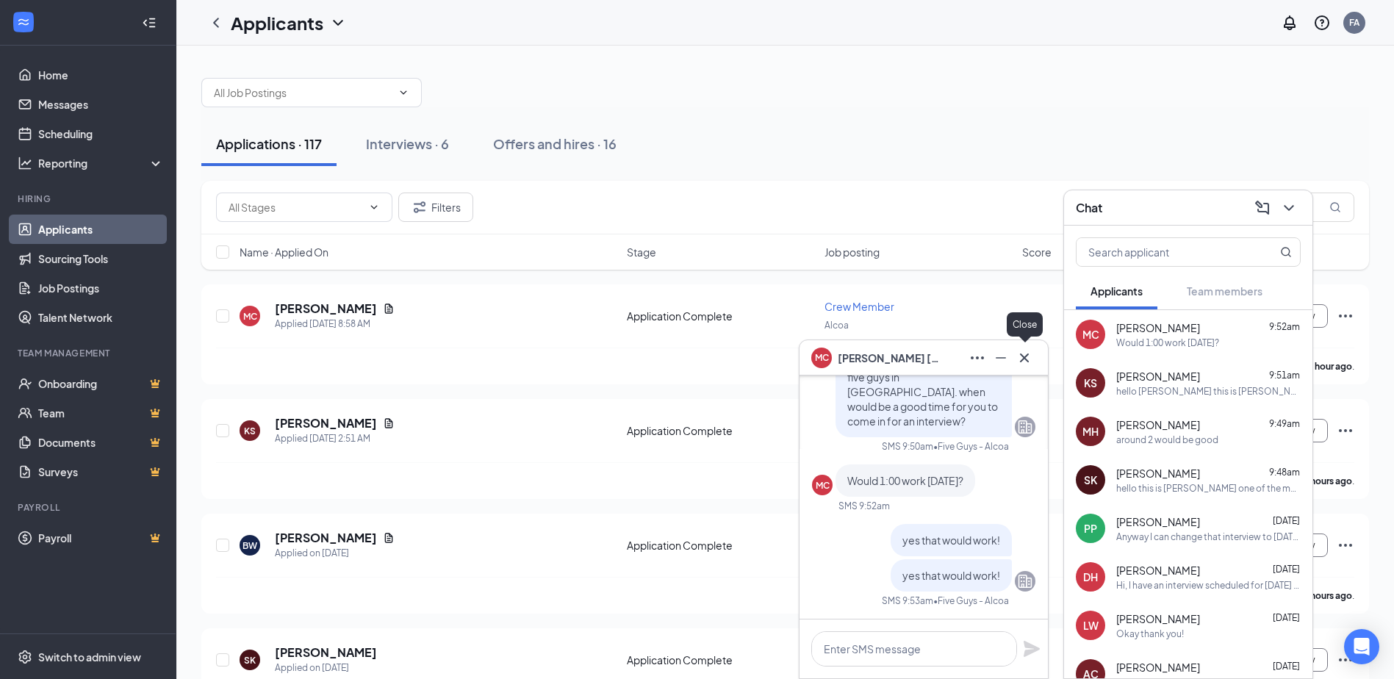
click at [1030, 359] on icon "Cross" at bounding box center [1024, 358] width 18 height 18
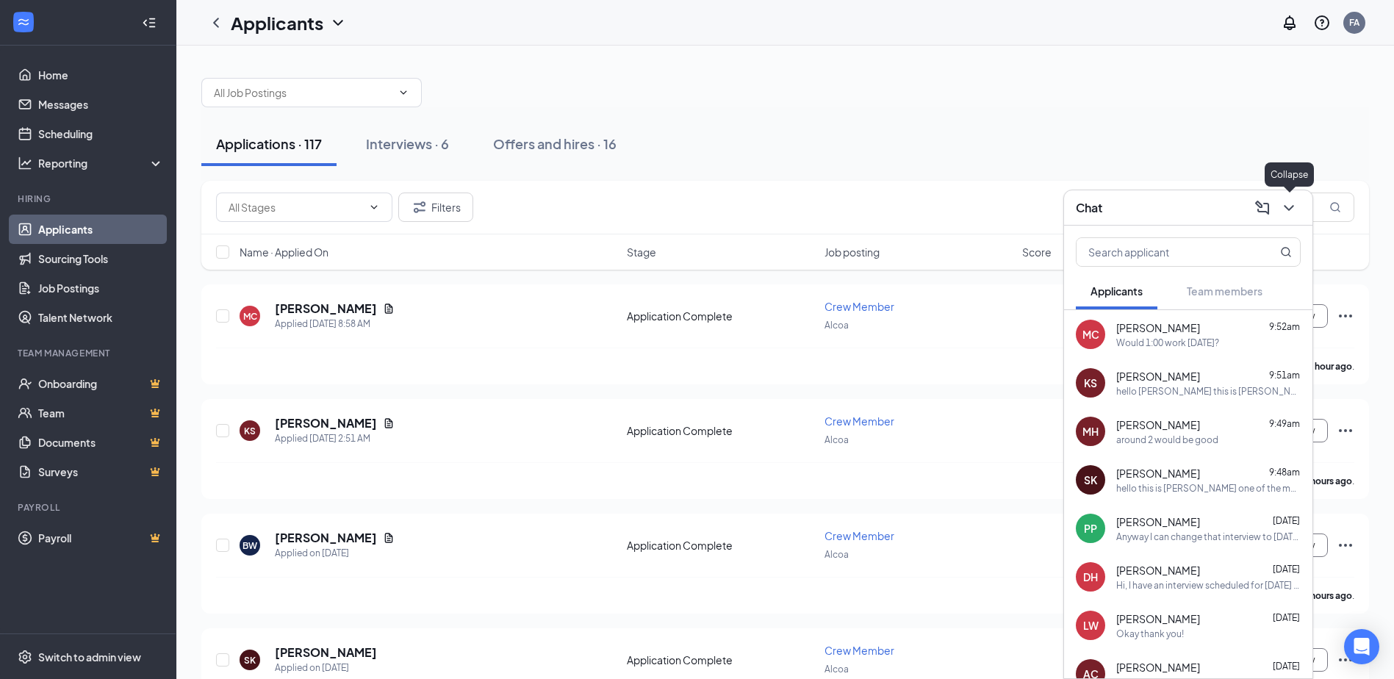
click at [1286, 208] on icon "ChevronDown" at bounding box center [1288, 208] width 10 height 6
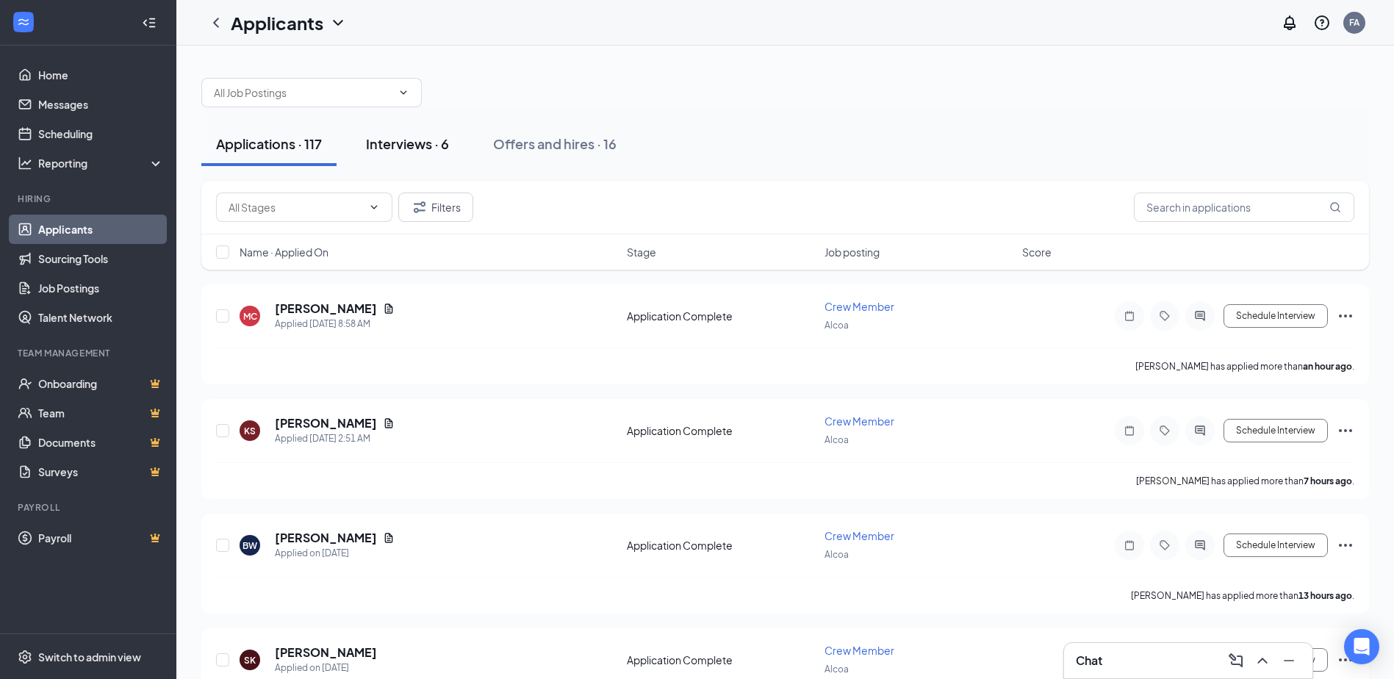
drag, startPoint x: 431, startPoint y: 146, endPoint x: 422, endPoint y: 147, distance: 8.8
click at [428, 146] on div "Interviews · 6" at bounding box center [407, 143] width 83 height 18
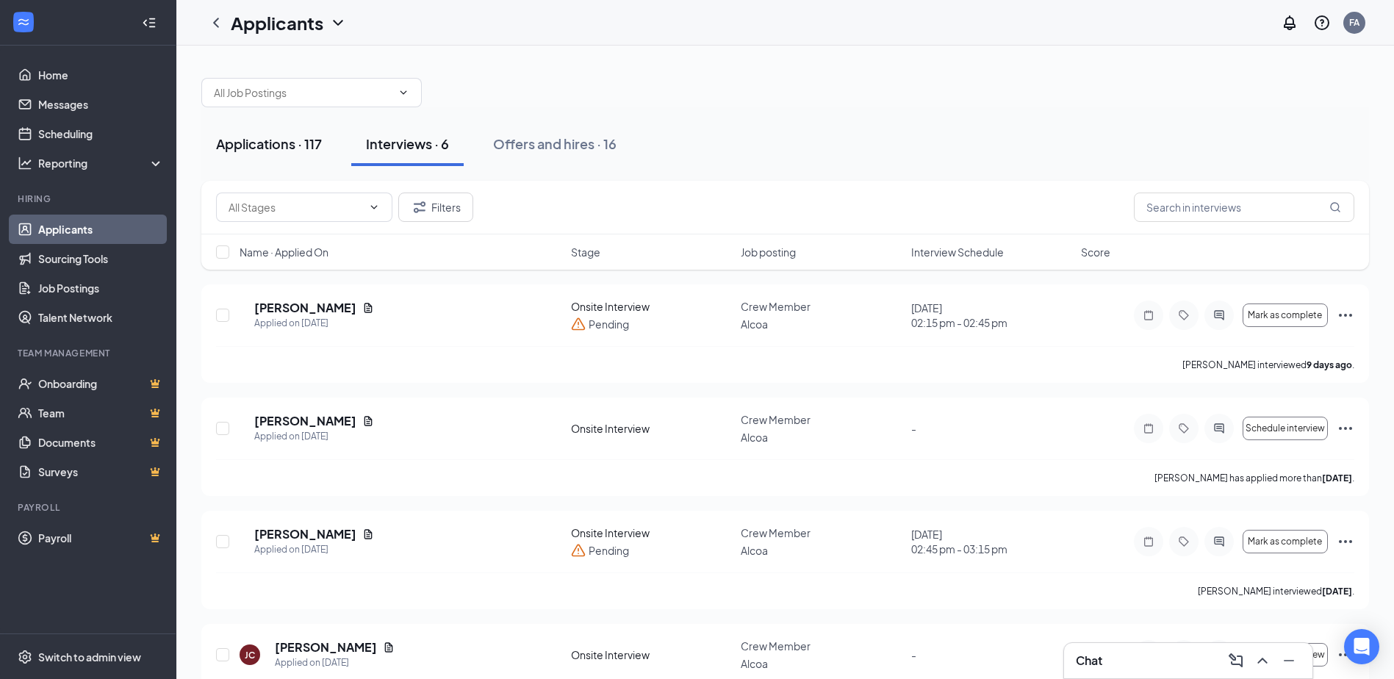
click at [278, 141] on div "Applications · 117" at bounding box center [269, 143] width 106 height 18
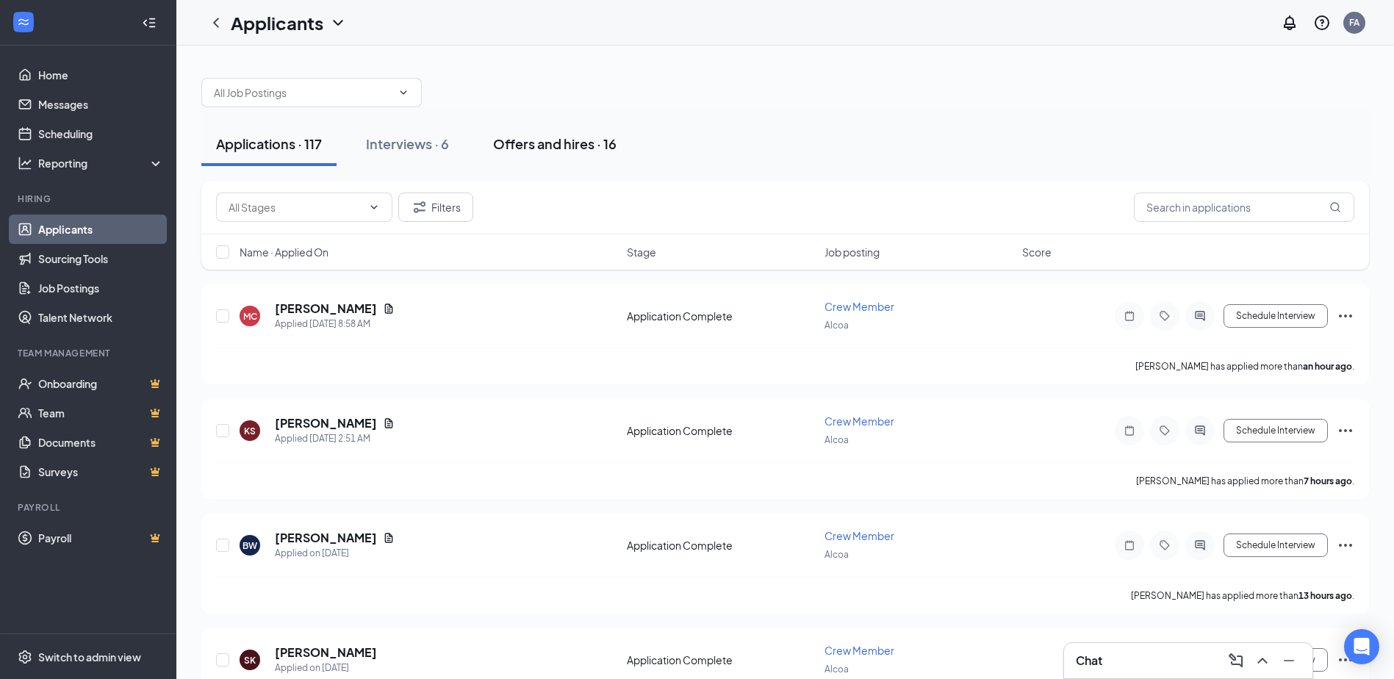
click at [558, 151] on div "Offers and hires · 16" at bounding box center [554, 143] width 123 height 18
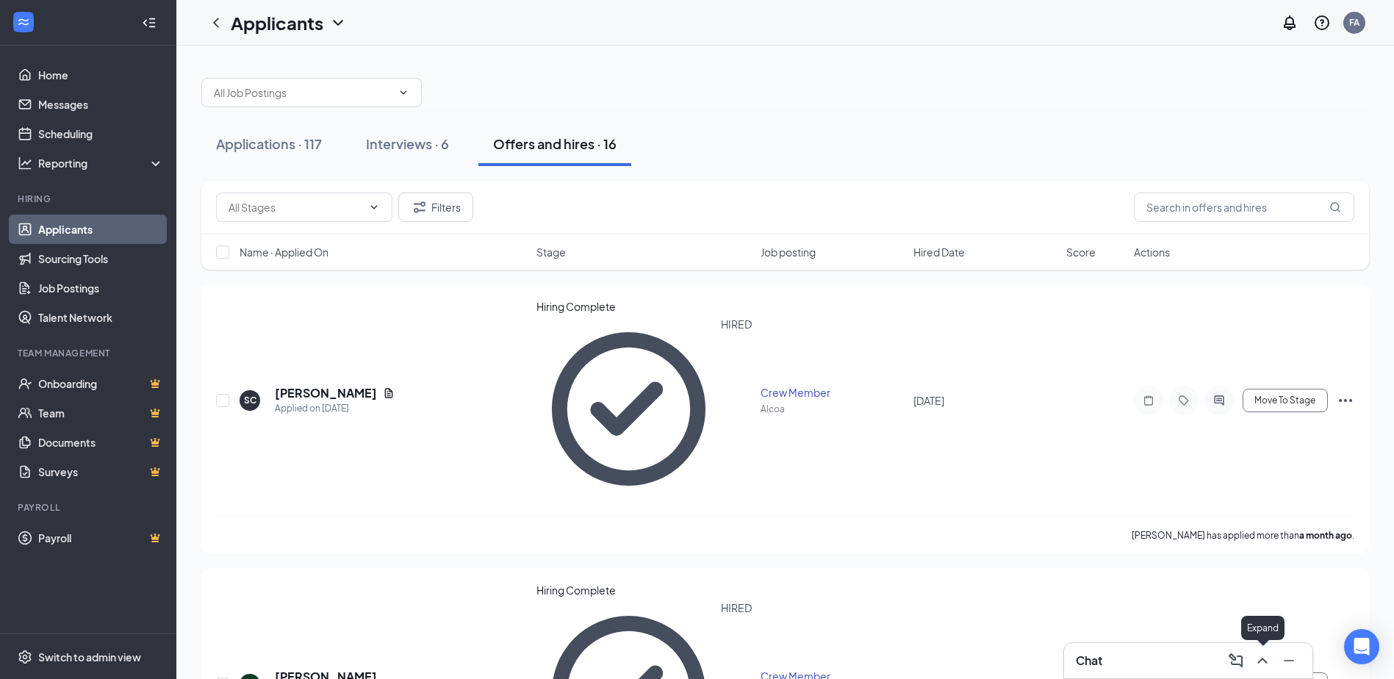
click at [1256, 658] on icon "ChevronUp" at bounding box center [1262, 661] width 18 height 18
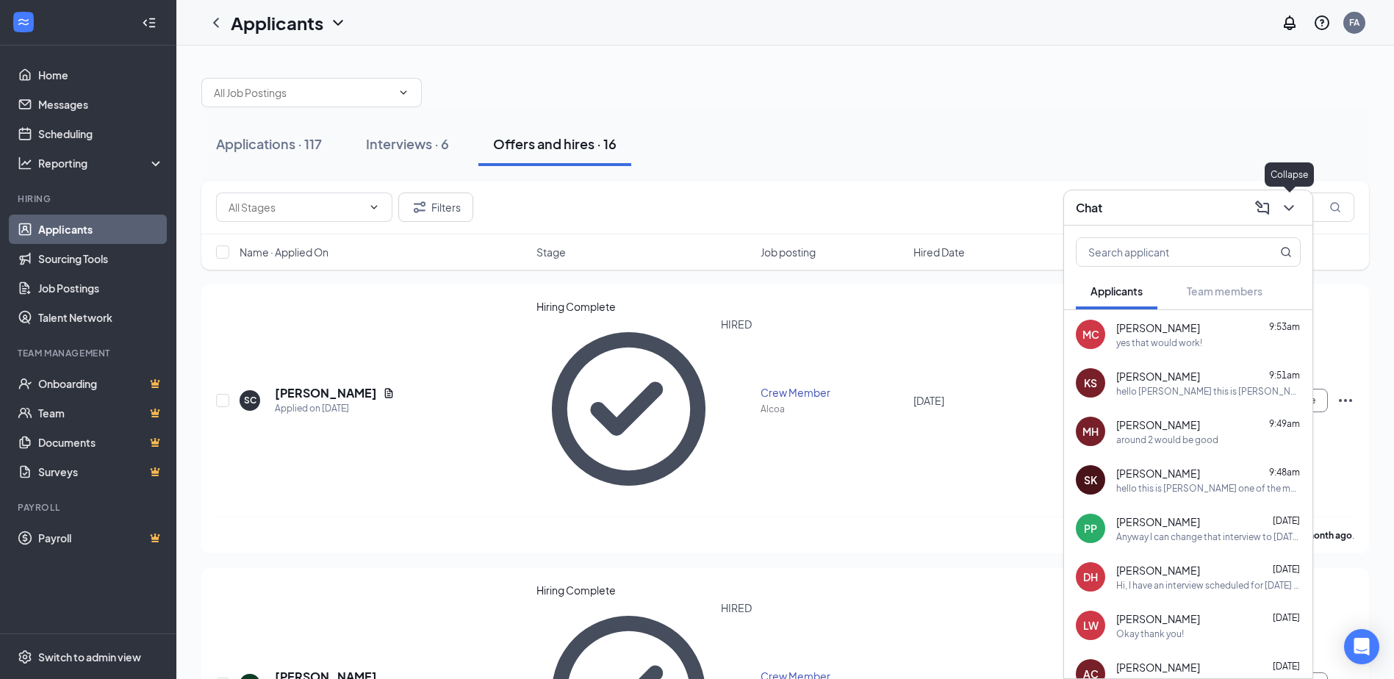
click at [1292, 209] on icon "ChevronDown" at bounding box center [1289, 208] width 18 height 18
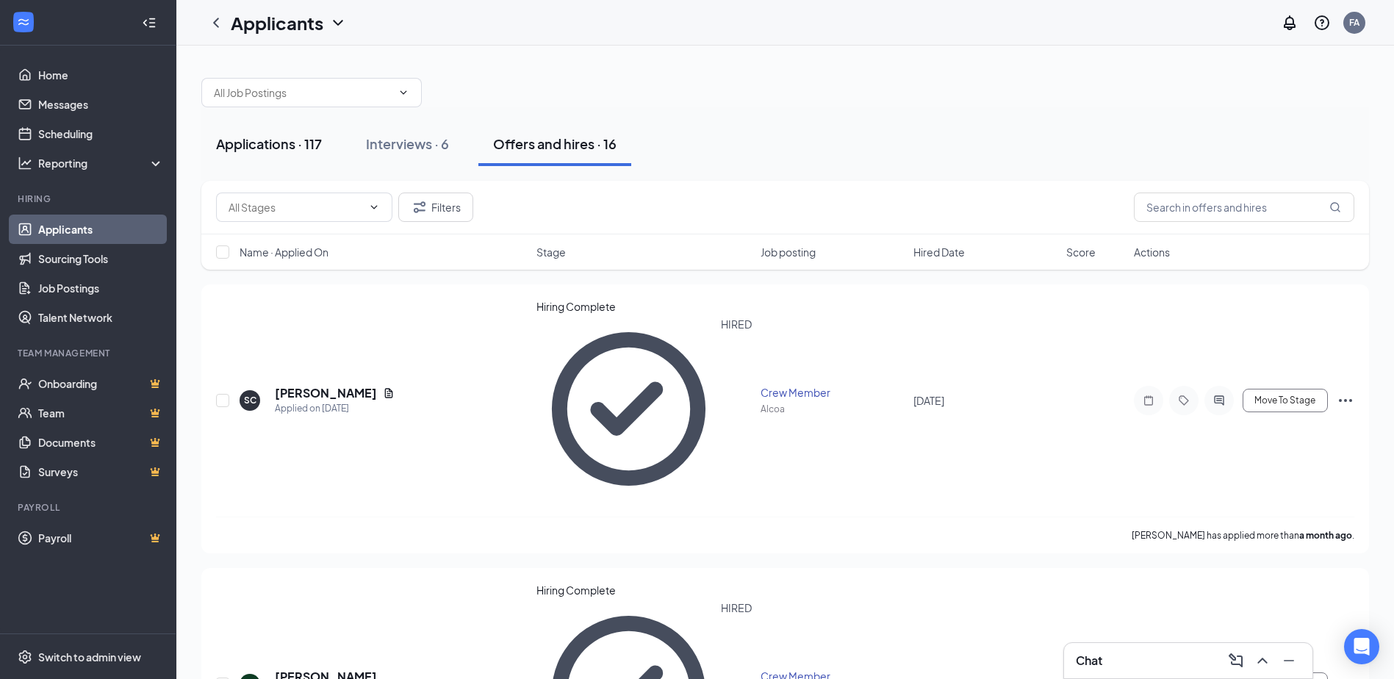
click at [278, 143] on div "Applications · 117" at bounding box center [269, 143] width 106 height 18
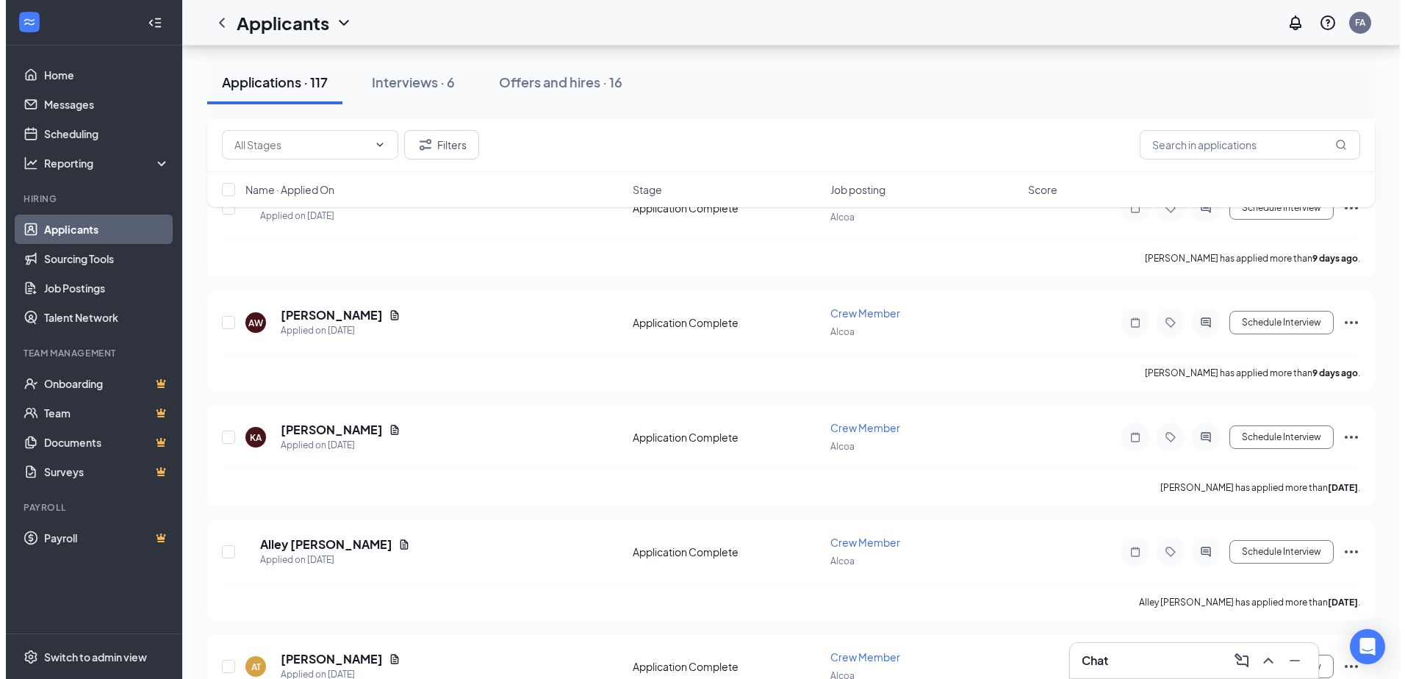
scroll to position [5339, 0]
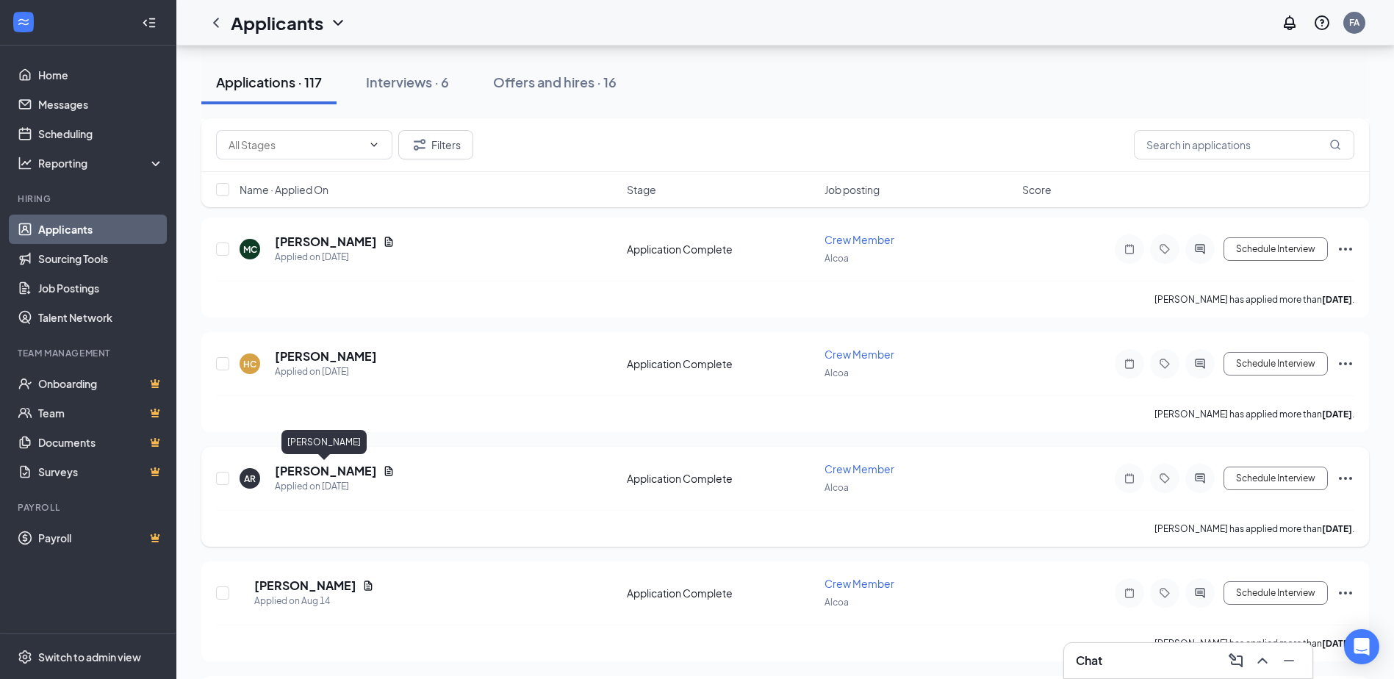
click at [358, 472] on h5 "[PERSON_NAME]" at bounding box center [326, 471] width 102 height 16
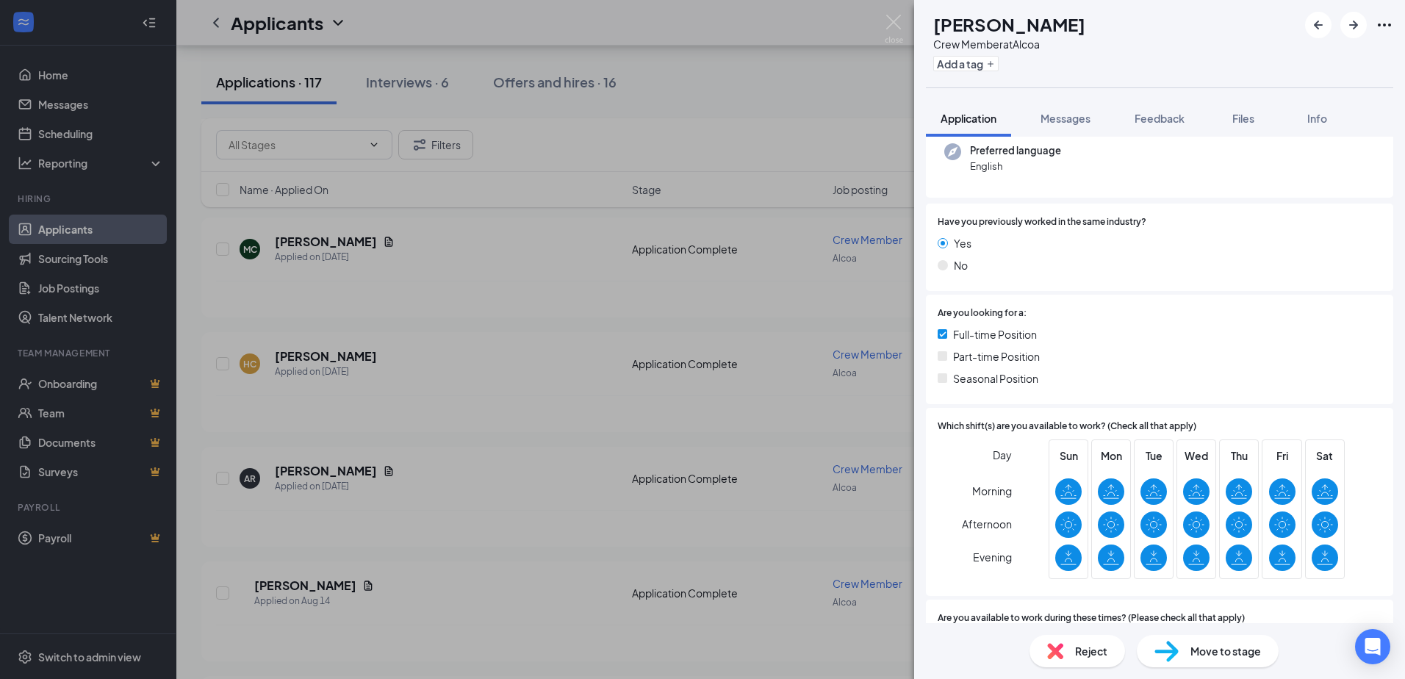
scroll to position [147, 0]
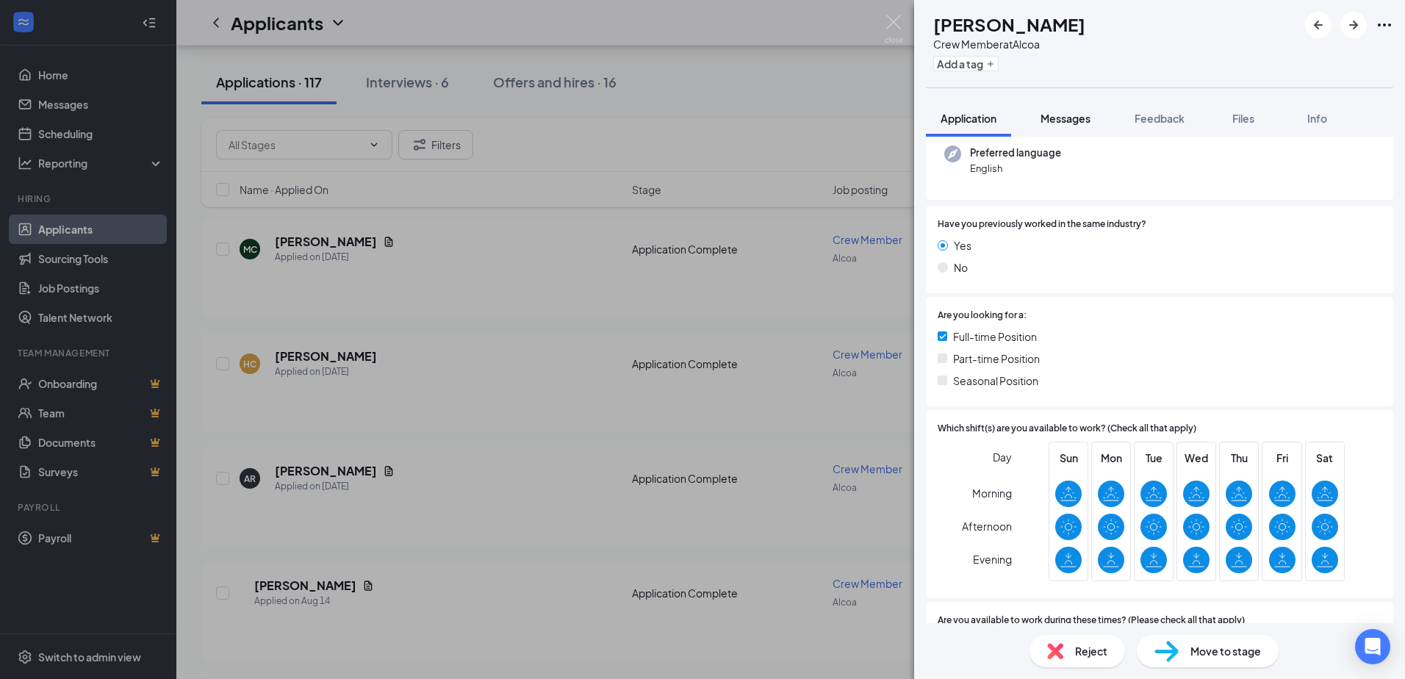
click at [1054, 112] on span "Messages" at bounding box center [1065, 118] width 50 height 13
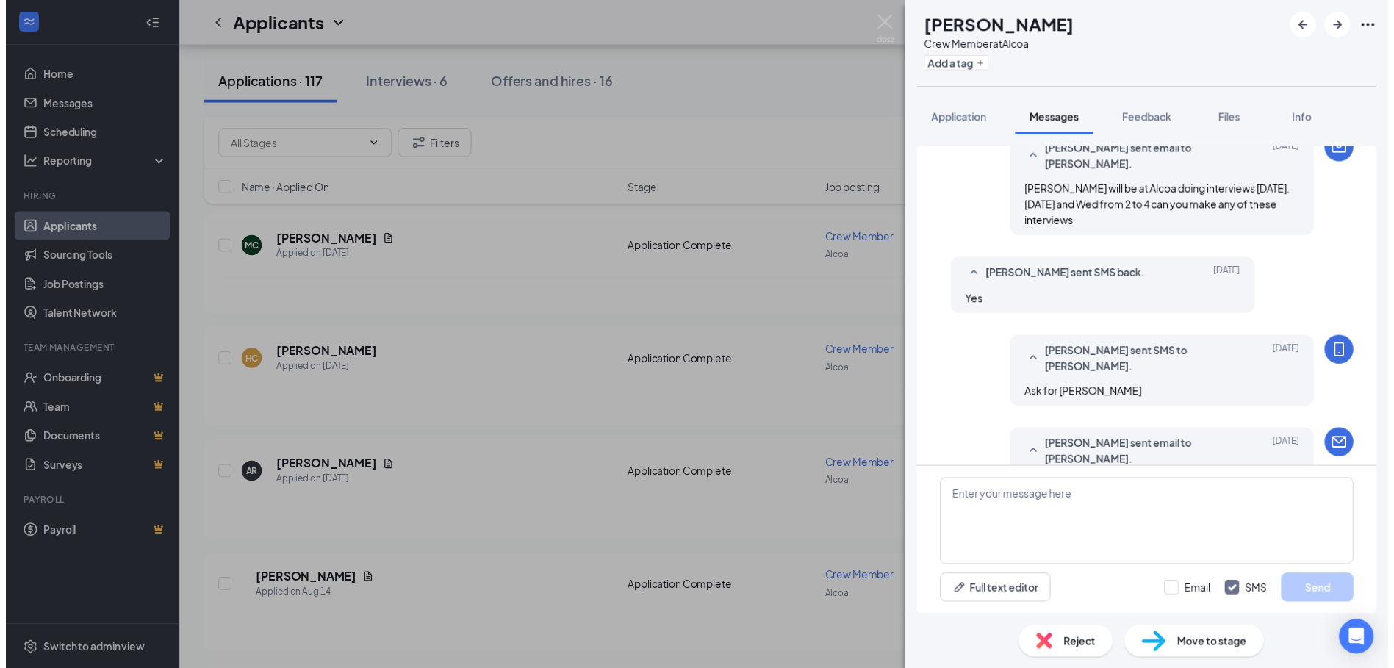
scroll to position [578, 0]
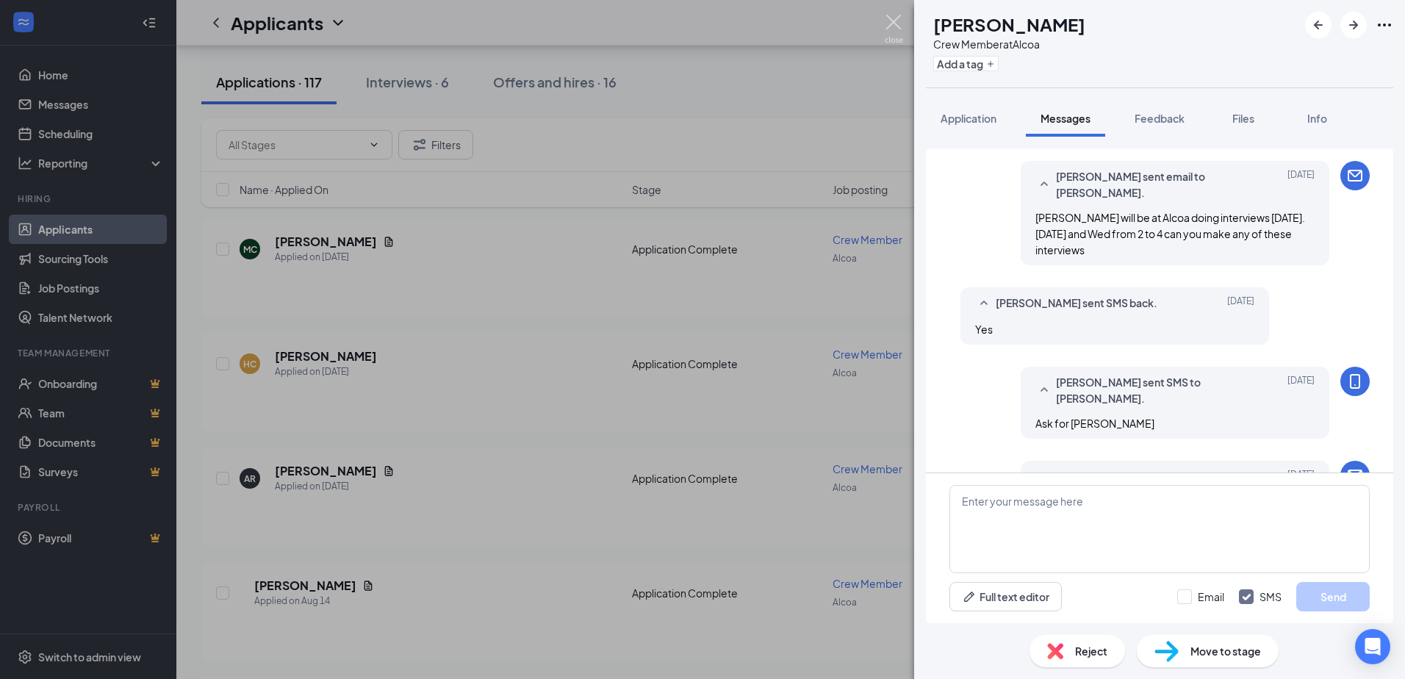
click at [888, 17] on img at bounding box center [894, 29] width 18 height 29
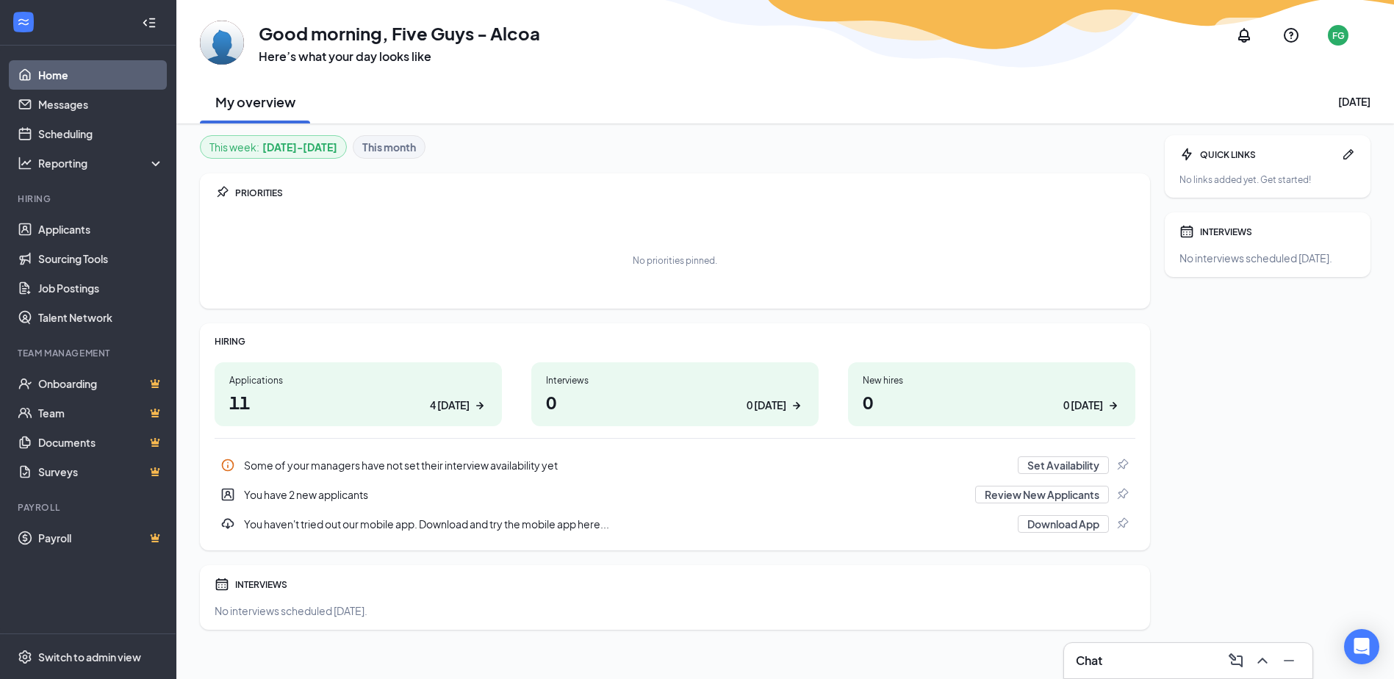
click at [1174, 659] on div "Chat" at bounding box center [1188, 661] width 225 height 24
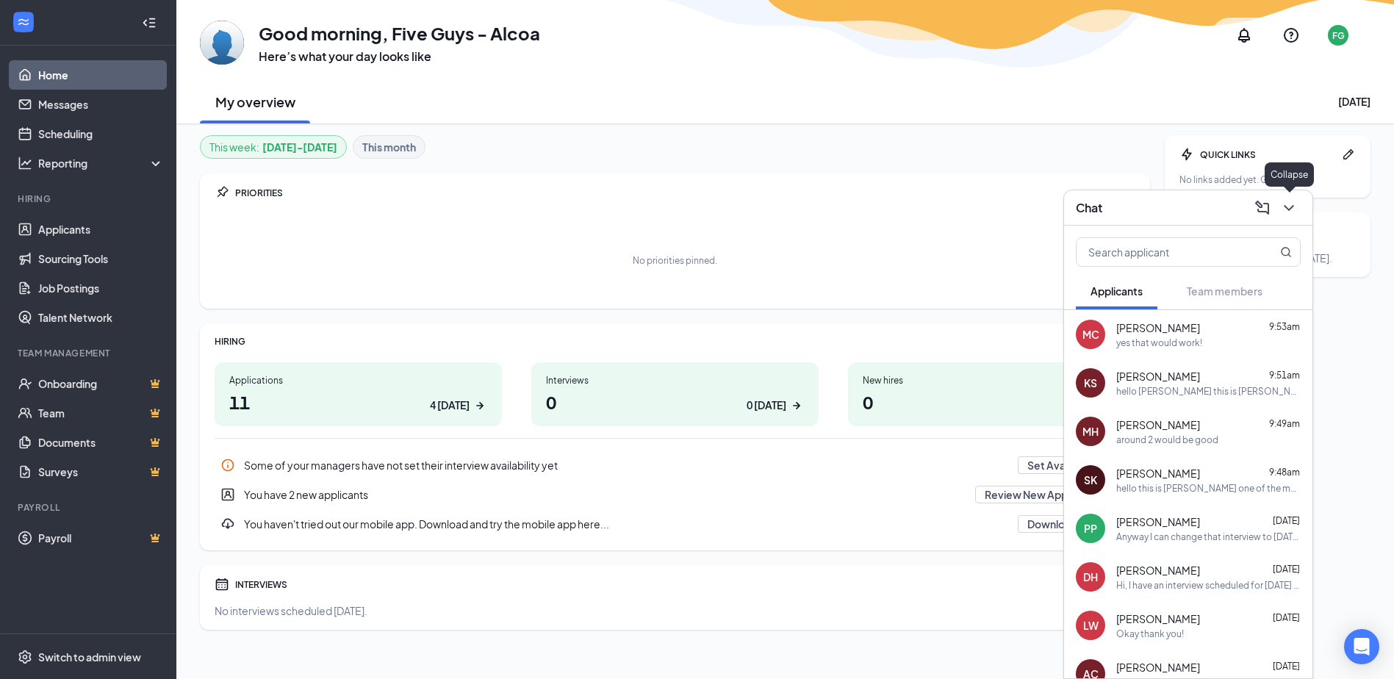
click at [1298, 215] on button at bounding box center [1289, 208] width 24 height 24
